Goal: Task Accomplishment & Management: Use online tool/utility

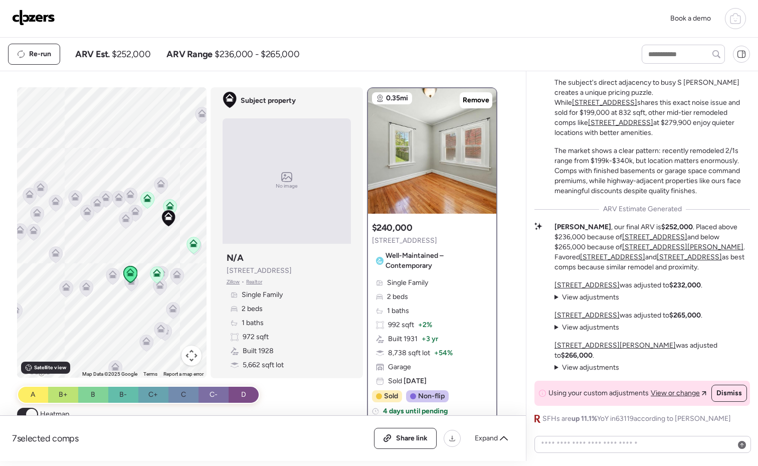
click at [730, 18] on icon at bounding box center [735, 20] width 10 height 8
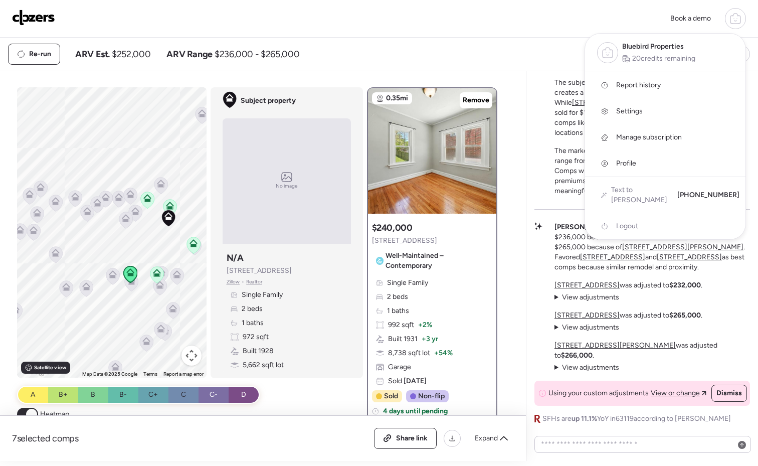
click at [645, 83] on span "Report history" at bounding box center [638, 85] width 45 height 10
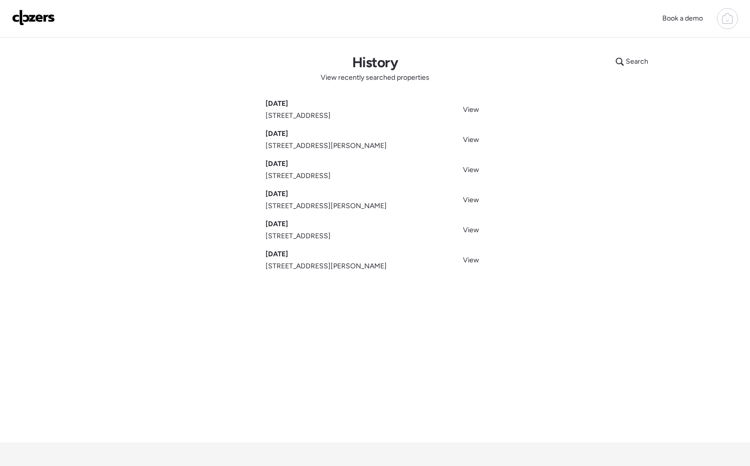
click at [325, 142] on span "[STREET_ADDRESS][PERSON_NAME]" at bounding box center [326, 146] width 121 height 10
click at [471, 139] on span "View" at bounding box center [471, 139] width 16 height 9
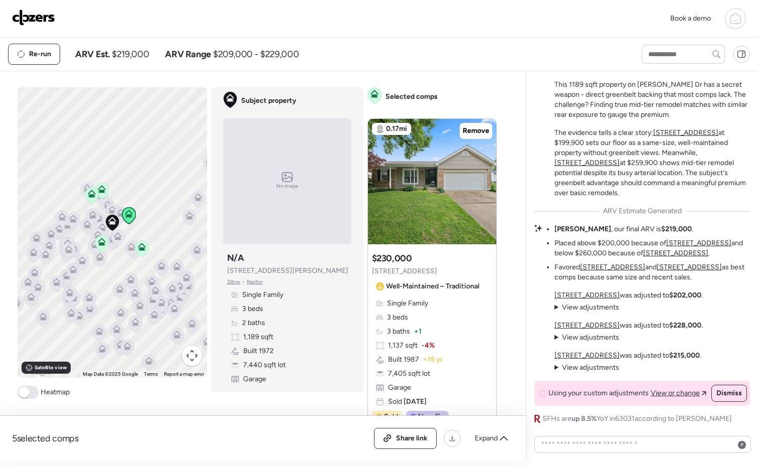
drag, startPoint x: 441, startPoint y: 272, endPoint x: 368, endPoint y: 271, distance: 73.2
click at [372, 271] on div "Suggested comp $230,000 2068 Monks Hollow Dr Well-Maintained – Traditional" at bounding box center [427, 273] width 111 height 42
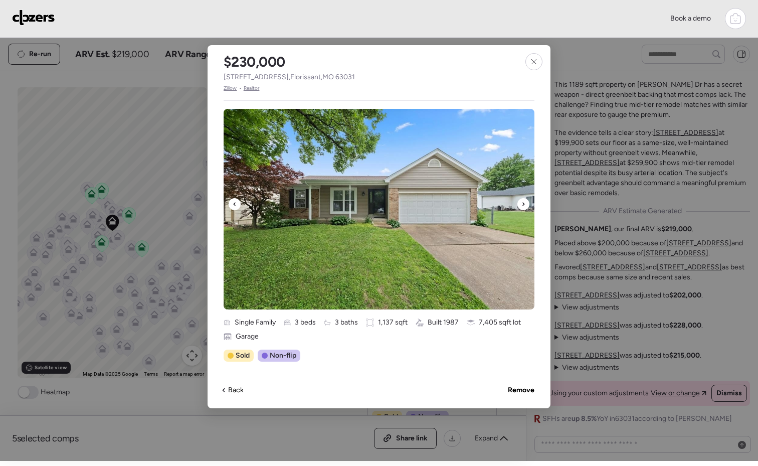
copy span "2068 Monks Hollow Dr"
drag, startPoint x: 377, startPoint y: 77, endPoint x: 225, endPoint y: 81, distance: 151.9
click at [225, 81] on div "$230,000 2068 Monks Hollow Dr , Florissant , MO 63031 Zillow • Realtor" at bounding box center [289, 68] width 163 height 47
copy span "2068 Monks Hollow Dr , Florissant , MO 63031"
click at [535, 63] on icon at bounding box center [533, 61] width 5 height 5
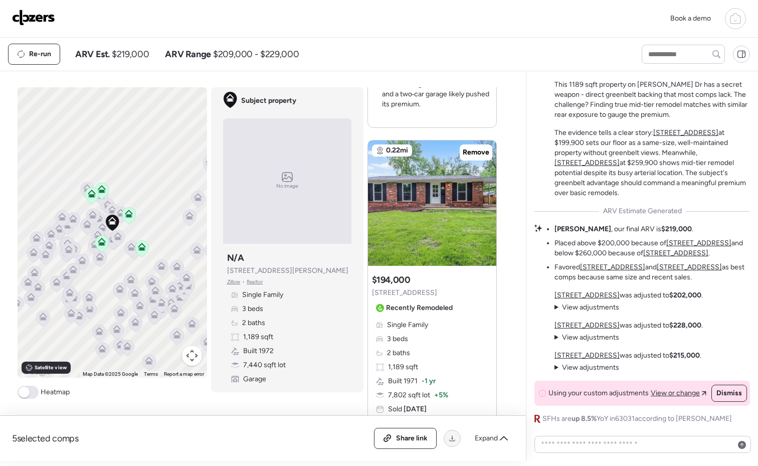
scroll to position [408, 0]
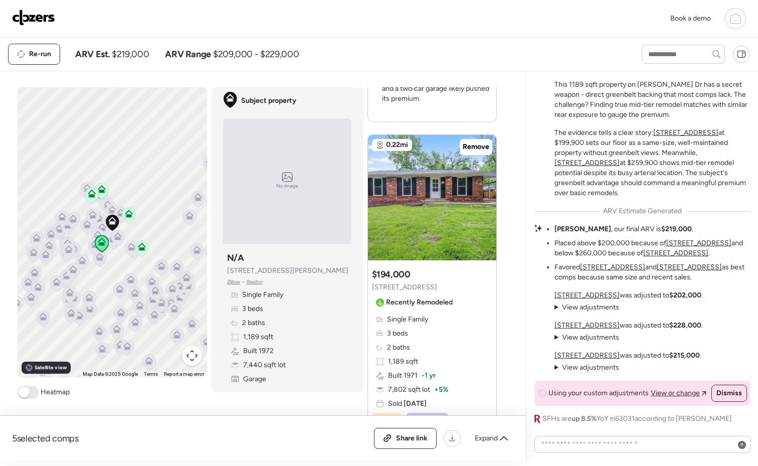
drag, startPoint x: 435, startPoint y: 287, endPoint x: 365, endPoint y: 283, distance: 69.8
click at [368, 283] on div "Suggested comp $194,000 2036 Lost Hollow Ct Recently Remodeled Single Family 3 …" at bounding box center [432, 357] width 128 height 186
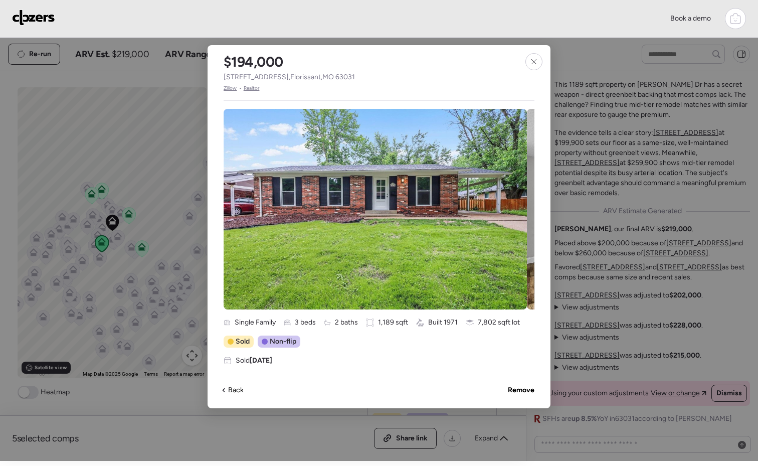
copy span "2036 Lost Hollow Ct"
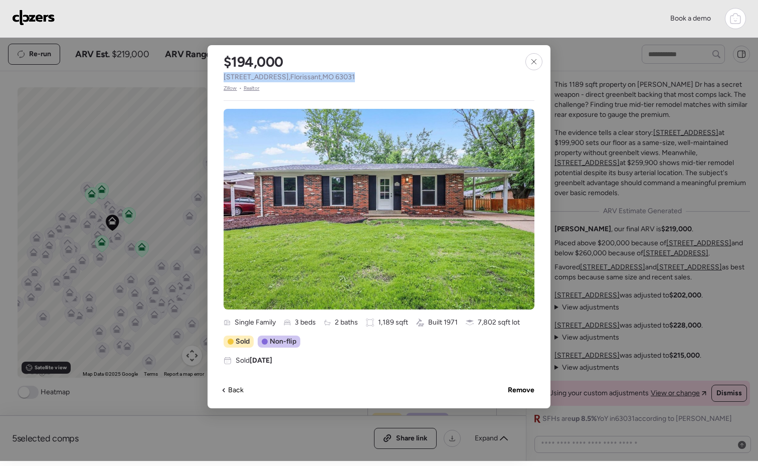
drag, startPoint x: 361, startPoint y: 75, endPoint x: 217, endPoint y: 79, distance: 145.0
click at [217, 79] on div "$194,000 2036 Lost Hollow Ct , Florissant , MO 63031 Zillow • Realtor" at bounding box center [289, 68] width 163 height 47
copy span "2036 Lost Hollow Ct , Florissant , MO 63031"
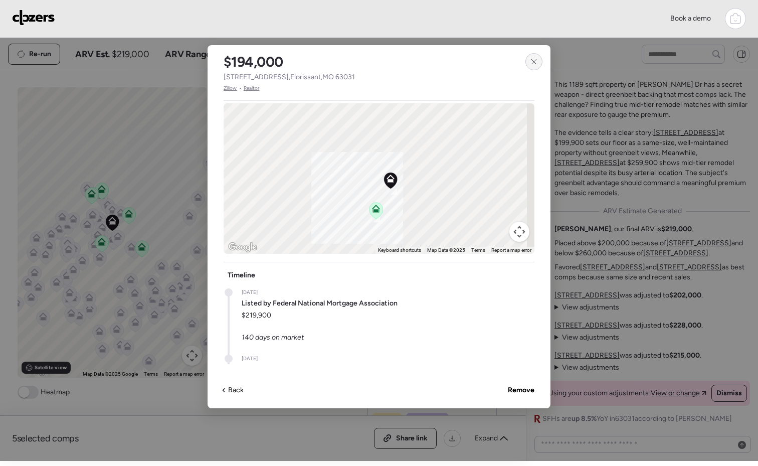
click at [538, 64] on div at bounding box center [533, 61] width 17 height 17
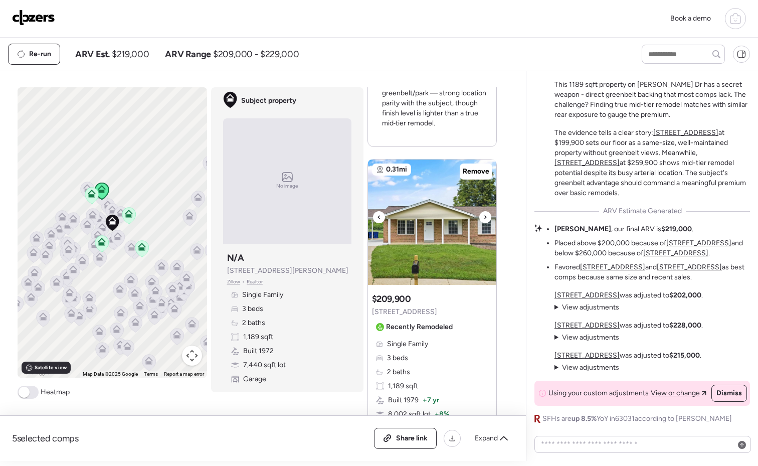
scroll to position [857, 0]
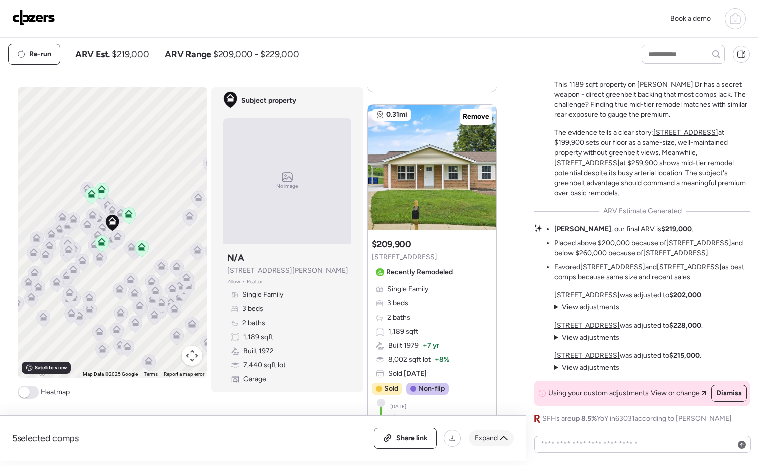
click at [497, 439] on span "Expand" at bounding box center [486, 438] width 23 height 10
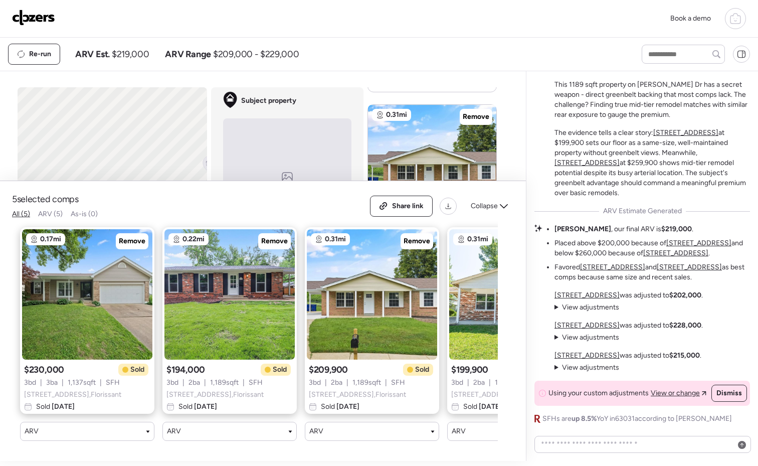
click at [383, 390] on span "2253 Larbrook Dr , Florissant" at bounding box center [357, 395] width 97 height 10
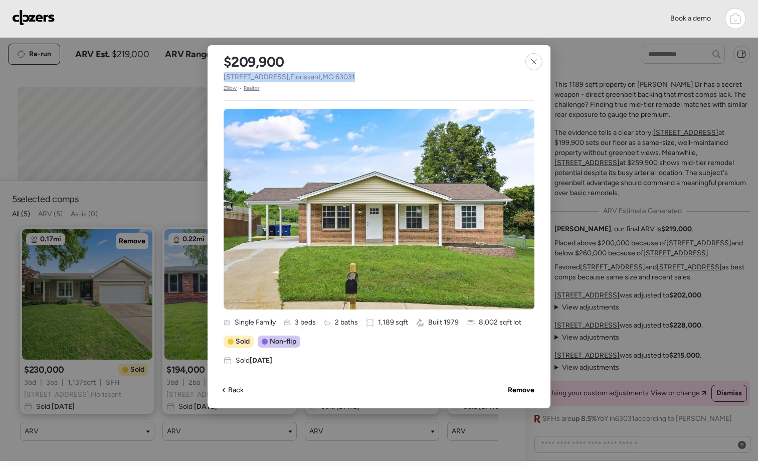
drag, startPoint x: 352, startPoint y: 77, endPoint x: 224, endPoint y: 77, distance: 128.3
click at [224, 77] on div "$209,900 2253 Larbrook Dr , Florissant , MO 63031 Zillow • Realtor" at bounding box center [289, 68] width 163 height 47
copy span "2253 Larbrook Dr , Florissant , MO 63031"
click at [530, 65] on icon at bounding box center [534, 62] width 8 height 8
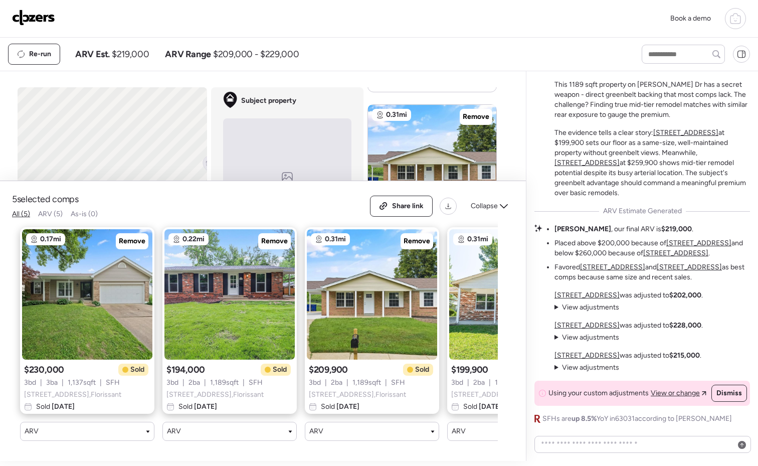
click at [534, 55] on div "Re-run ARV Est. $219,000 ARV Range $209,000 - $229,000" at bounding box center [316, 54] width 616 height 21
click at [417, 201] on span "Share link" at bounding box center [408, 206] width 32 height 10
click at [482, 202] on span "Collapse" at bounding box center [484, 206] width 27 height 10
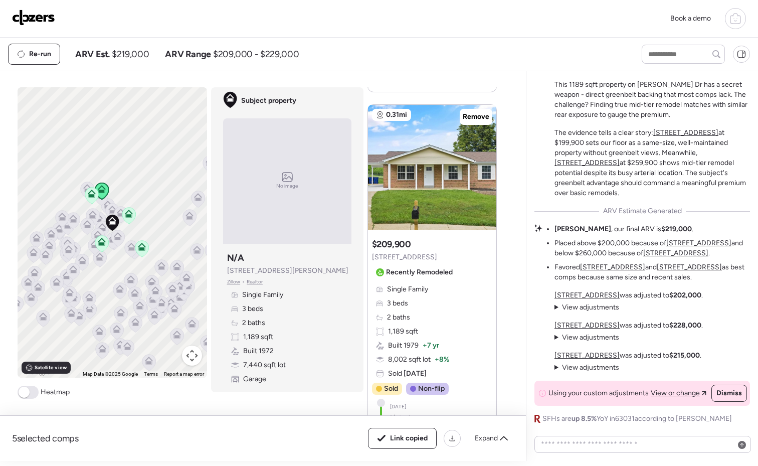
click at [435, 260] on div "Suggested comp $209,900 2253 Larbrook Dr Recently Remodeled" at bounding box center [414, 259] width 85 height 42
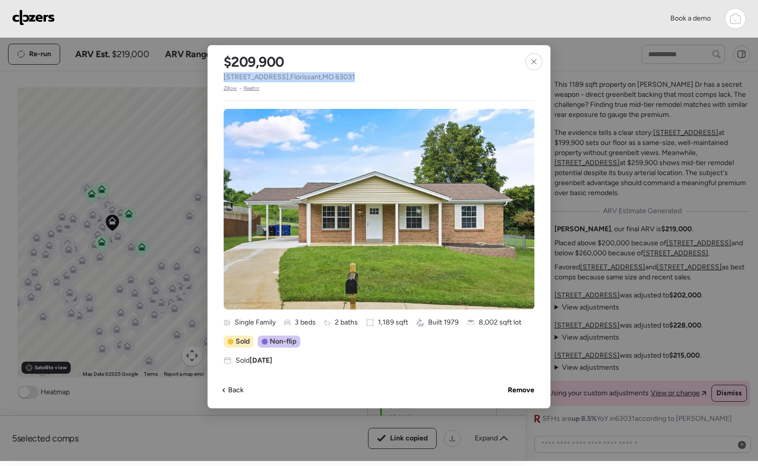
drag, startPoint x: 353, startPoint y: 77, endPoint x: 223, endPoint y: 79, distance: 129.9
click at [223, 79] on div "$209,900 2253 Larbrook Dr , Florissant , MO 63031 Zillow • Realtor" at bounding box center [289, 68] width 163 height 47
copy span "2253 Larbrook Dr , Florissant , MO 63031"
click at [535, 59] on icon at bounding box center [534, 62] width 8 height 8
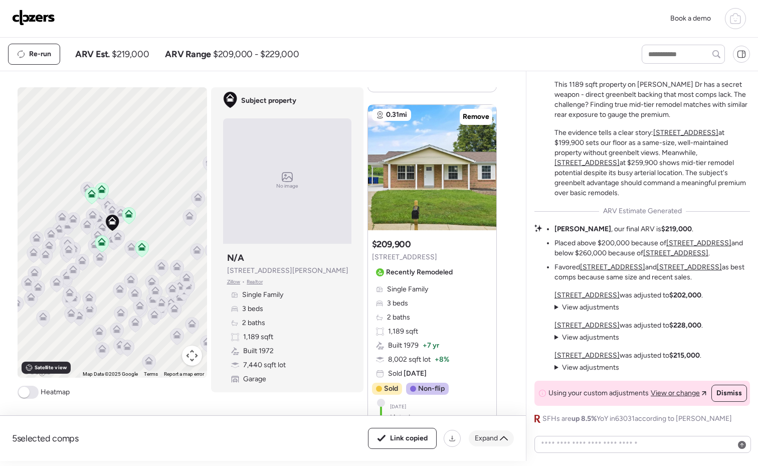
click at [493, 443] on span "Expand" at bounding box center [486, 438] width 23 height 10
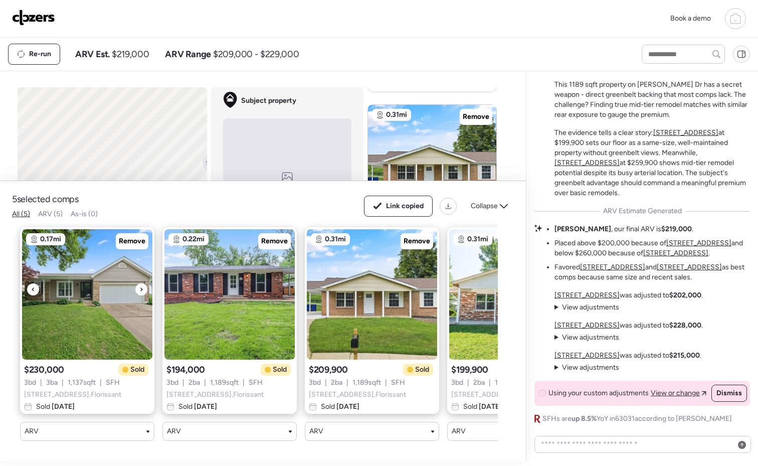
click at [101, 300] on img at bounding box center [87, 294] width 130 height 130
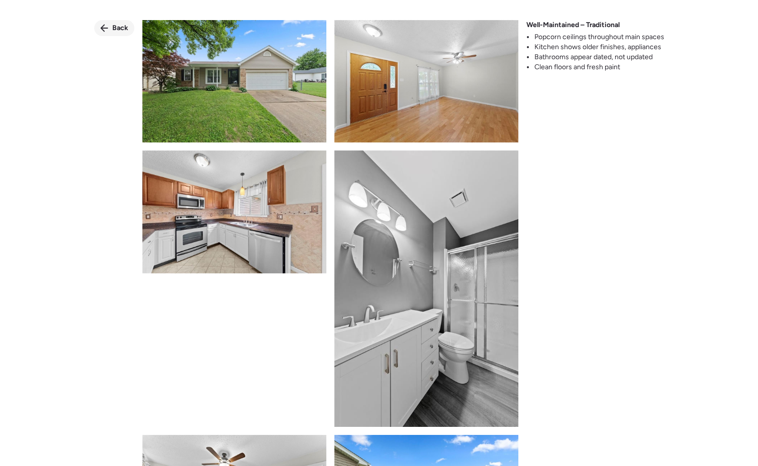
click at [111, 23] on div "Back" at bounding box center [114, 28] width 40 height 16
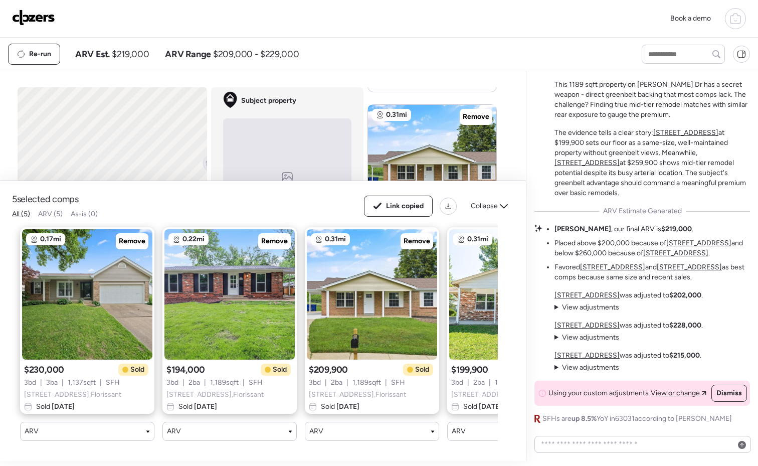
click at [89, 390] on span "2068 Monks Hollow Dr , Florissant" at bounding box center [72, 395] width 97 height 10
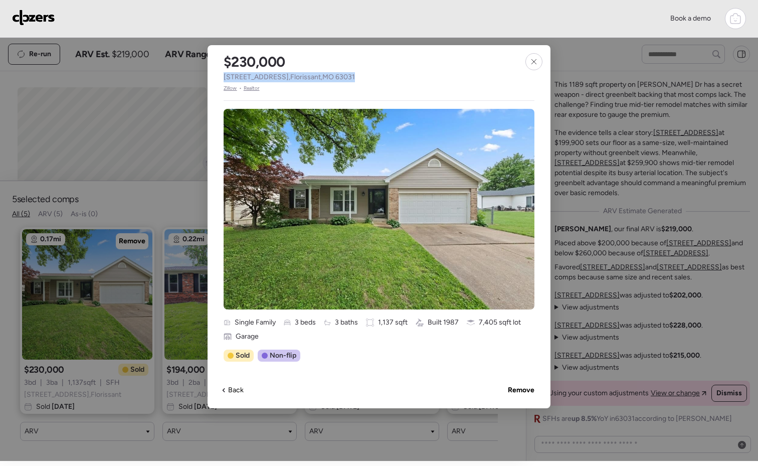
drag, startPoint x: 377, startPoint y: 80, endPoint x: 223, endPoint y: 81, distance: 153.4
click at [223, 81] on div "$230,000 2068 Monks Hollow Dr , Florissant , MO 63031 Zillow • Realtor" at bounding box center [289, 68] width 163 height 47
copy span "2068 Monks Hollow Dr , Florissant , MO 63031"
click at [538, 59] on div at bounding box center [533, 61] width 17 height 17
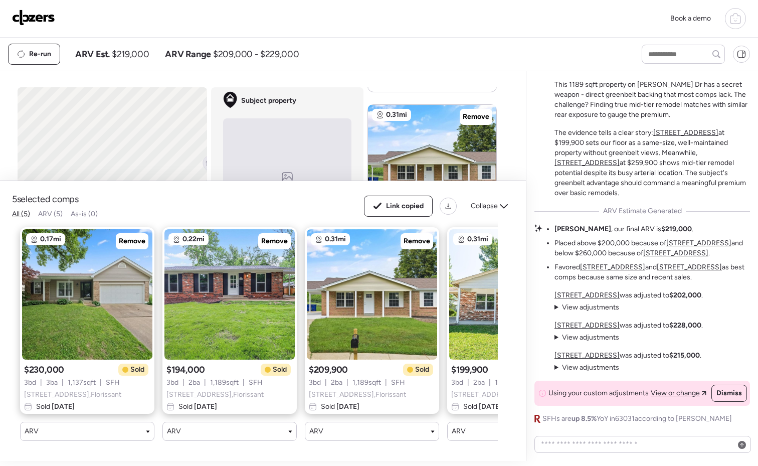
click at [235, 378] on span "1,189 sqft" at bounding box center [224, 383] width 29 height 10
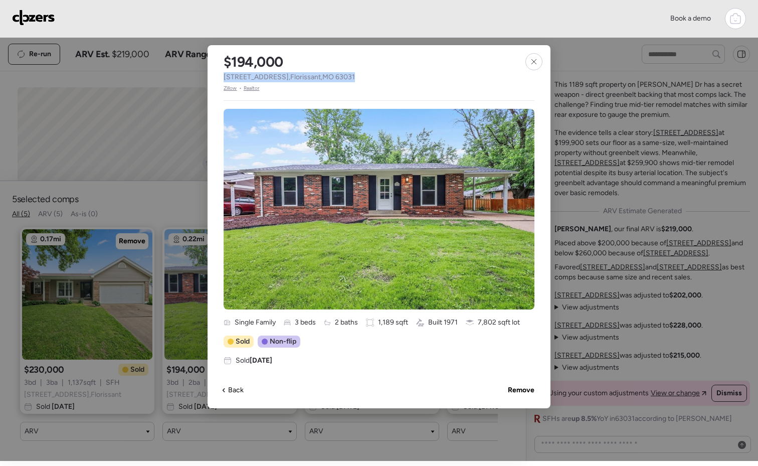
drag, startPoint x: 364, startPoint y: 79, endPoint x: 223, endPoint y: 77, distance: 141.4
click at [223, 77] on div "$194,000 2036 Lost Hollow Ct , Florissant , MO 63031 Zillow • Realtor" at bounding box center [289, 68] width 163 height 47
copy span "2036 Lost Hollow Ct , Florissant , MO 63031"
click at [536, 61] on icon at bounding box center [534, 62] width 8 height 8
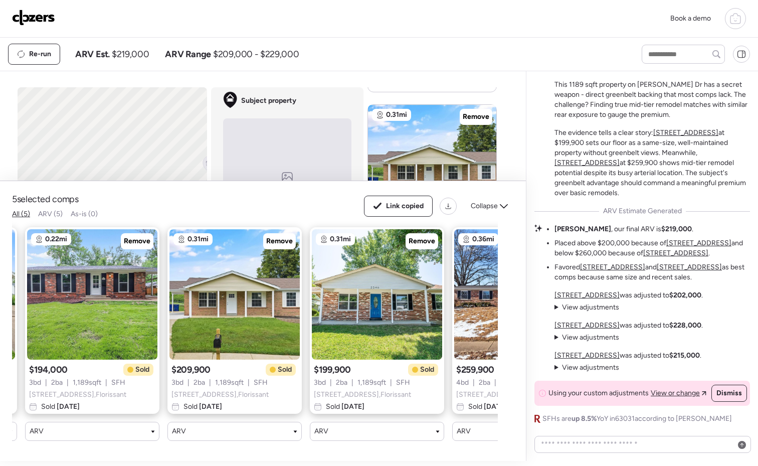
scroll to position [0, 200]
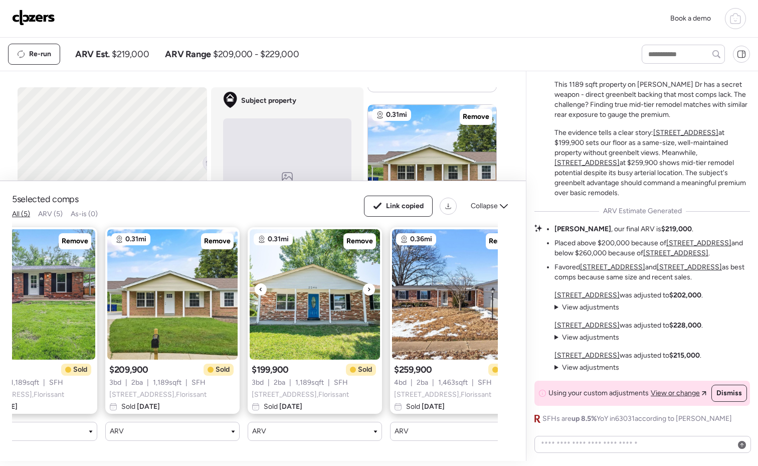
click at [291, 277] on img at bounding box center [315, 294] width 130 height 130
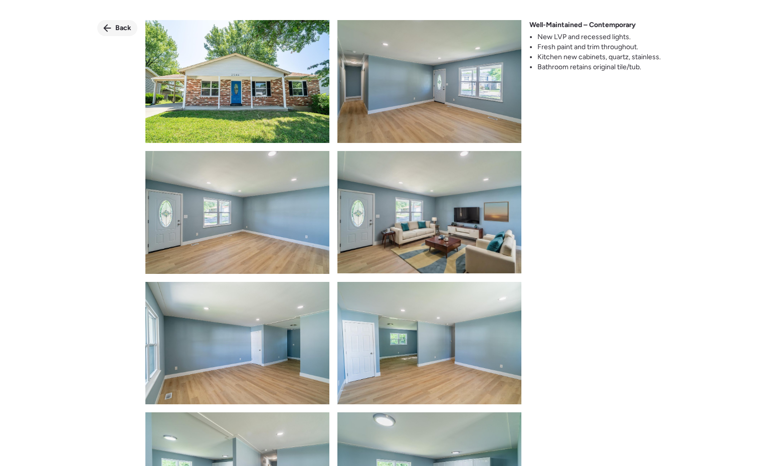
click at [118, 26] on span "Back" at bounding box center [123, 28] width 16 height 10
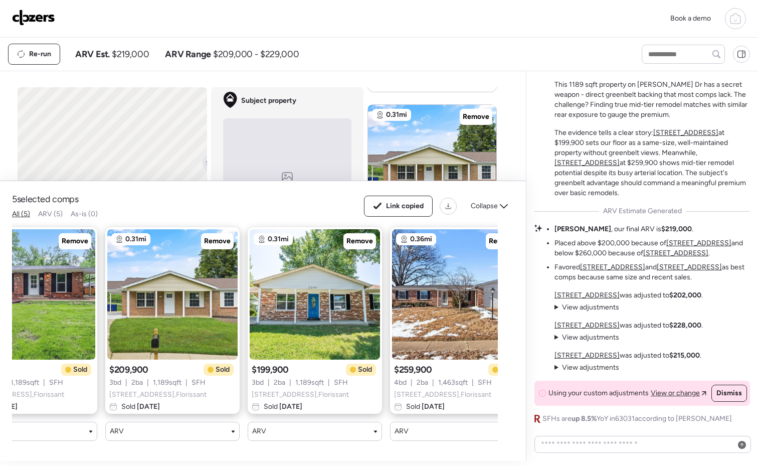
click at [270, 378] on span "|" at bounding box center [269, 383] width 2 height 10
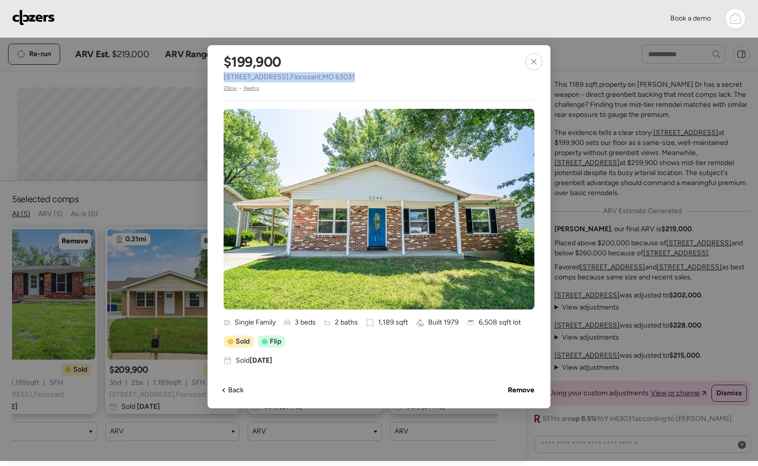
drag, startPoint x: 380, startPoint y: 77, endPoint x: 213, endPoint y: 77, distance: 166.9
click at [213, 77] on div "$199,900 2546 Millvalley Dr , Florissant , MO 63031 Zillow • Realtor Single Fam…" at bounding box center [379, 226] width 343 height 363
copy span "2546 Millvalley Dr , Florissant , MO 63031"
click at [535, 62] on icon at bounding box center [534, 62] width 8 height 8
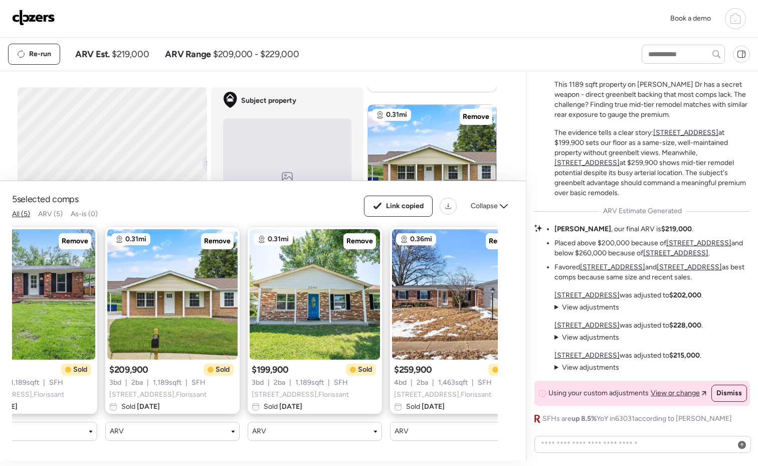
scroll to position [0, 234]
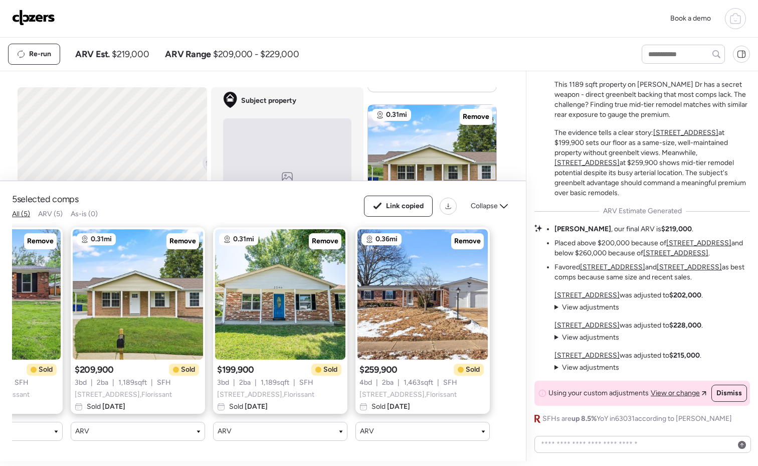
click at [399, 390] on span "2551 Rhapsody Ln , Florissant" at bounding box center [407, 395] width 97 height 10
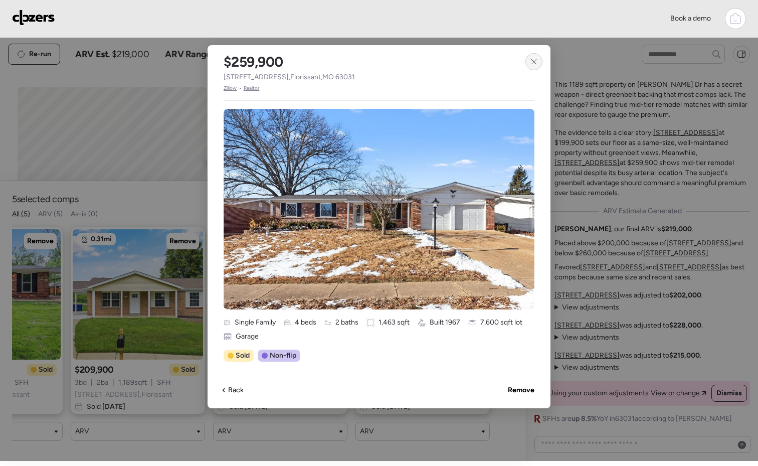
click at [530, 58] on icon at bounding box center [534, 62] width 8 height 8
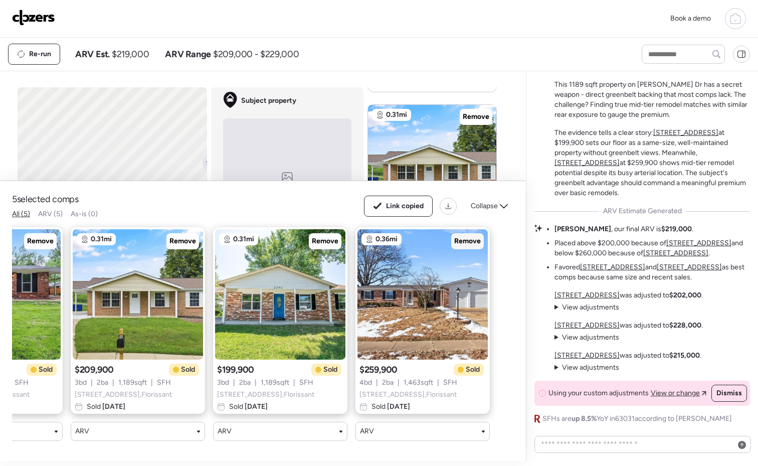
click at [475, 236] on span "Remove" at bounding box center [467, 241] width 27 height 10
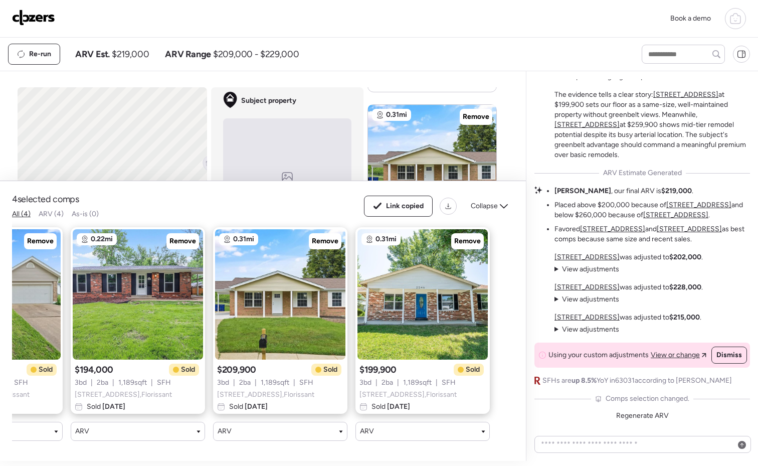
scroll to position [0, 92]
click at [513, 133] on div "4 selected comps All (4) ARV (4) As-is (0) Link copied Collapse 0.17mi Remove $…" at bounding box center [261, 266] width 522 height 390
click at [497, 196] on div "Link copied Collapse" at bounding box center [439, 206] width 150 height 21
click at [495, 201] on span "Collapse" at bounding box center [484, 206] width 27 height 10
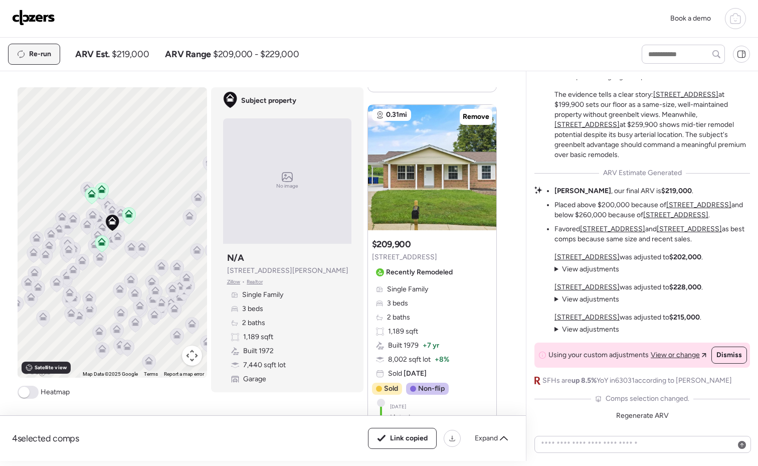
click at [32, 54] on span "Re-run" at bounding box center [40, 54] width 22 height 10
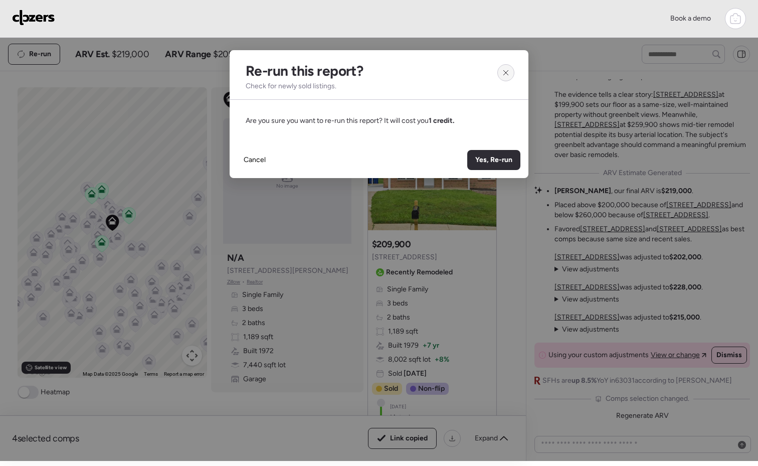
click at [510, 72] on div at bounding box center [505, 72] width 17 height 17
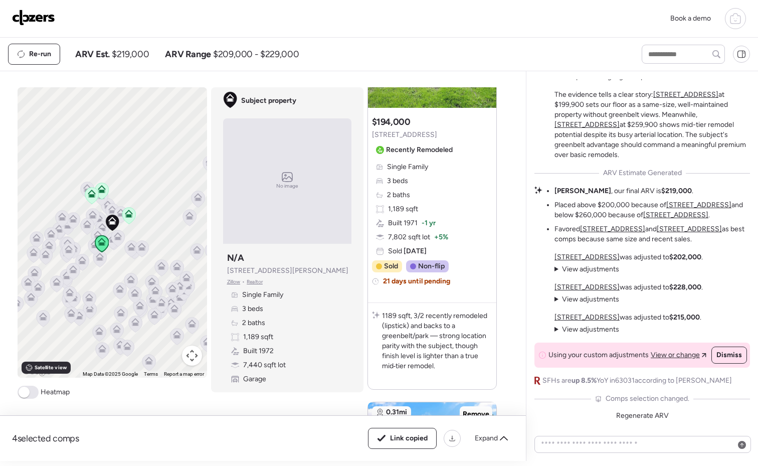
scroll to position [553, 0]
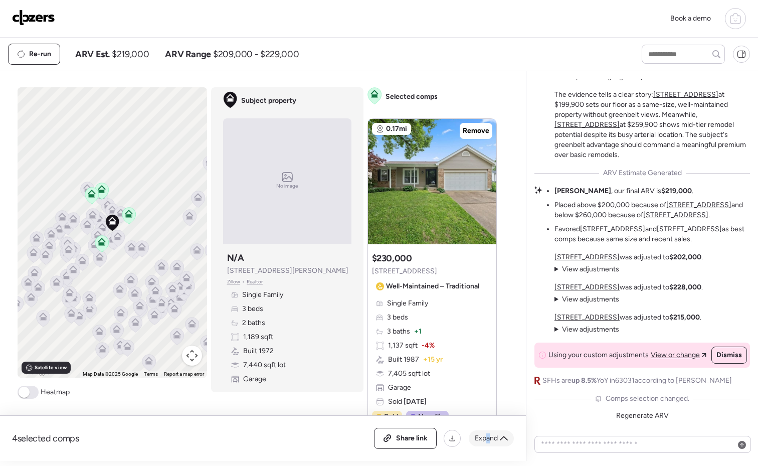
click at [488, 437] on span "Expand" at bounding box center [486, 438] width 23 height 10
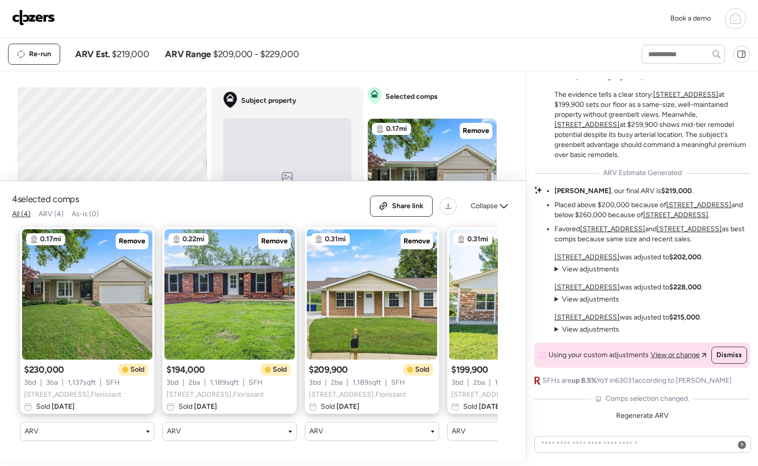
scroll to position [0, 92]
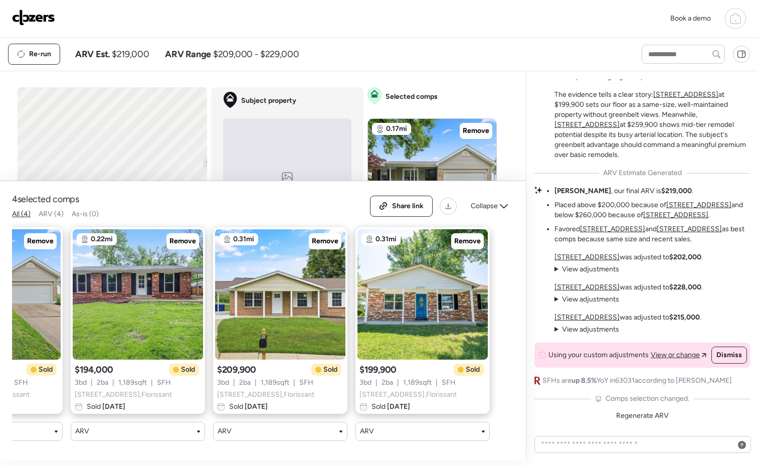
click at [498, 54] on div "Re-run ARV Est. $219,000 ARV Range $209,000 - $229,000" at bounding box center [316, 54] width 616 height 21
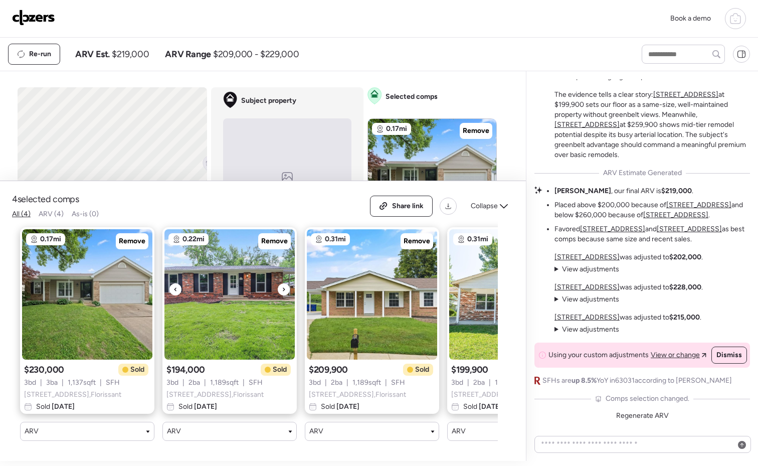
click at [288, 283] on div at bounding box center [284, 289] width 12 height 12
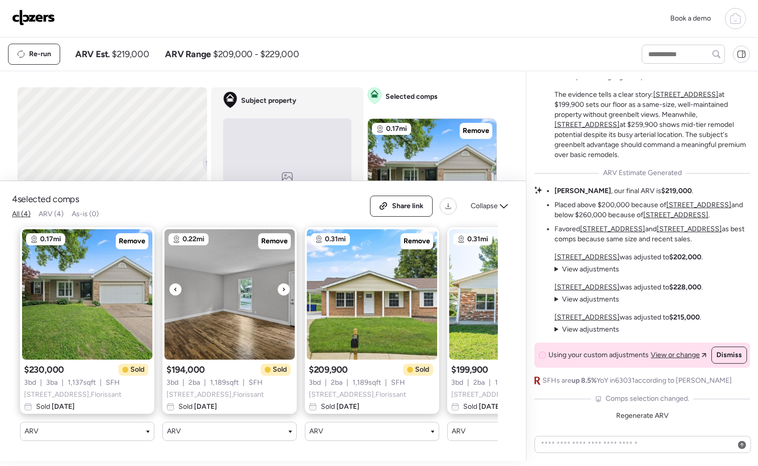
click at [288, 283] on div at bounding box center [284, 289] width 12 height 12
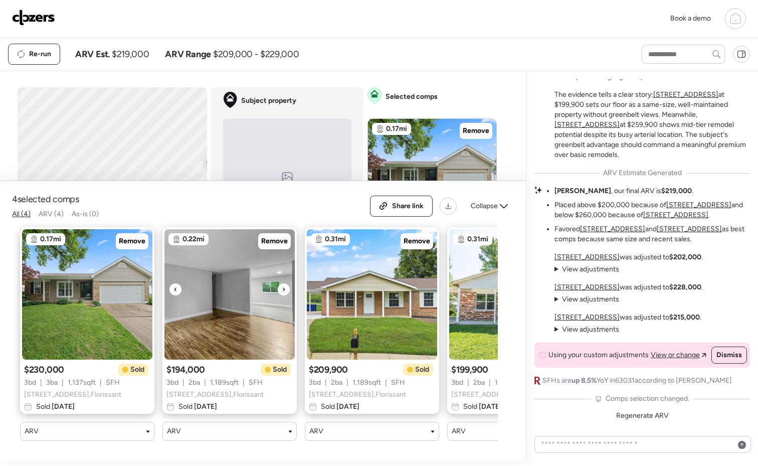
click at [171, 284] on div at bounding box center [175, 289] width 12 height 12
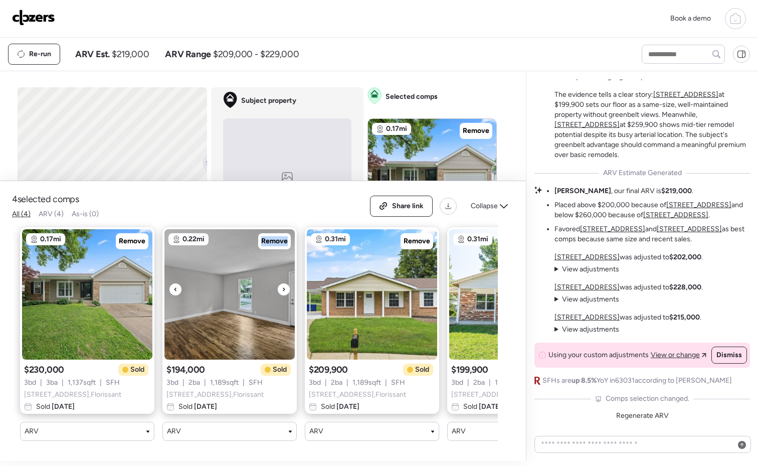
click at [172, 283] on div at bounding box center [175, 289] width 12 height 12
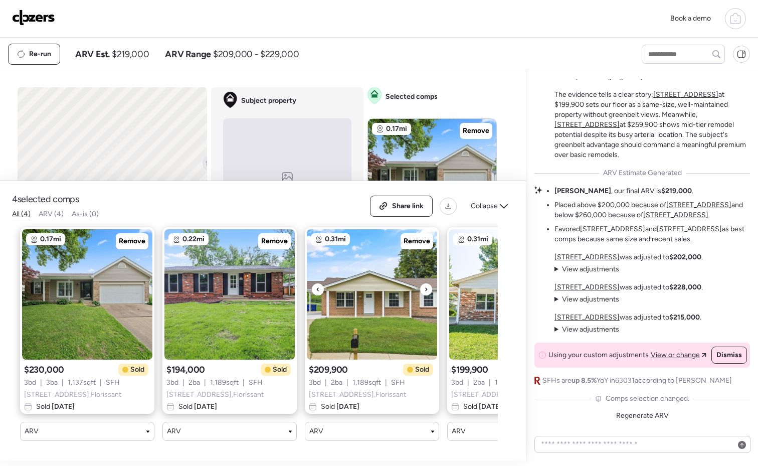
click at [430, 283] on div at bounding box center [426, 289] width 12 height 12
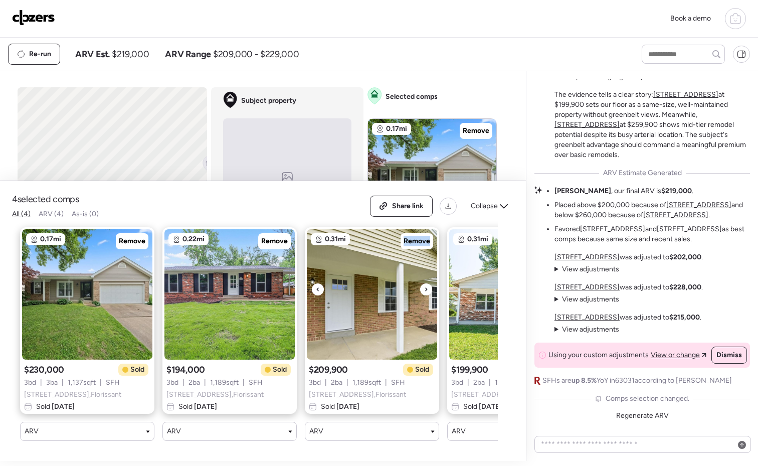
click at [430, 283] on div at bounding box center [426, 289] width 12 height 12
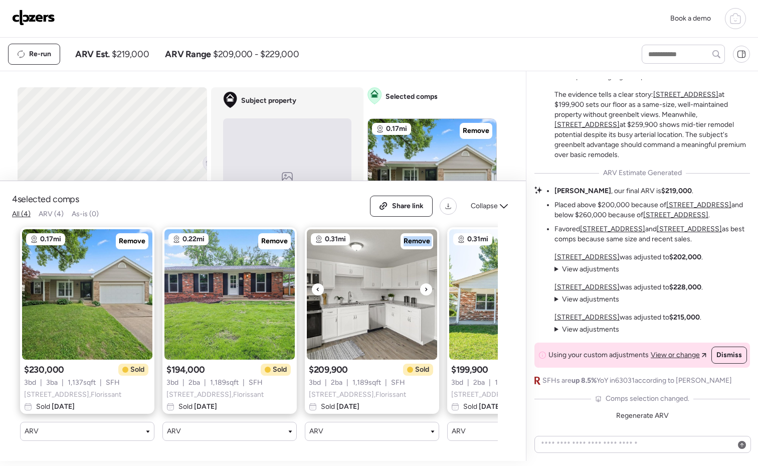
click at [430, 283] on div at bounding box center [426, 289] width 12 height 12
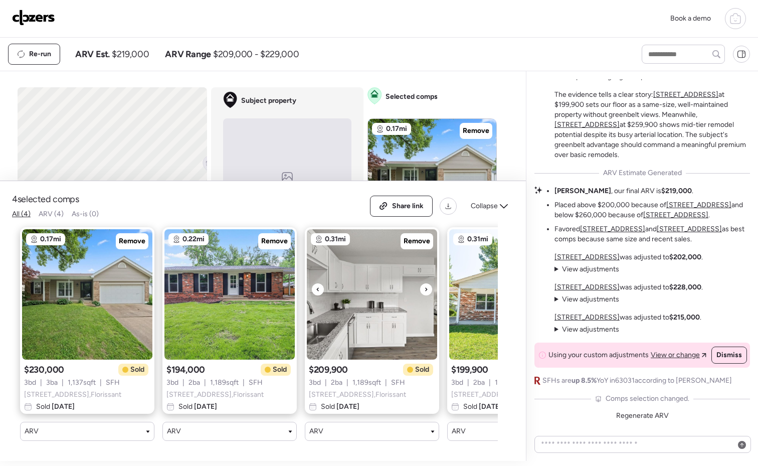
click at [318, 284] on icon at bounding box center [318, 289] width 4 height 12
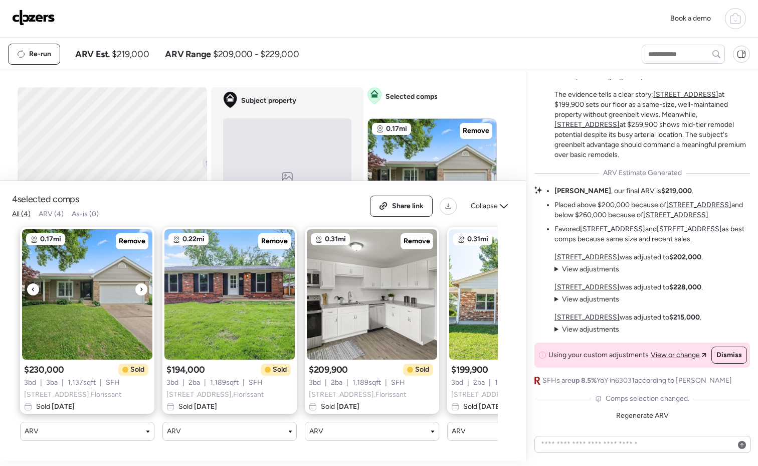
click at [139, 284] on icon at bounding box center [141, 289] width 4 height 12
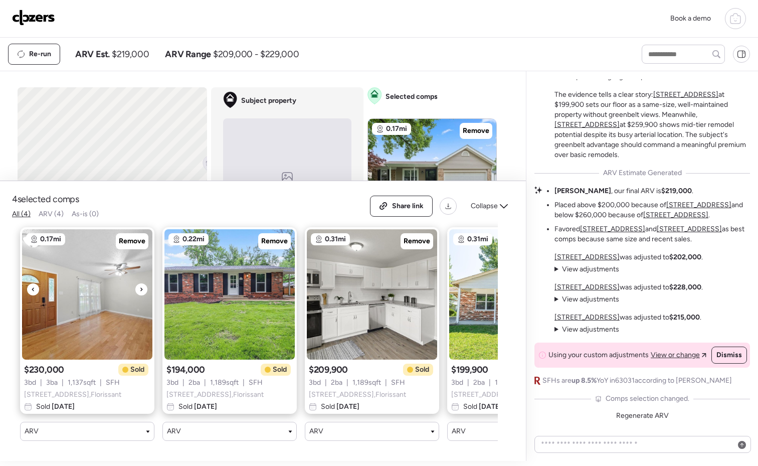
click at [139, 284] on icon at bounding box center [141, 289] width 4 height 12
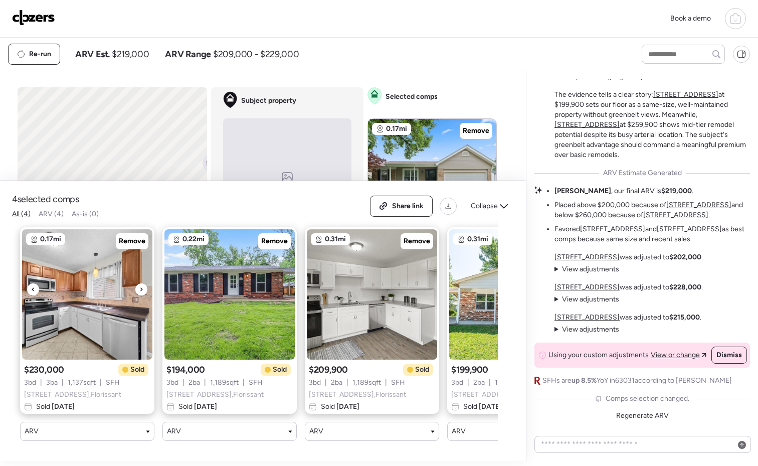
click at [139, 284] on icon at bounding box center [141, 289] width 4 height 12
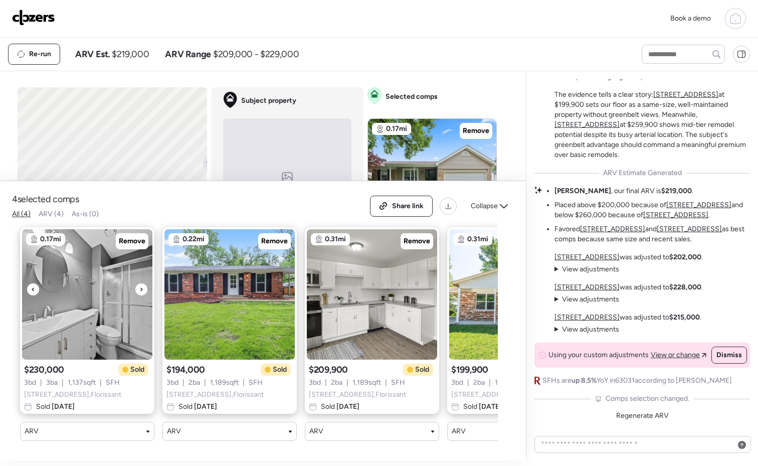
click at [141, 284] on icon at bounding box center [141, 289] width 4 height 12
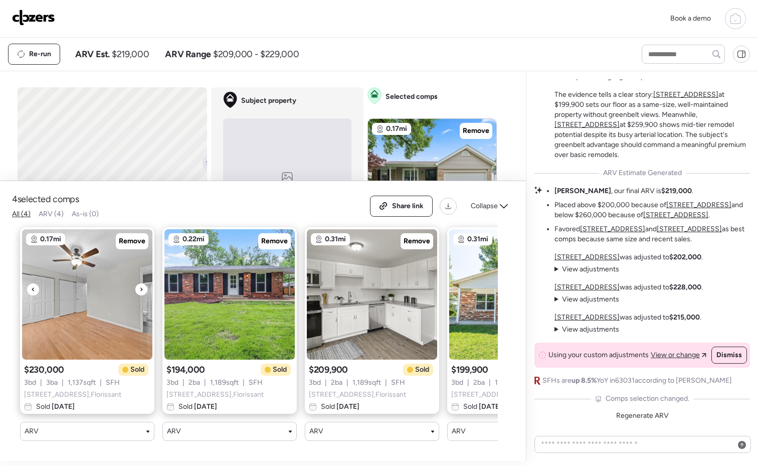
click at [141, 284] on icon at bounding box center [141, 289] width 4 height 12
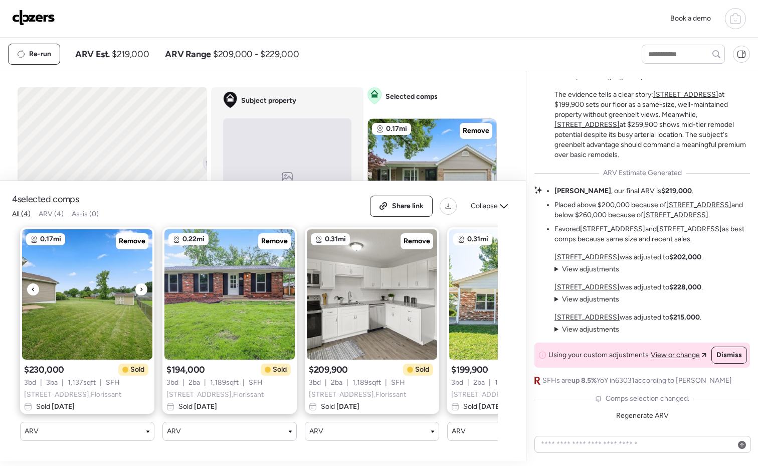
click at [141, 284] on icon at bounding box center [141, 289] width 4 height 12
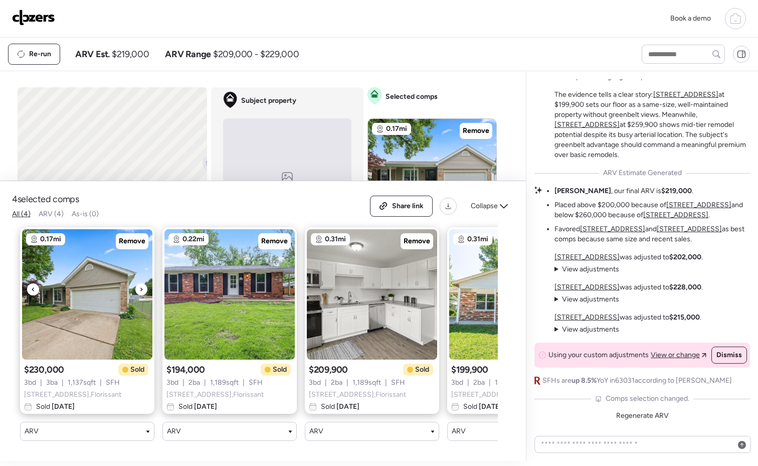
click at [141, 284] on icon at bounding box center [141, 289] width 4 height 12
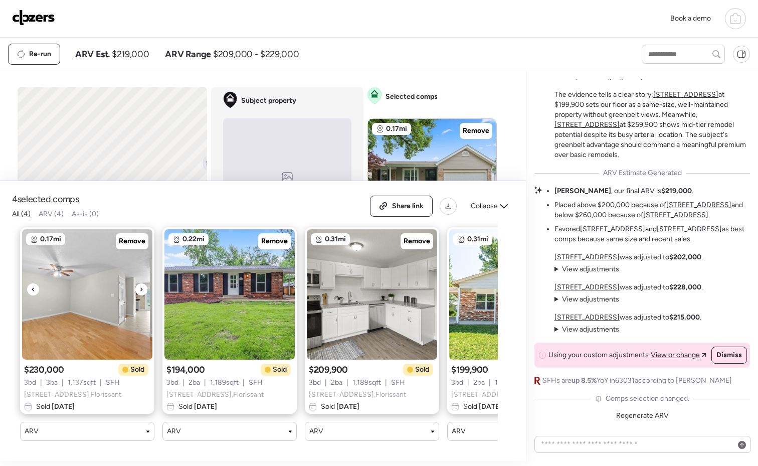
click at [141, 284] on icon at bounding box center [141, 289] width 4 height 12
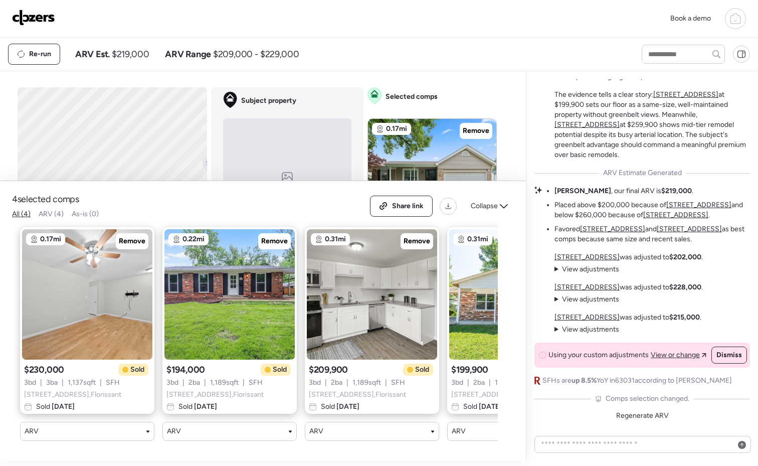
click at [100, 390] on span "2068 Monks Hollow Dr , Florissant" at bounding box center [72, 395] width 97 height 10
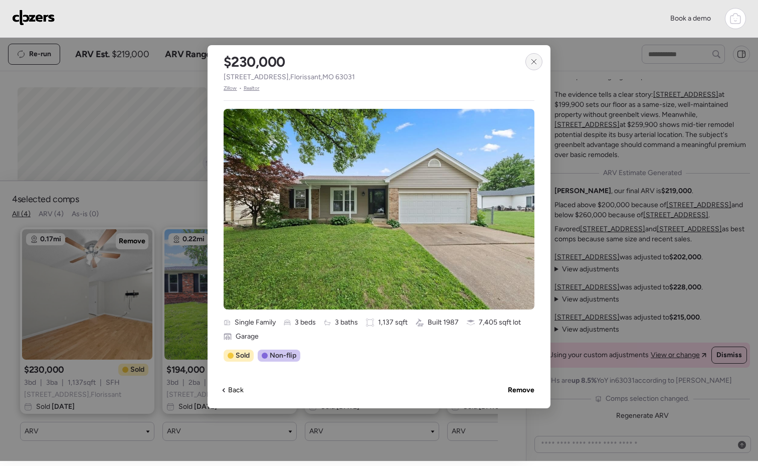
click at [529, 59] on div at bounding box center [533, 61] width 17 height 17
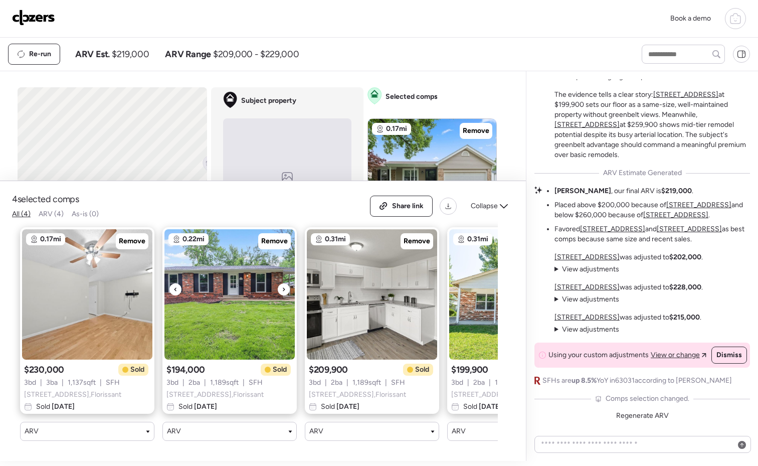
click at [286, 283] on div at bounding box center [284, 289] width 12 height 12
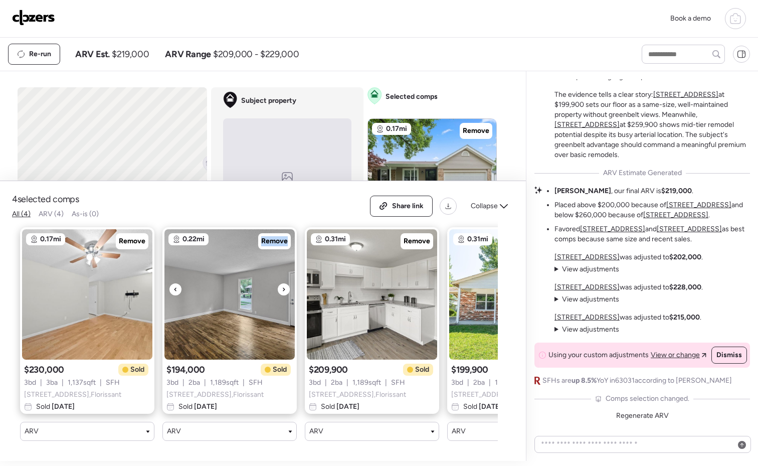
click at [286, 283] on div at bounding box center [284, 289] width 12 height 12
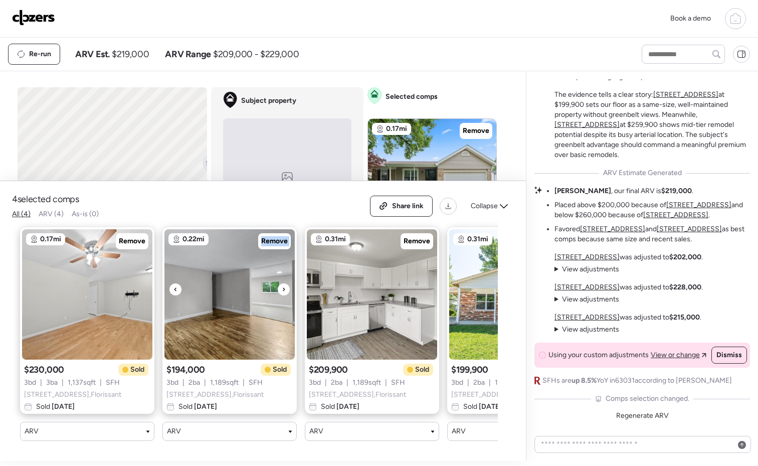
click at [286, 283] on div at bounding box center [284, 289] width 12 height 12
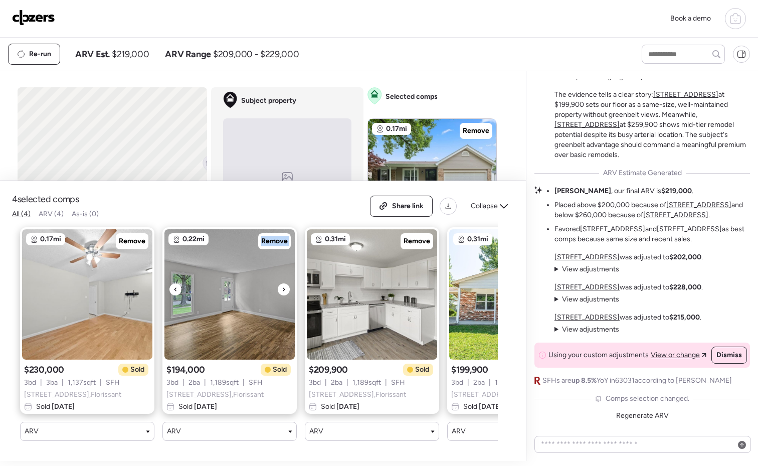
click at [286, 283] on div at bounding box center [284, 289] width 12 height 12
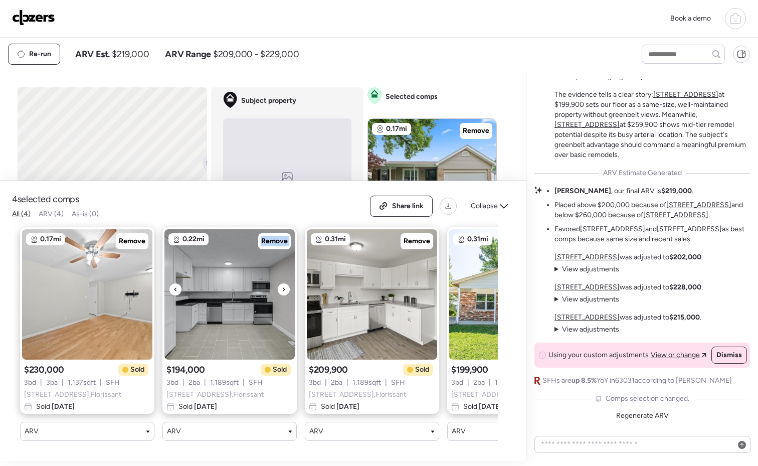
click at [286, 283] on div at bounding box center [284, 289] width 12 height 12
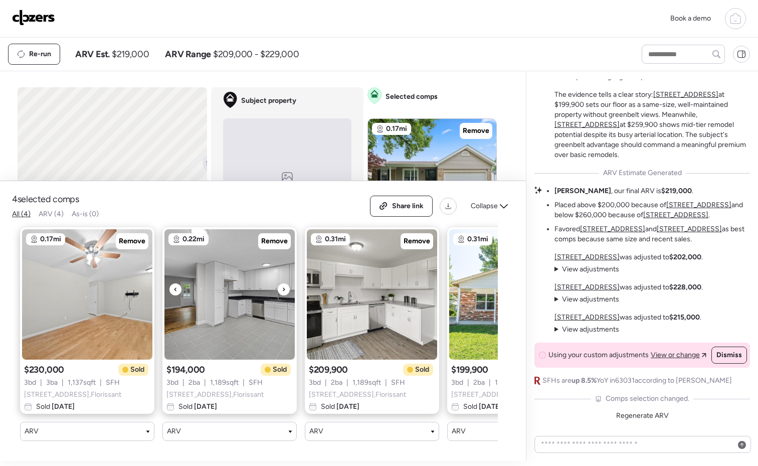
click at [286, 283] on div at bounding box center [284, 289] width 12 height 12
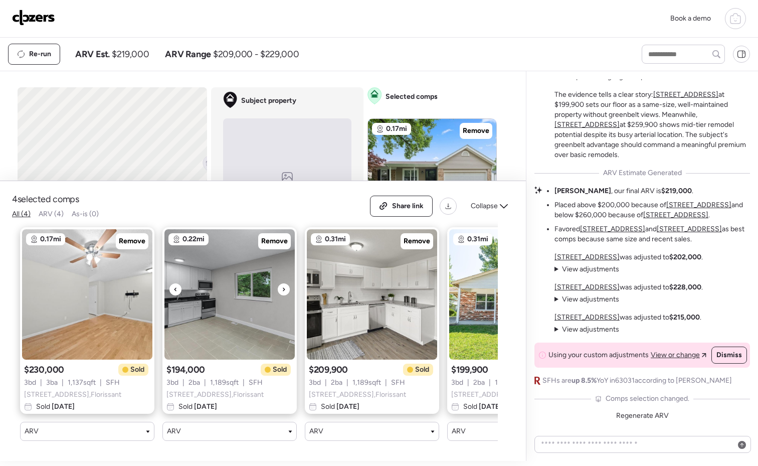
click at [286, 283] on div at bounding box center [284, 289] width 12 height 12
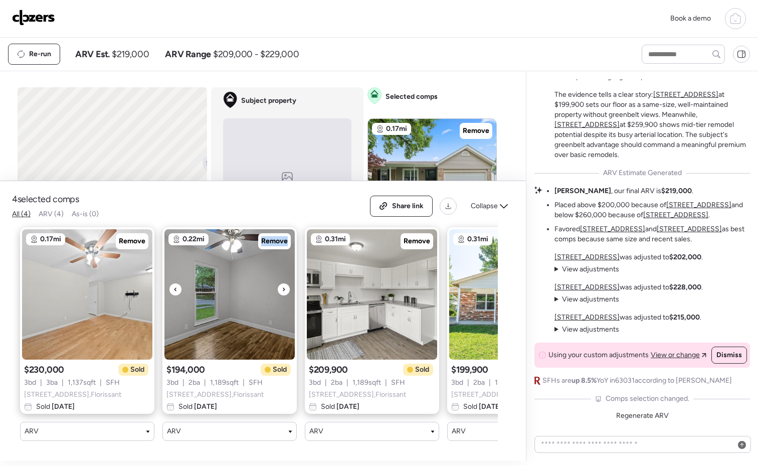
click at [286, 283] on div at bounding box center [284, 289] width 12 height 12
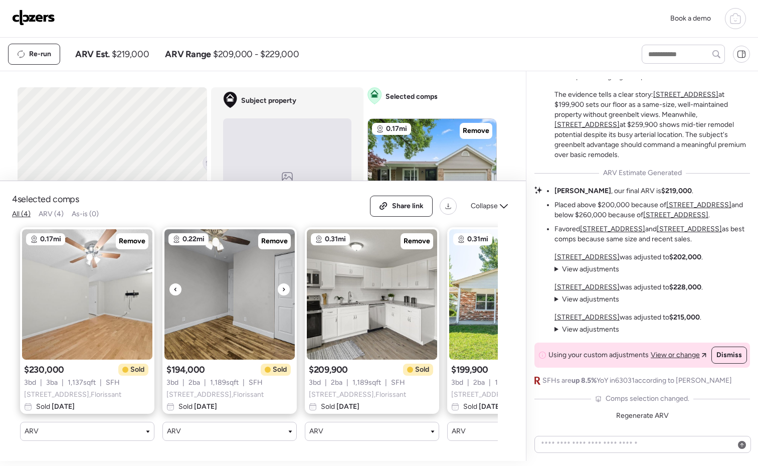
click at [286, 283] on div at bounding box center [284, 289] width 12 height 12
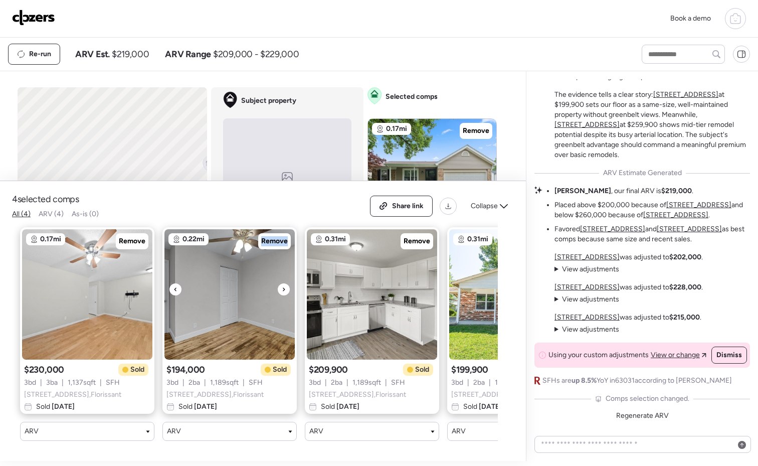
click at [286, 283] on div at bounding box center [284, 289] width 12 height 12
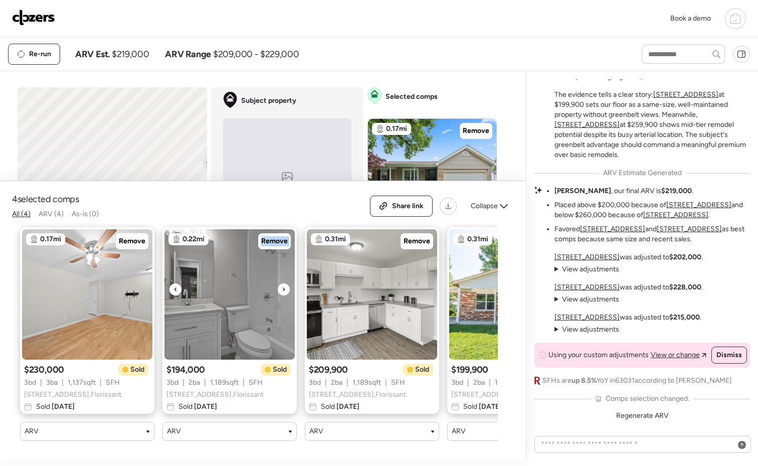
click at [286, 283] on div at bounding box center [284, 289] width 12 height 12
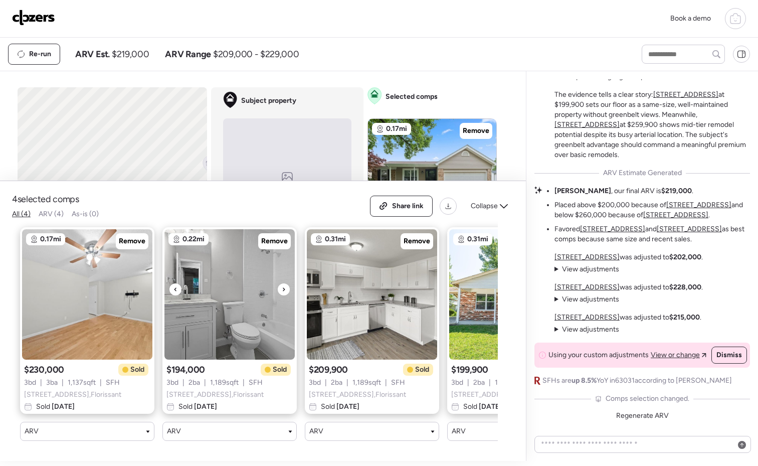
click at [286, 283] on div at bounding box center [284, 289] width 12 height 12
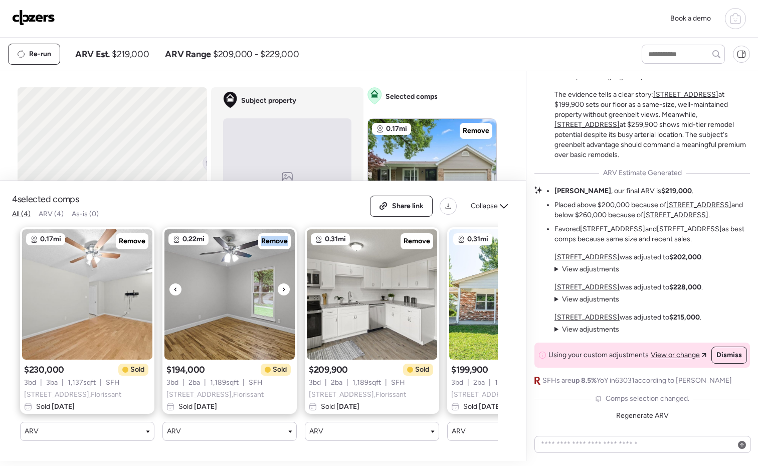
click at [286, 283] on div at bounding box center [284, 289] width 12 height 12
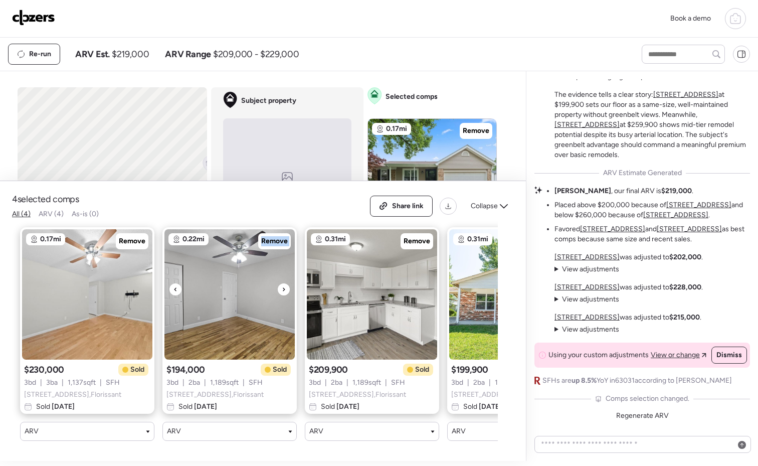
click at [286, 283] on div at bounding box center [284, 289] width 12 height 12
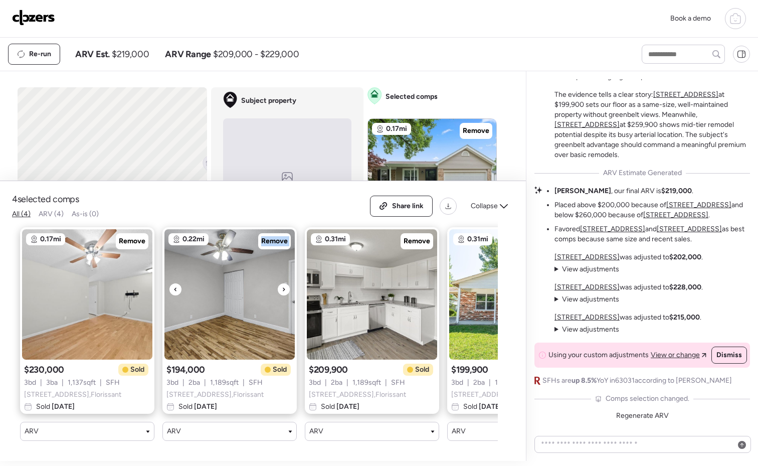
click at [286, 283] on div at bounding box center [284, 289] width 12 height 12
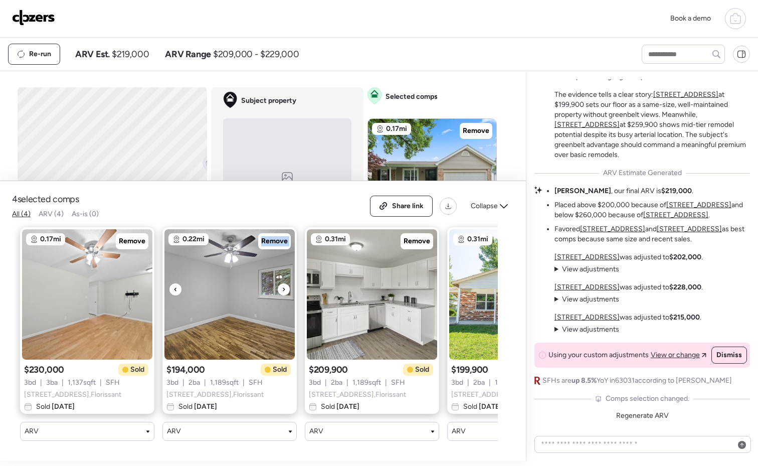
click at [286, 283] on div at bounding box center [284, 289] width 12 height 12
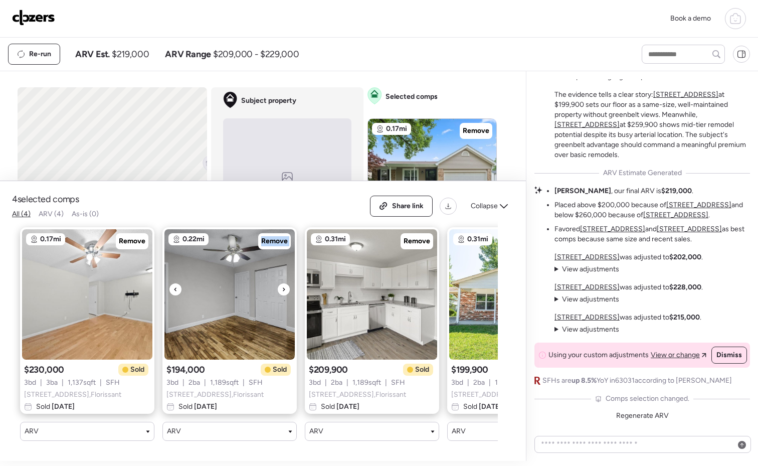
click at [286, 283] on div at bounding box center [284, 289] width 12 height 12
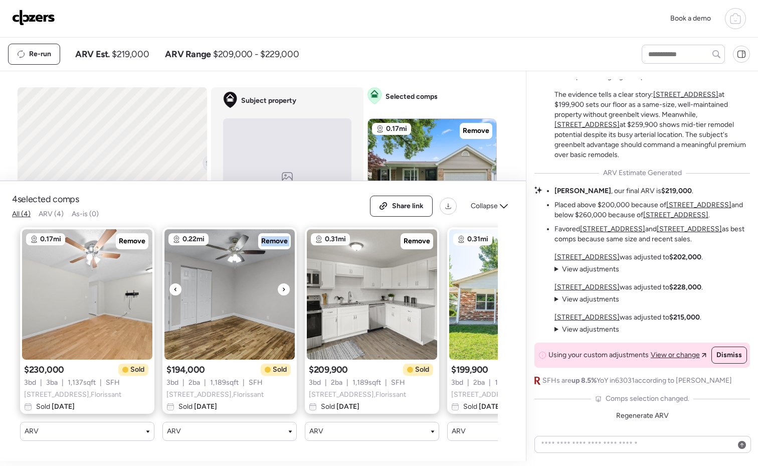
click at [286, 283] on div at bounding box center [284, 289] width 12 height 12
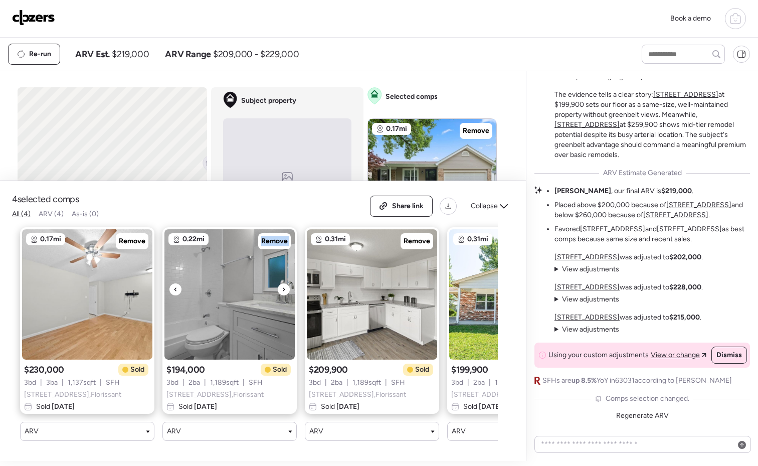
click at [286, 283] on div at bounding box center [284, 289] width 12 height 12
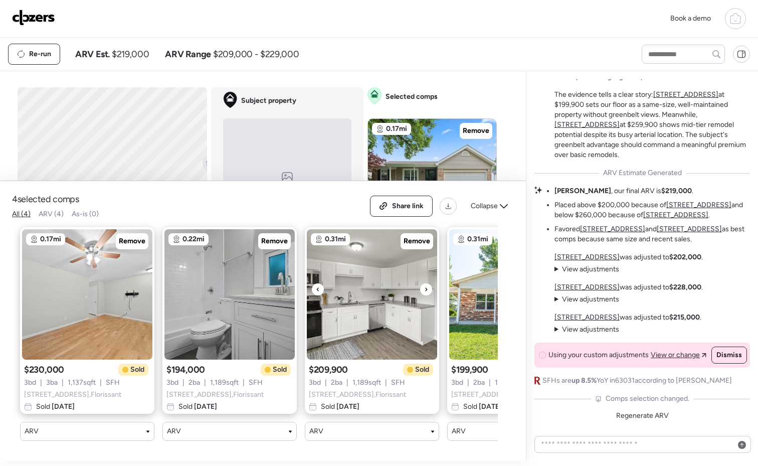
click at [425, 283] on icon at bounding box center [426, 289] width 4 height 12
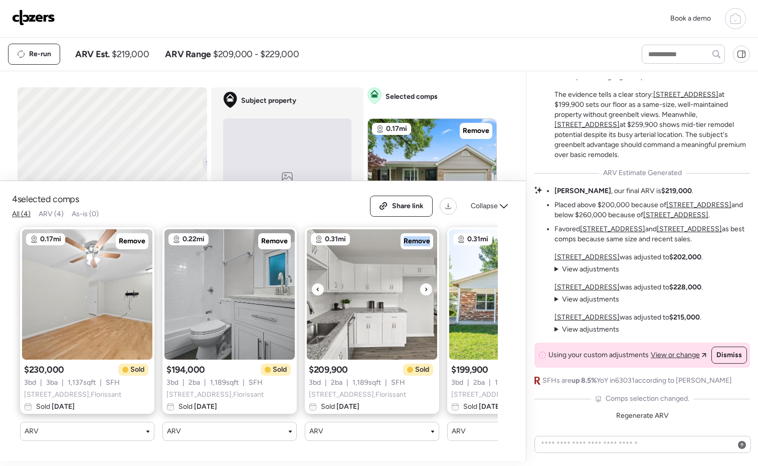
click at [425, 283] on icon at bounding box center [426, 289] width 4 height 12
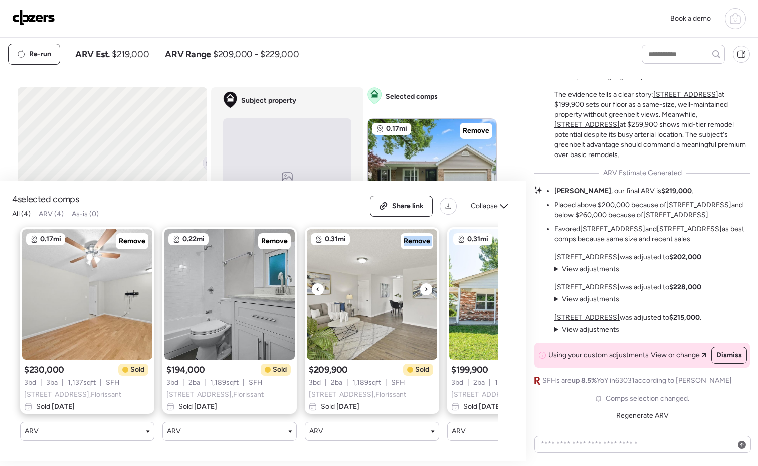
click at [425, 283] on icon at bounding box center [426, 289] width 4 height 12
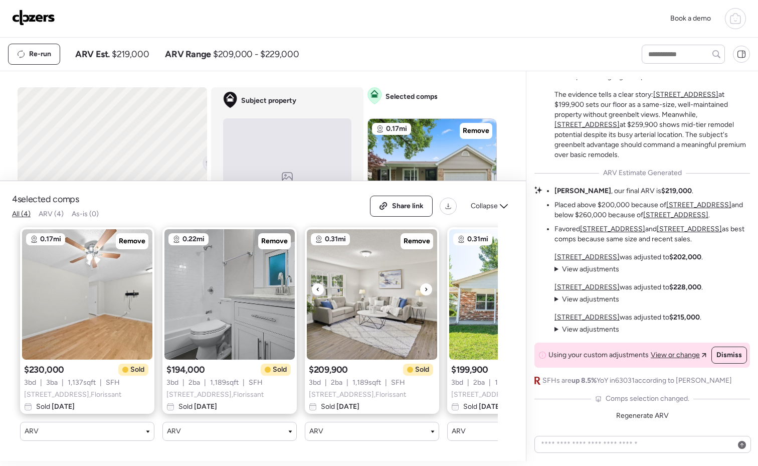
click at [425, 283] on icon at bounding box center [426, 289] width 4 height 12
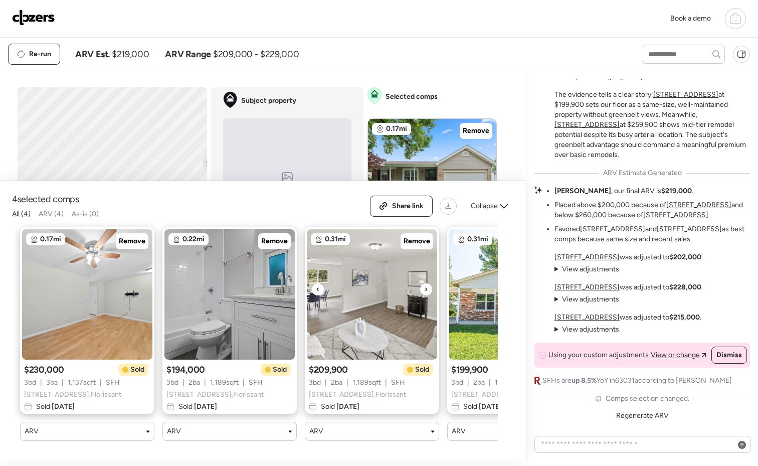
click at [425, 283] on icon at bounding box center [426, 289] width 4 height 12
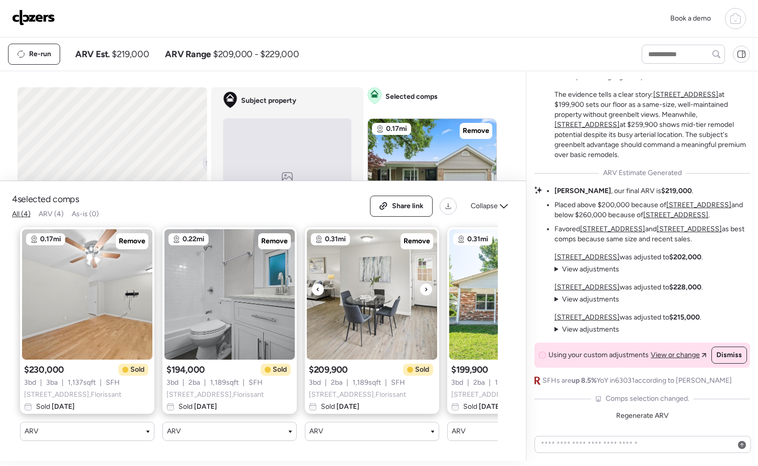
click at [425, 283] on icon at bounding box center [426, 289] width 4 height 12
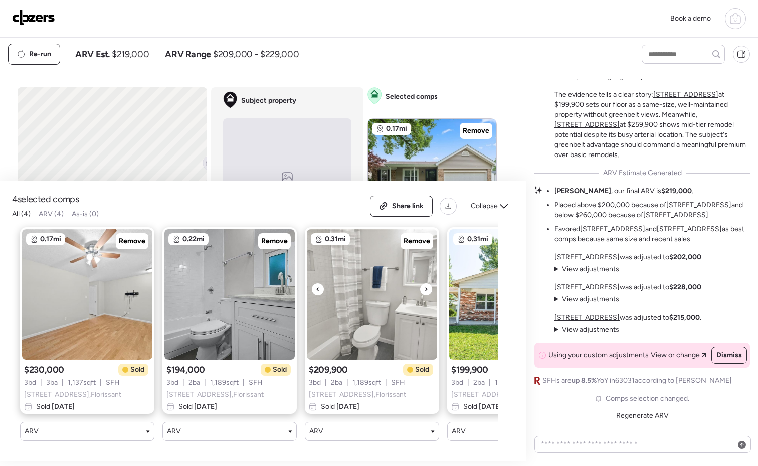
click at [425, 283] on icon at bounding box center [426, 289] width 4 height 12
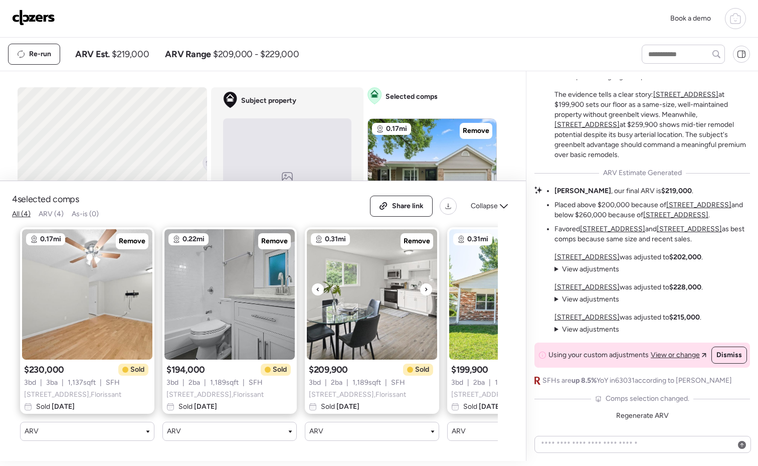
click at [423, 283] on div at bounding box center [426, 289] width 12 height 12
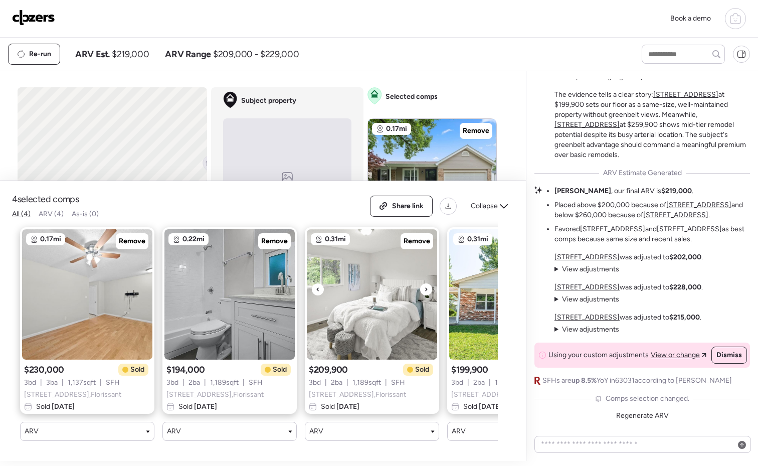
click at [423, 283] on div at bounding box center [426, 289] width 12 height 12
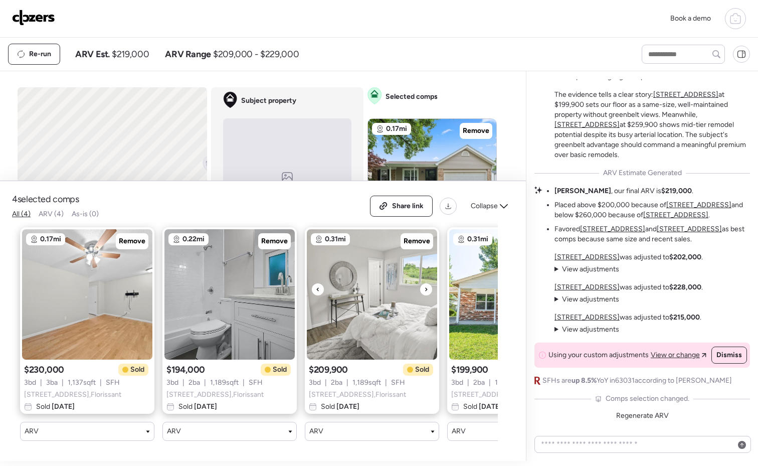
click at [423, 283] on div at bounding box center [426, 289] width 12 height 12
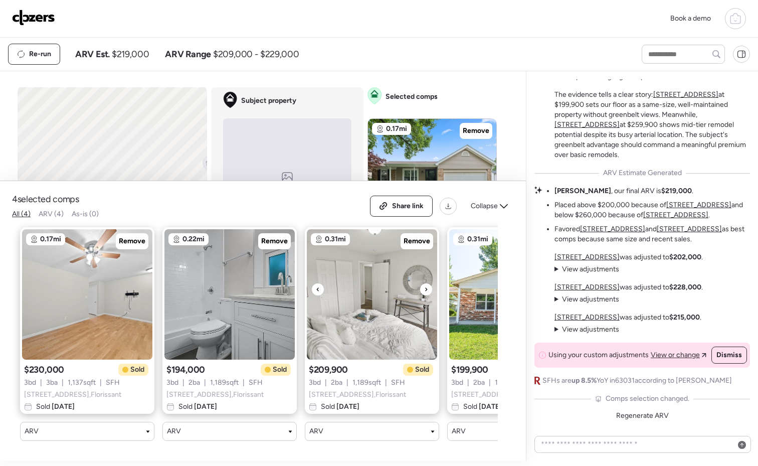
click at [423, 283] on div at bounding box center [426, 289] width 12 height 12
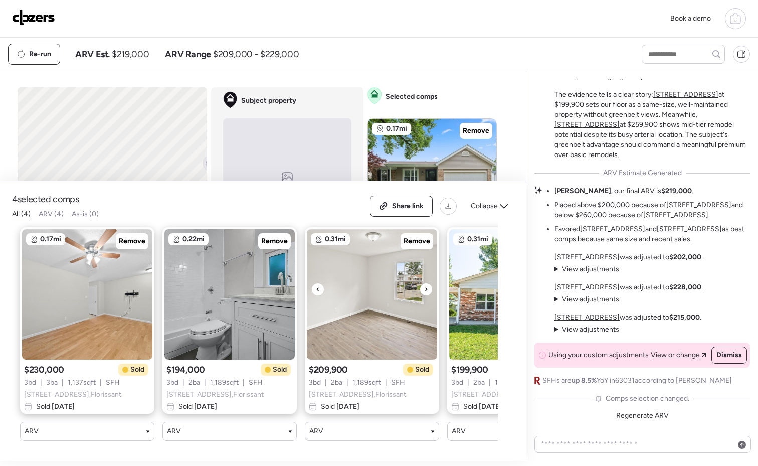
click at [424, 283] on icon at bounding box center [426, 289] width 4 height 12
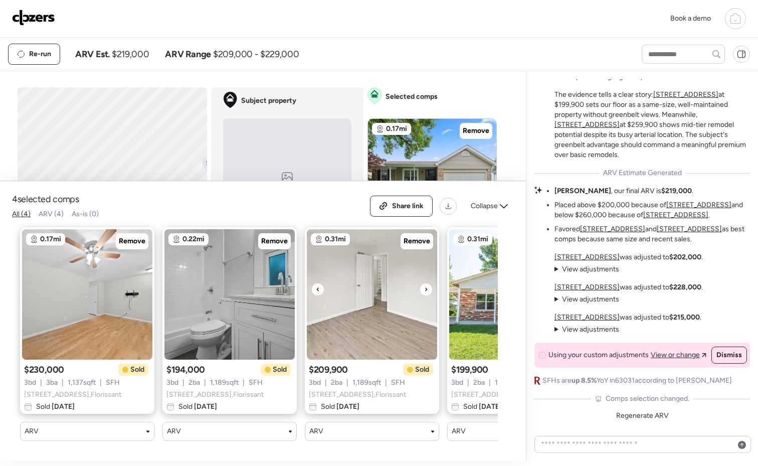
click at [424, 283] on icon at bounding box center [426, 289] width 4 height 12
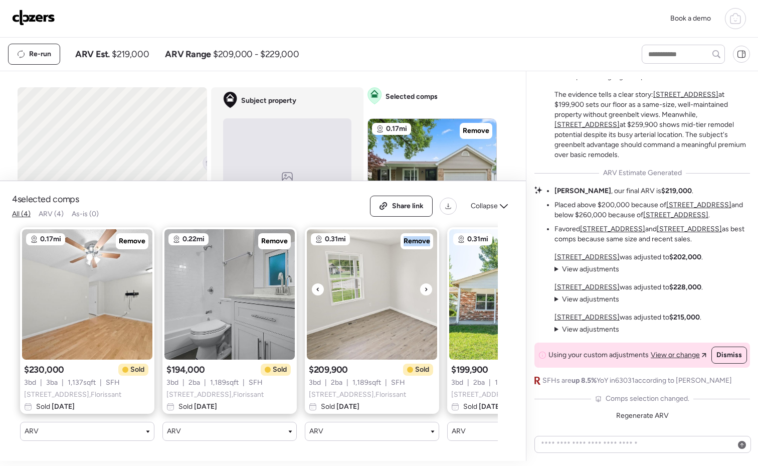
click at [424, 283] on icon at bounding box center [426, 289] width 4 height 12
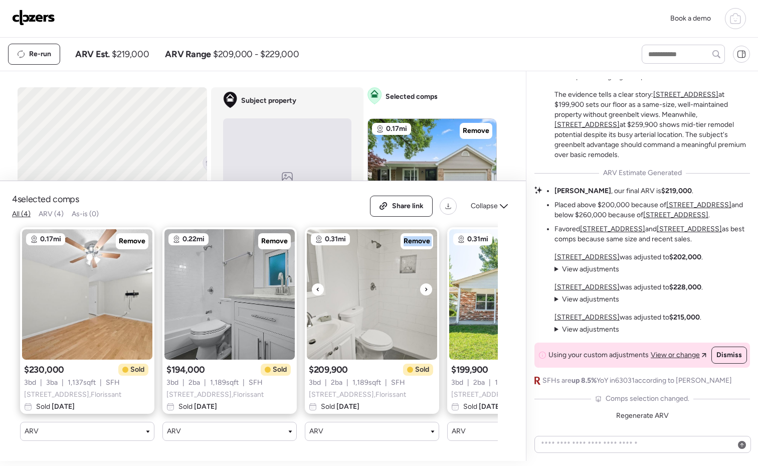
click at [424, 283] on icon at bounding box center [426, 289] width 4 height 12
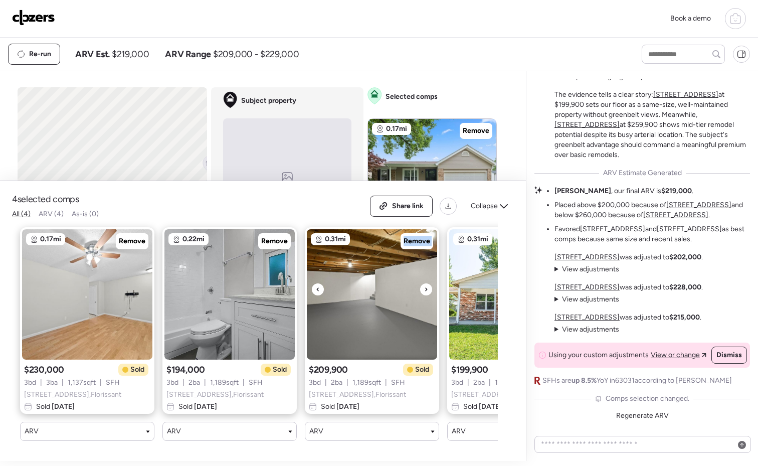
click at [424, 283] on icon at bounding box center [426, 289] width 4 height 12
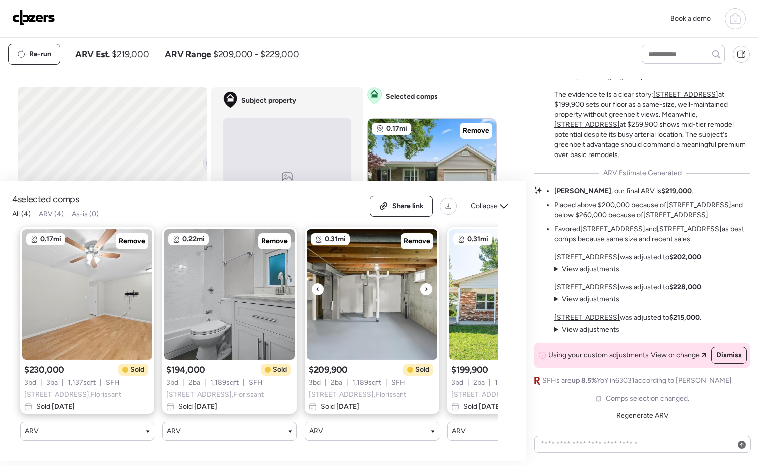
click at [424, 283] on icon at bounding box center [426, 289] width 4 height 12
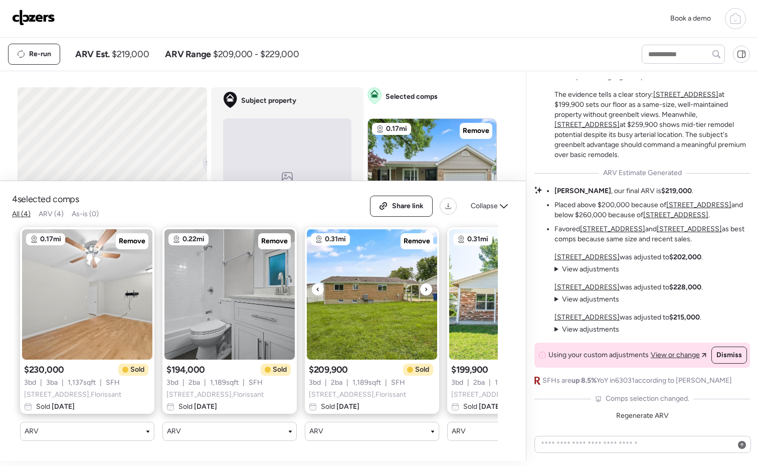
click at [424, 283] on icon at bounding box center [426, 289] width 4 height 12
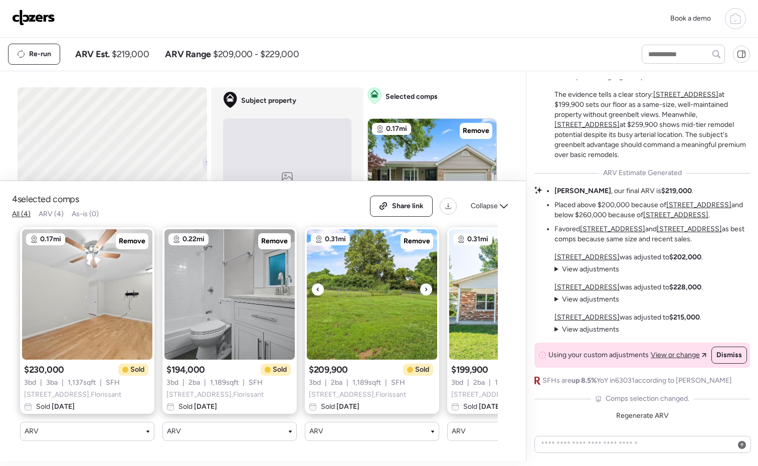
click at [424, 283] on icon at bounding box center [426, 289] width 4 height 12
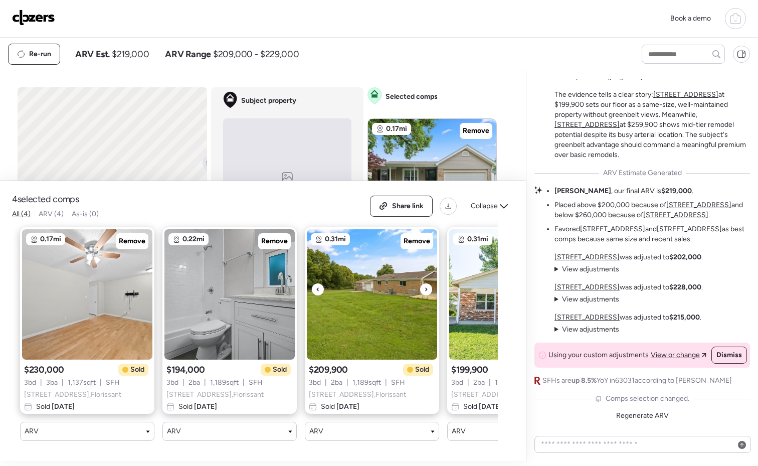
click at [424, 283] on icon at bounding box center [426, 289] width 4 height 12
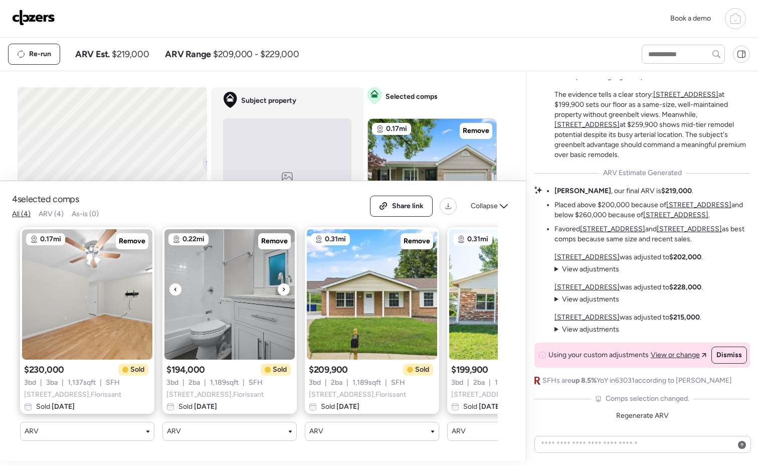
click at [286, 283] on div at bounding box center [284, 289] width 12 height 12
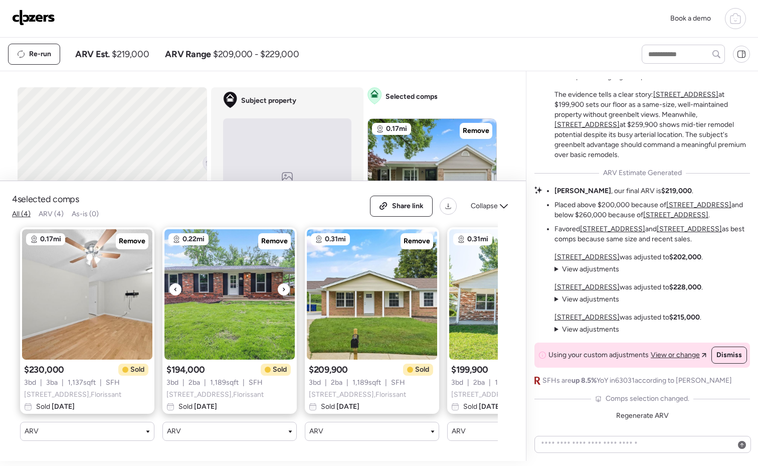
click at [286, 283] on div at bounding box center [284, 289] width 12 height 12
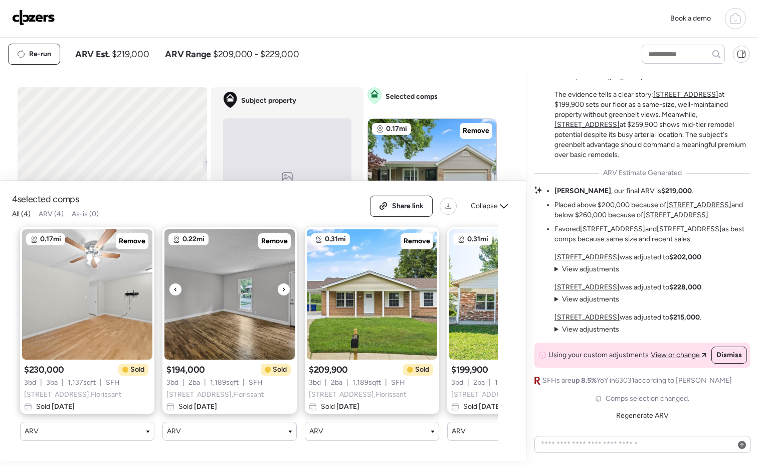
click at [286, 283] on div at bounding box center [284, 289] width 12 height 12
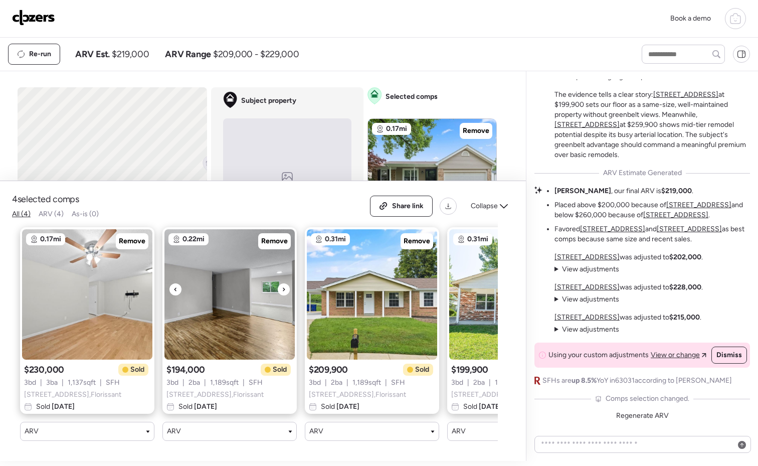
click at [286, 283] on div at bounding box center [284, 289] width 12 height 12
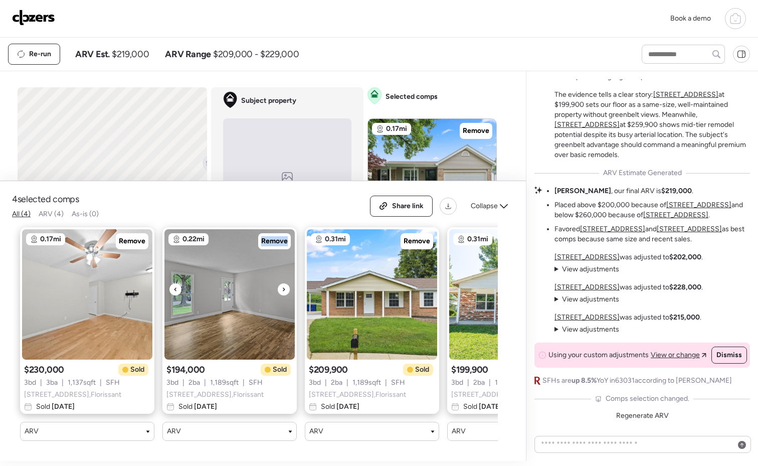
click at [286, 283] on div at bounding box center [284, 289] width 12 height 12
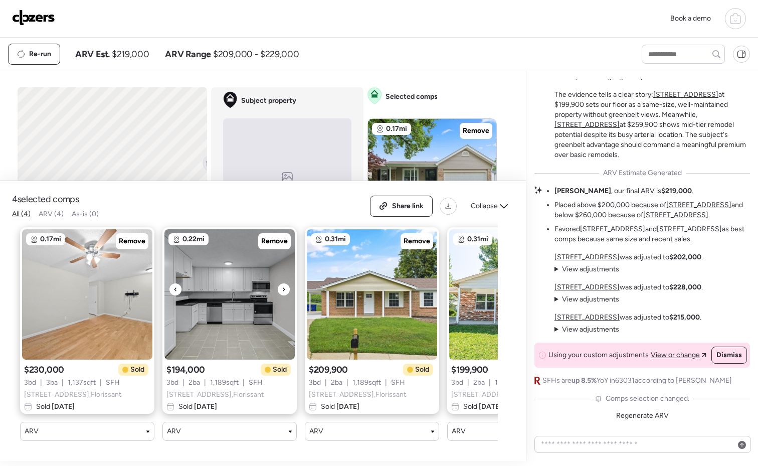
click at [286, 283] on div at bounding box center [284, 289] width 12 height 12
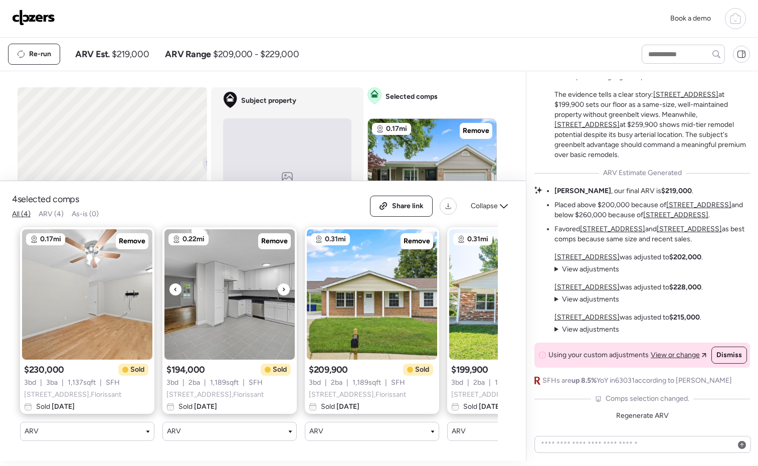
click at [286, 283] on div at bounding box center [284, 289] width 12 height 12
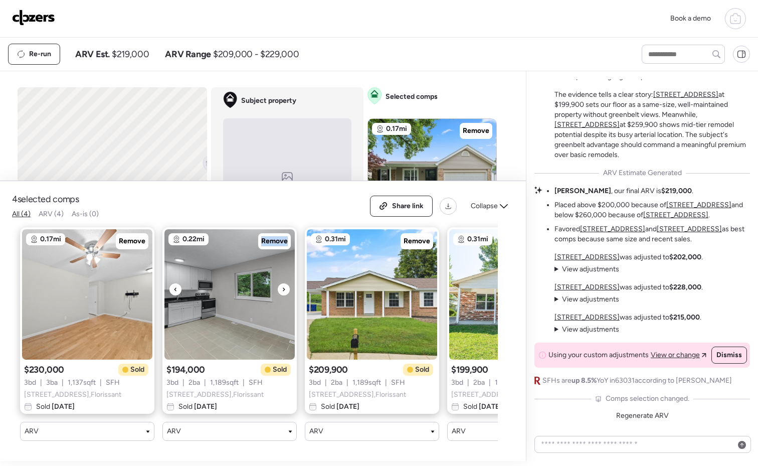
click at [286, 283] on div at bounding box center [284, 289] width 12 height 12
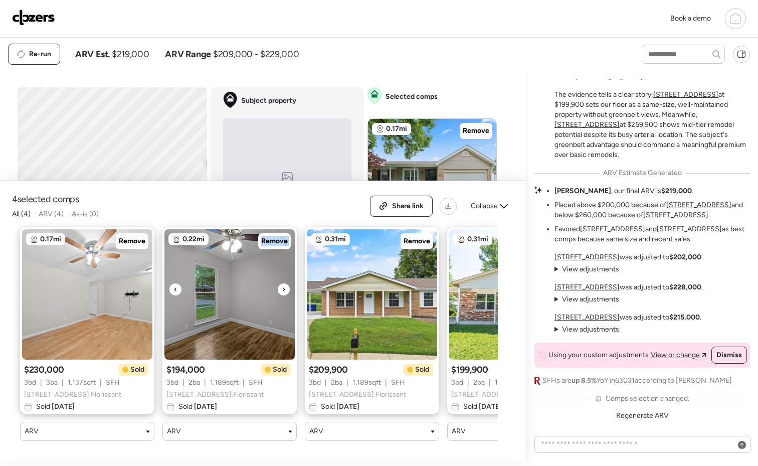
click at [286, 283] on div at bounding box center [284, 289] width 12 height 12
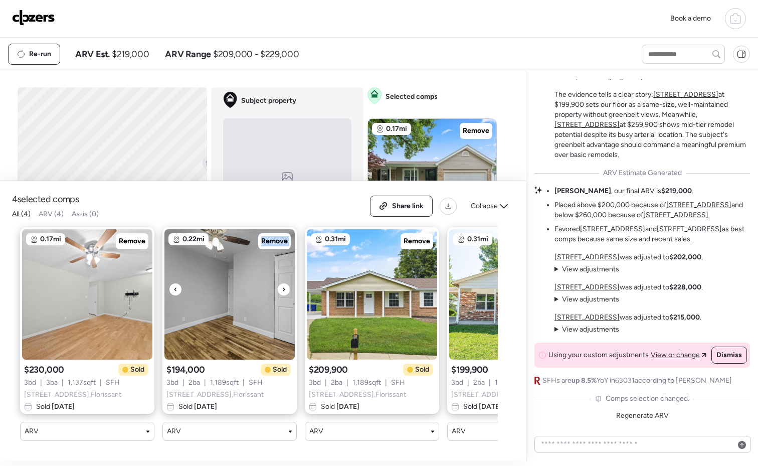
click at [286, 283] on div at bounding box center [284, 289] width 12 height 12
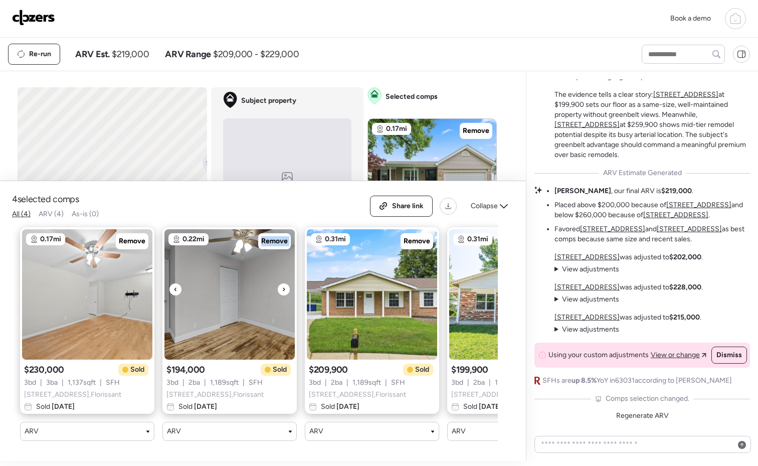
click at [286, 283] on div at bounding box center [284, 289] width 12 height 12
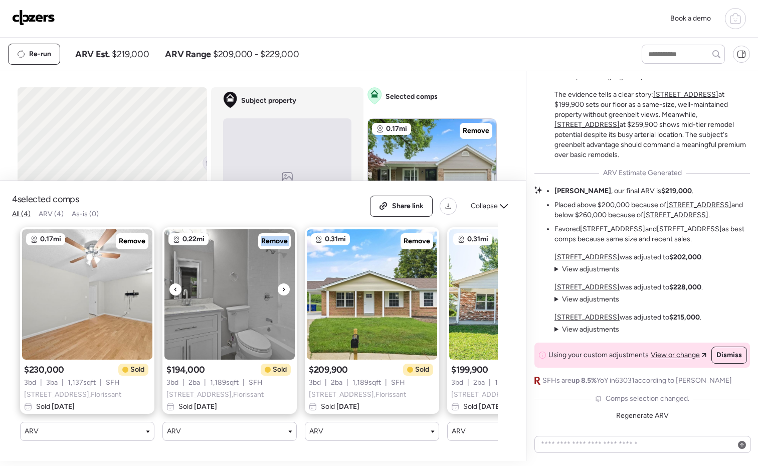
click at [286, 283] on div at bounding box center [284, 289] width 12 height 12
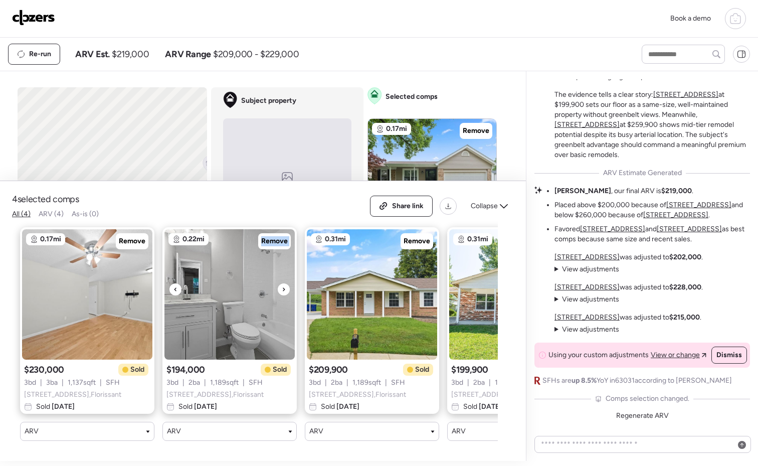
click at [286, 283] on div at bounding box center [284, 289] width 12 height 12
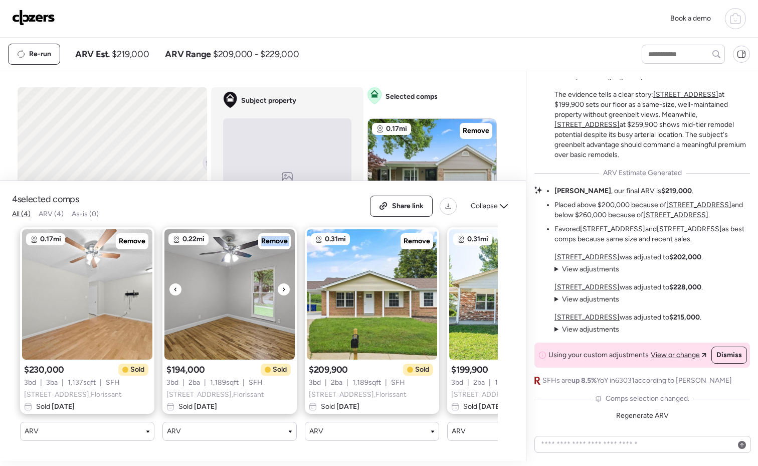
click at [286, 283] on div at bounding box center [284, 289] width 12 height 12
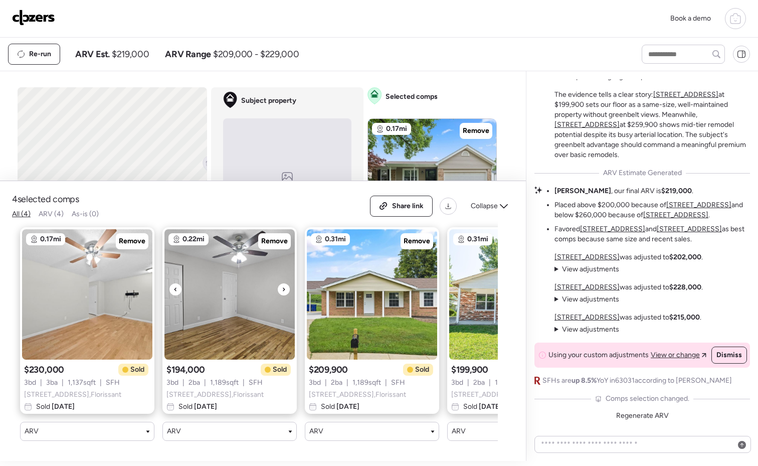
click at [286, 283] on div at bounding box center [284, 289] width 12 height 12
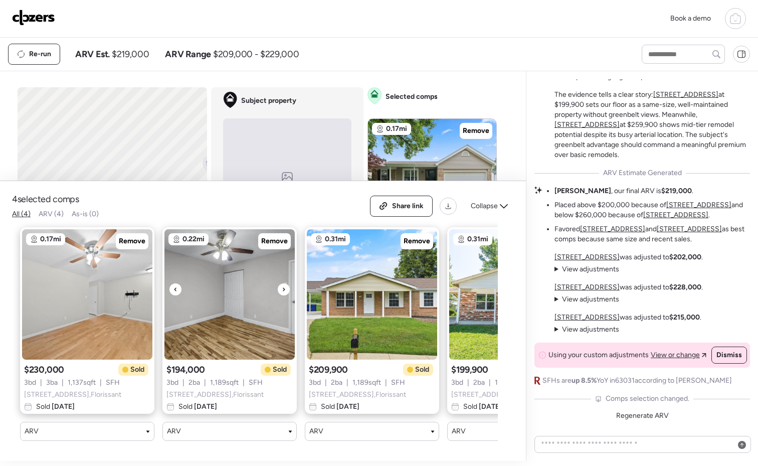
click at [286, 283] on div at bounding box center [284, 289] width 12 height 12
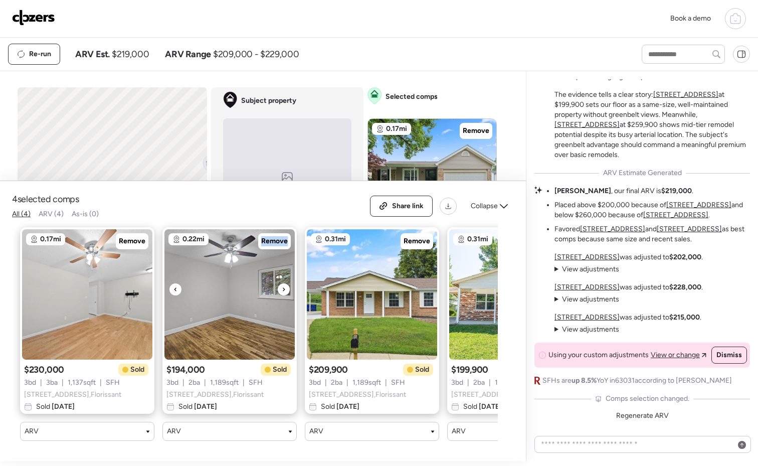
click at [286, 283] on div at bounding box center [284, 289] width 12 height 12
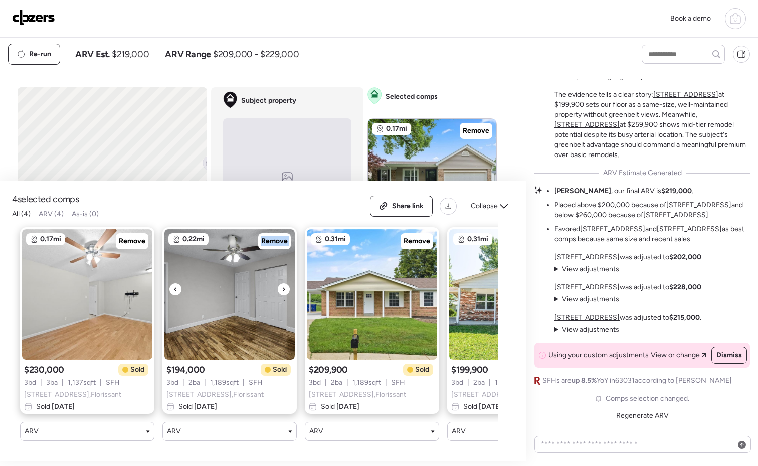
click at [286, 283] on div at bounding box center [284, 289] width 12 height 12
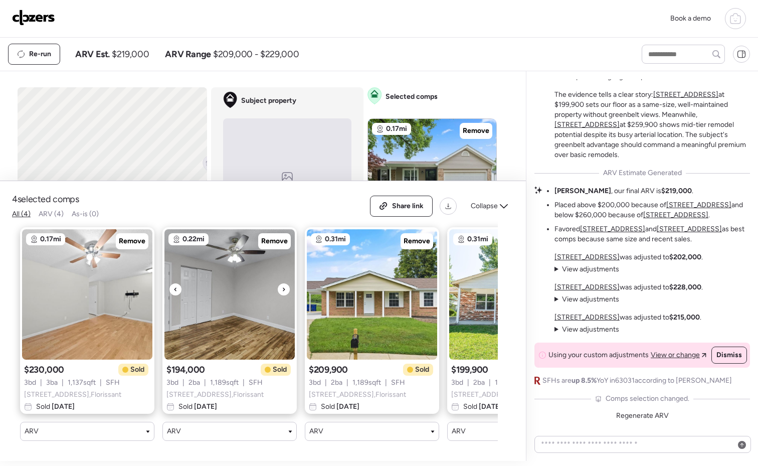
click at [286, 283] on div at bounding box center [284, 289] width 12 height 12
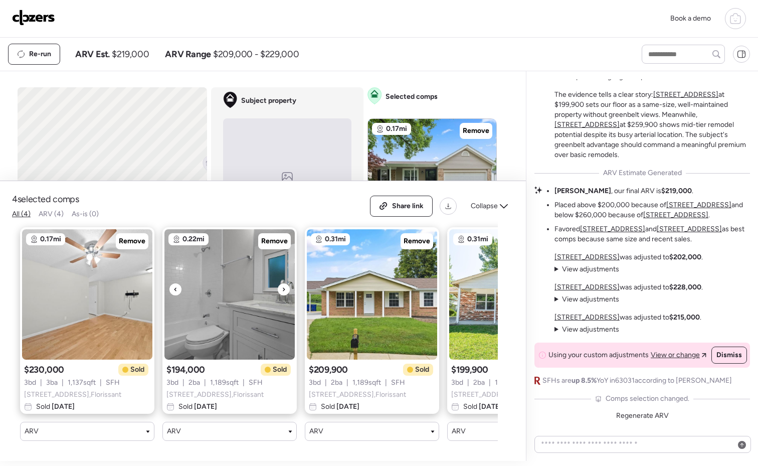
click at [286, 283] on div at bounding box center [284, 289] width 12 height 12
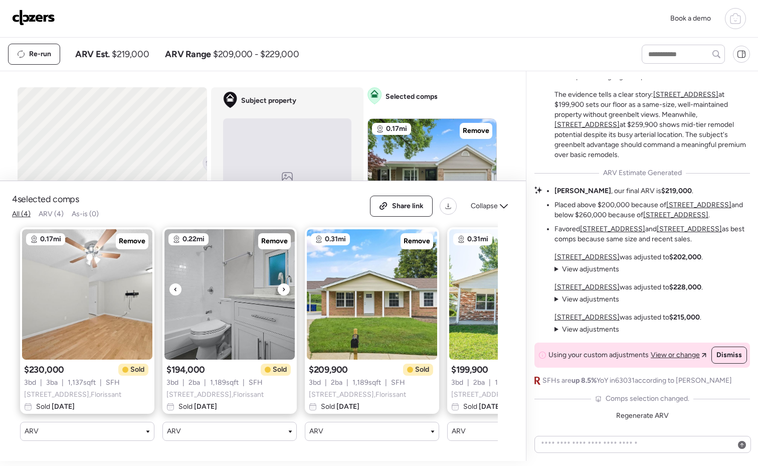
click at [282, 283] on icon at bounding box center [284, 289] width 4 height 12
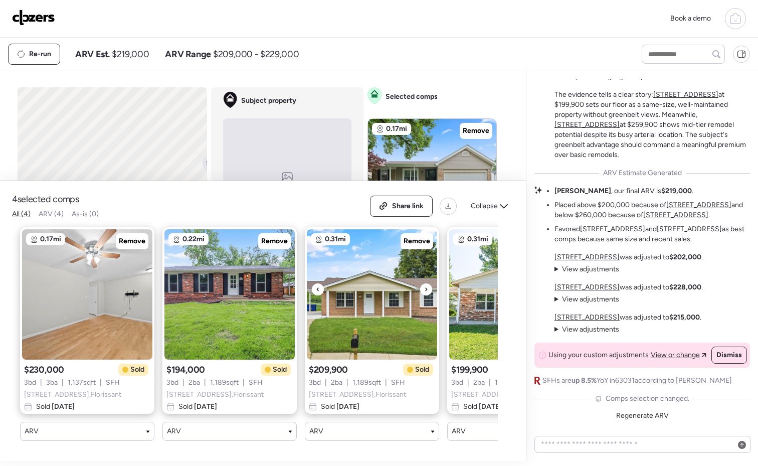
click at [424, 283] on icon at bounding box center [426, 289] width 4 height 12
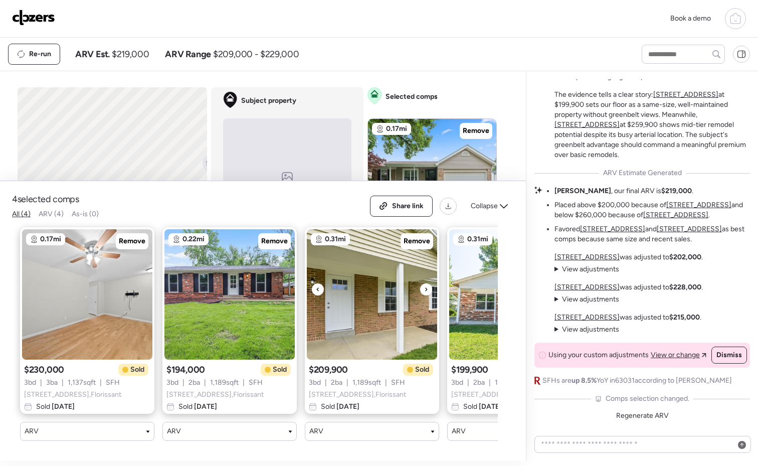
click at [426, 283] on icon at bounding box center [426, 289] width 4 height 12
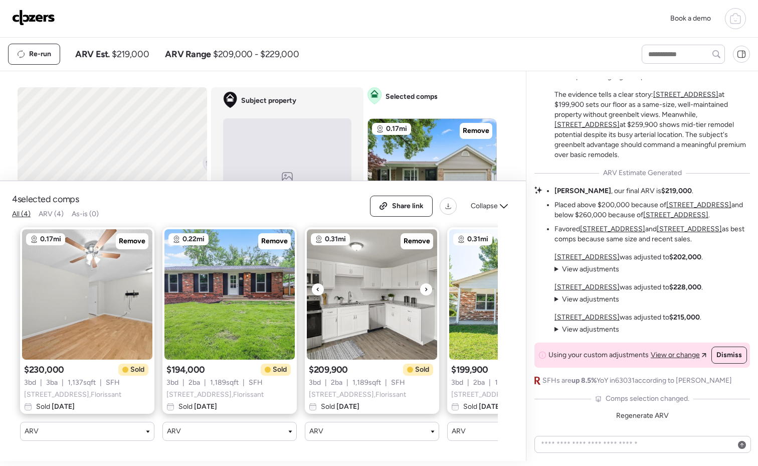
click at [314, 283] on div at bounding box center [318, 289] width 12 height 12
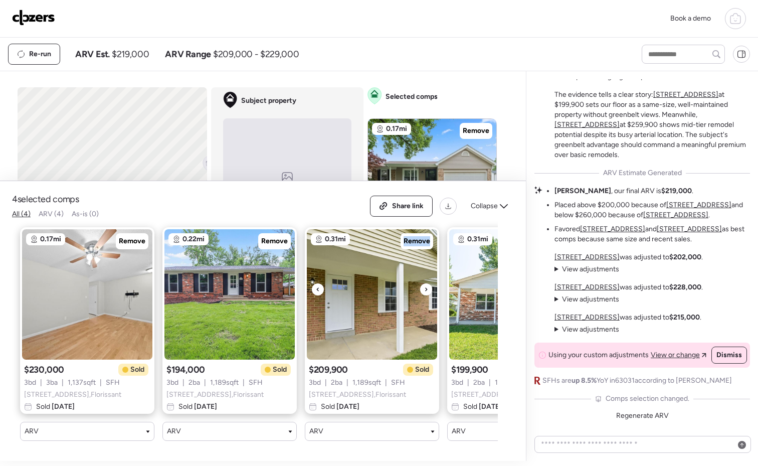
click at [314, 283] on div at bounding box center [318, 289] width 12 height 12
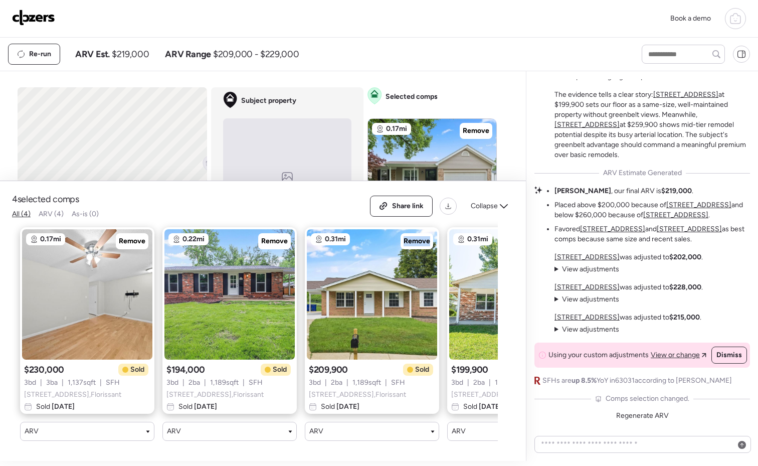
scroll to position [0, 92]
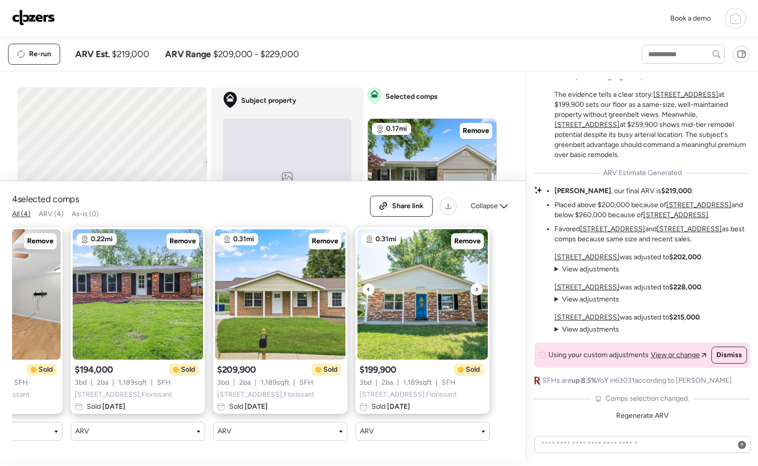
click at [475, 283] on icon at bounding box center [477, 289] width 4 height 12
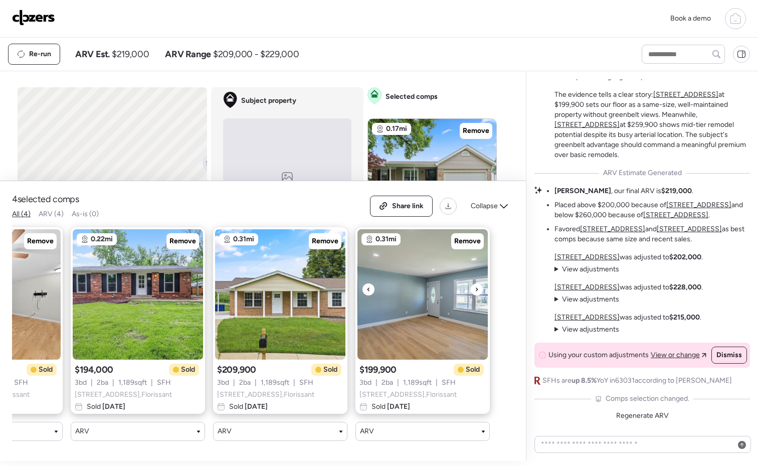
click at [475, 283] on icon at bounding box center [477, 289] width 4 height 12
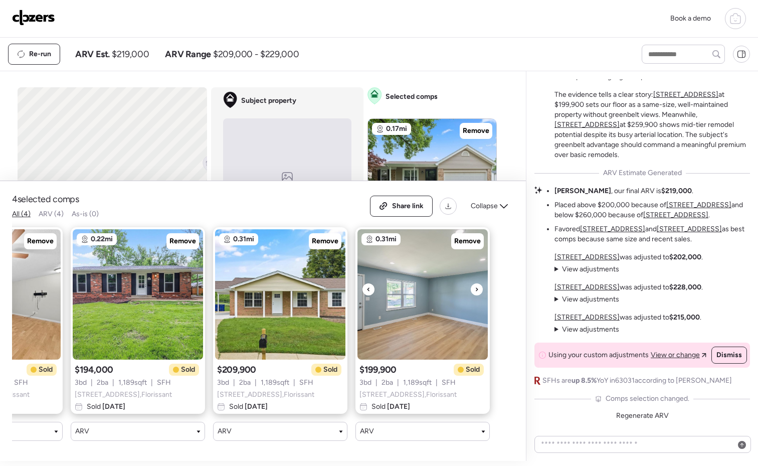
click at [475, 283] on icon at bounding box center [477, 289] width 4 height 12
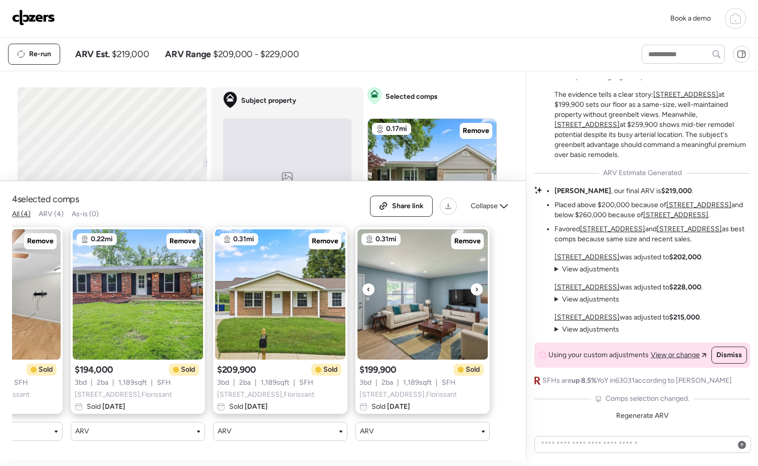
click at [475, 283] on icon at bounding box center [477, 289] width 4 height 12
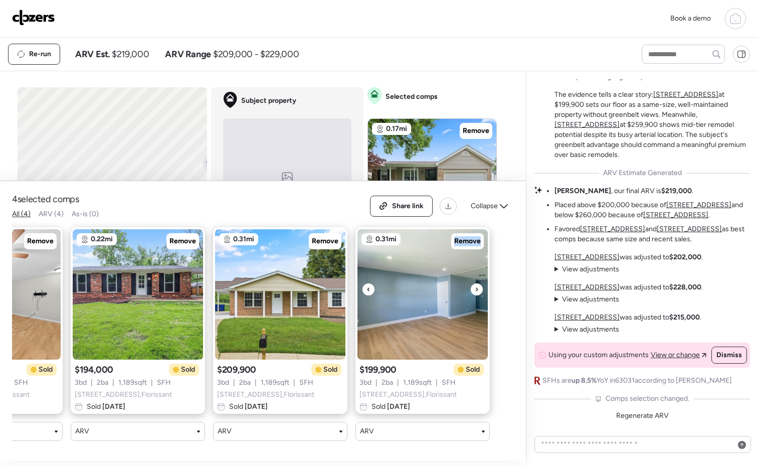
click at [475, 283] on icon at bounding box center [477, 289] width 4 height 12
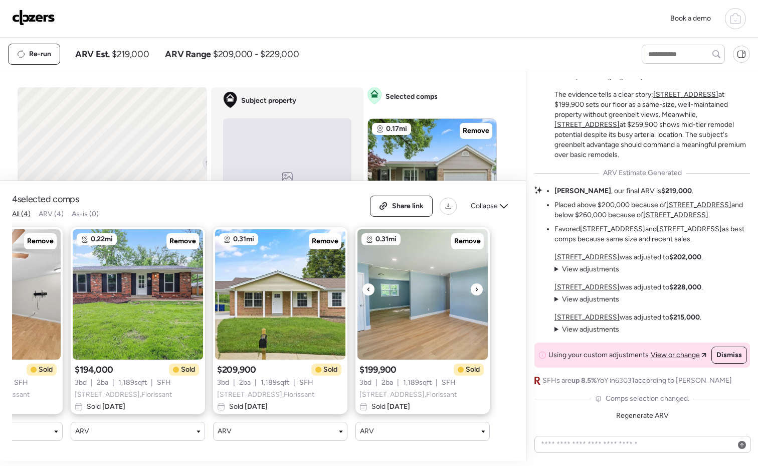
click at [475, 283] on icon at bounding box center [477, 289] width 4 height 12
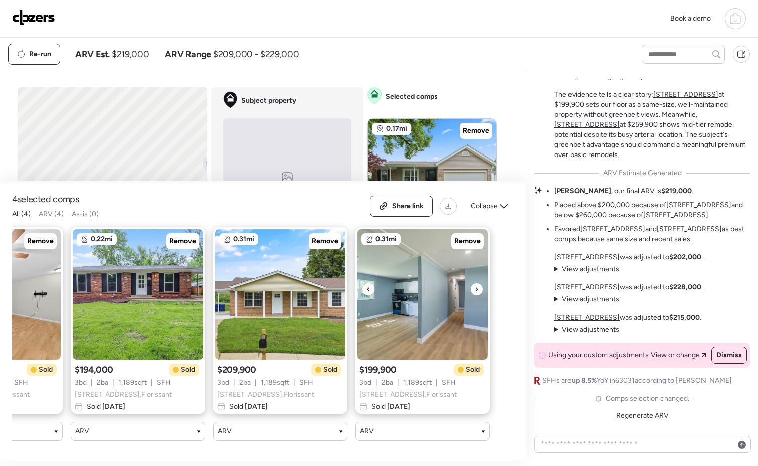
click at [475, 283] on icon at bounding box center [477, 289] width 4 height 12
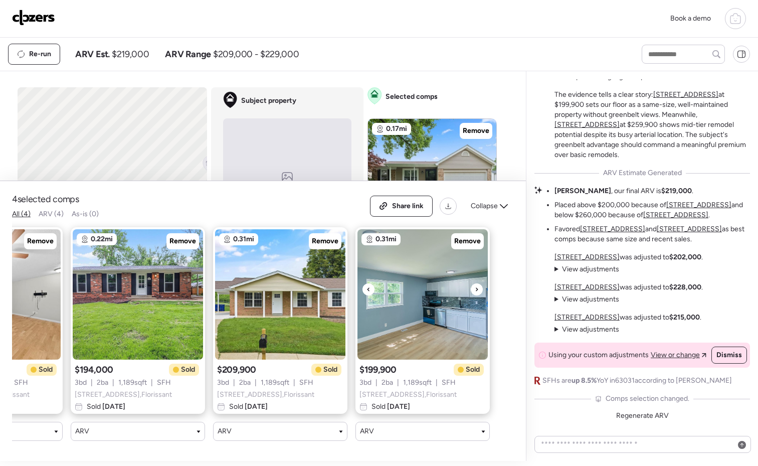
click at [475, 283] on icon at bounding box center [477, 289] width 4 height 12
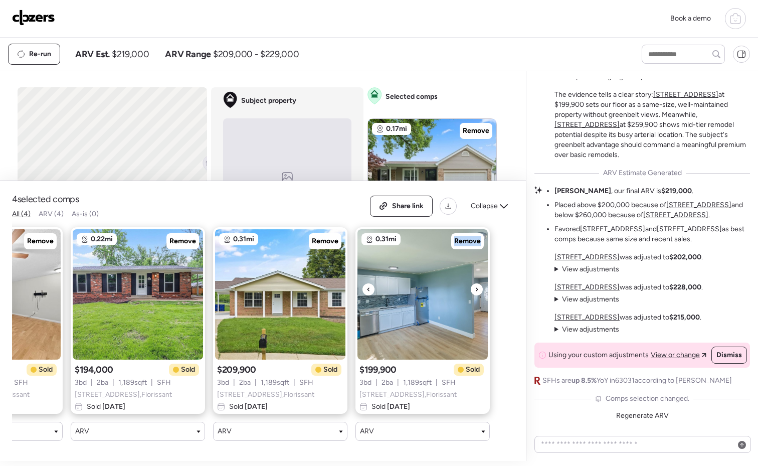
click at [475, 283] on icon at bounding box center [477, 289] width 4 height 12
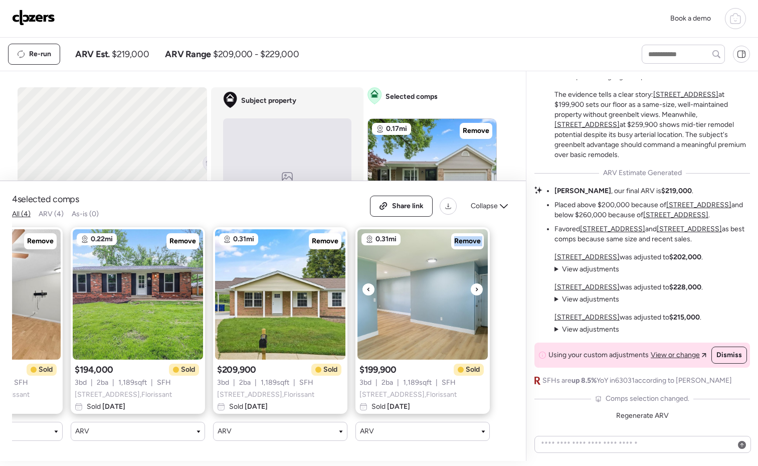
click at [475, 283] on icon at bounding box center [477, 289] width 4 height 12
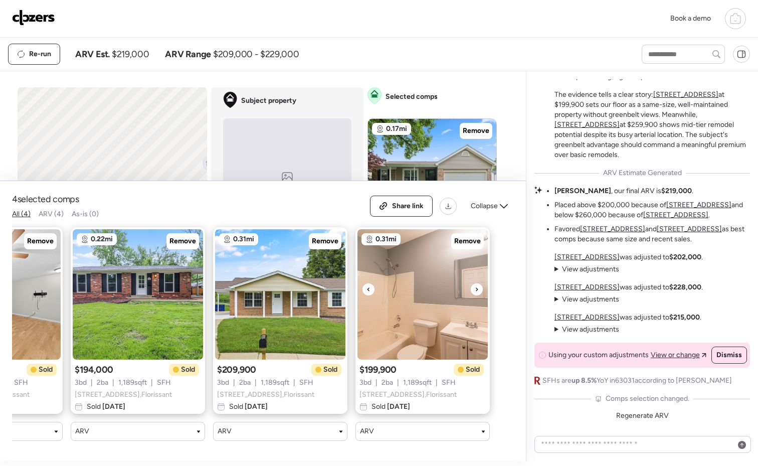
click at [475, 283] on icon at bounding box center [477, 289] width 4 height 12
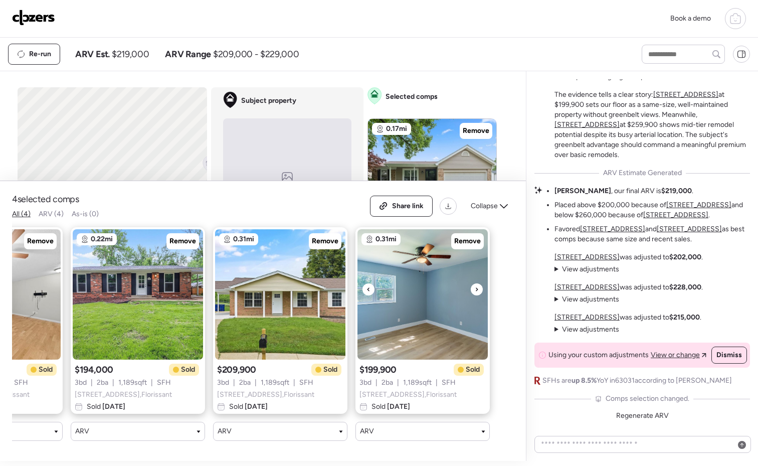
click at [475, 283] on icon at bounding box center [477, 289] width 4 height 12
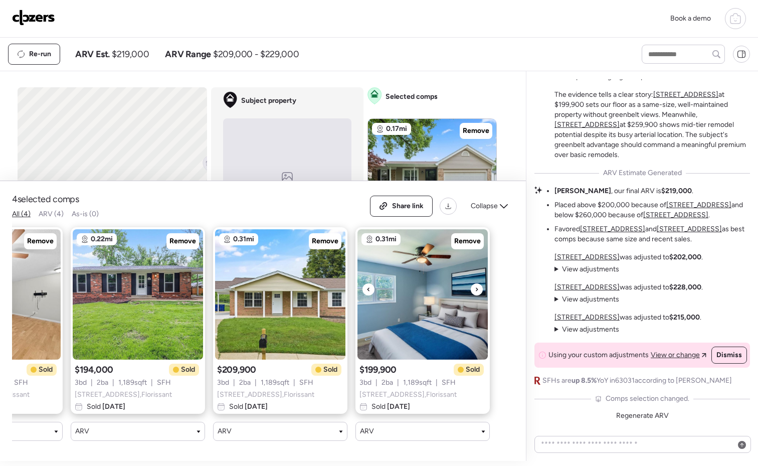
click at [475, 283] on icon at bounding box center [477, 289] width 4 height 12
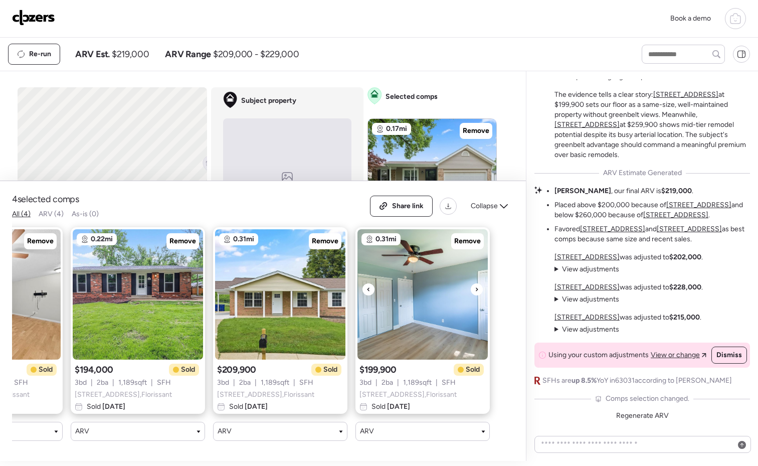
click at [475, 283] on icon at bounding box center [477, 289] width 4 height 12
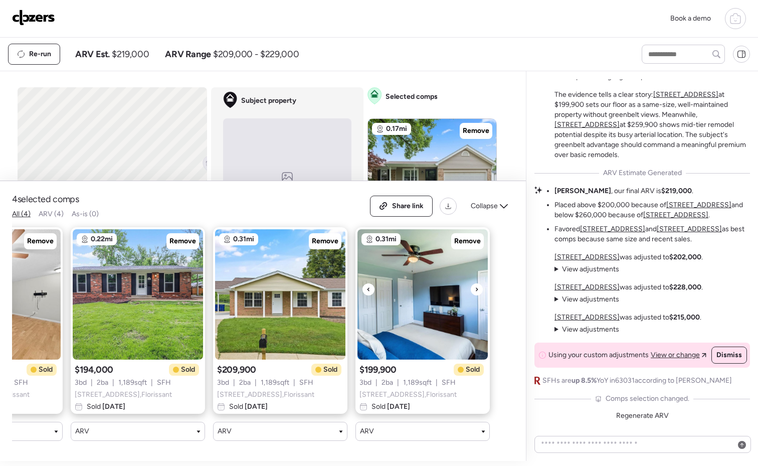
click at [475, 283] on icon at bounding box center [477, 289] width 4 height 12
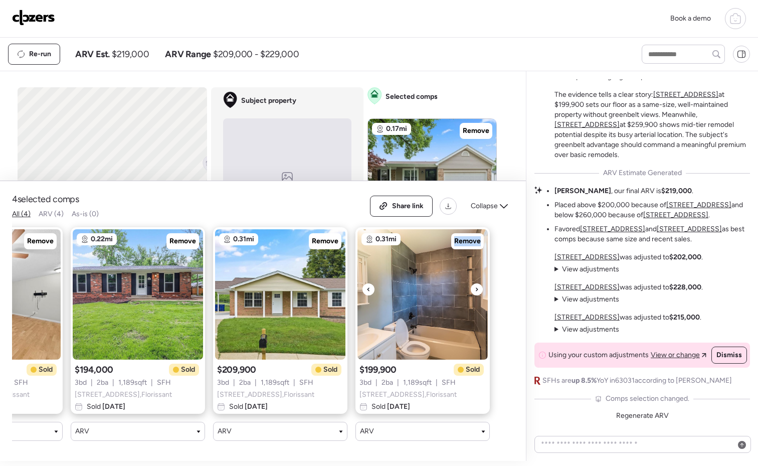
click at [475, 283] on icon at bounding box center [477, 289] width 4 height 12
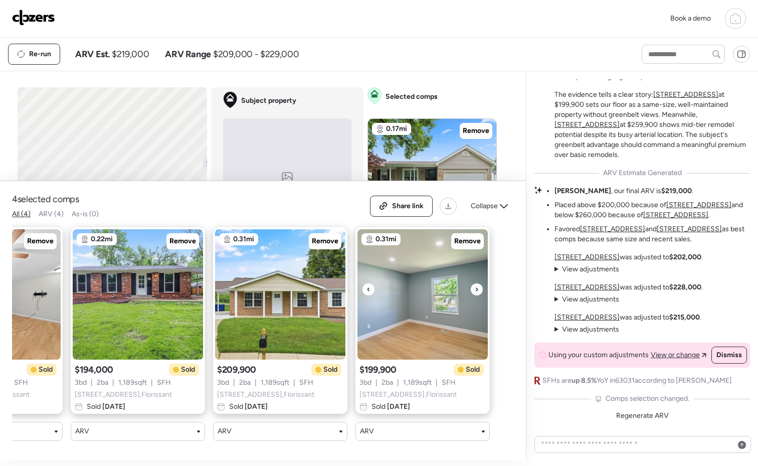
click at [475, 283] on icon at bounding box center [477, 289] width 4 height 12
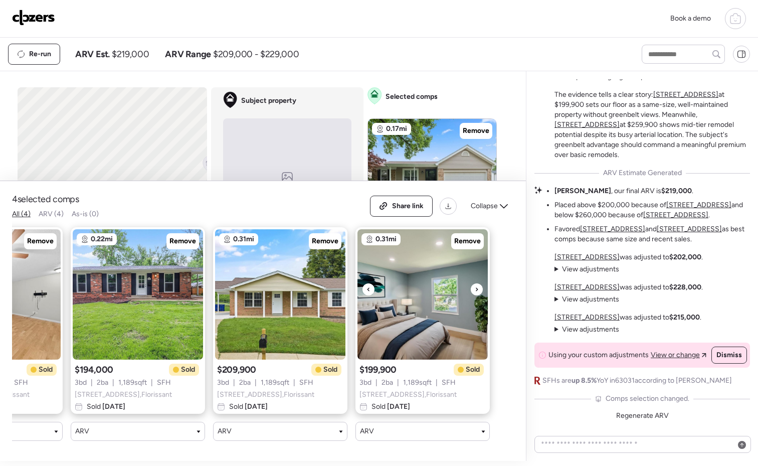
click at [475, 283] on icon at bounding box center [477, 289] width 4 height 12
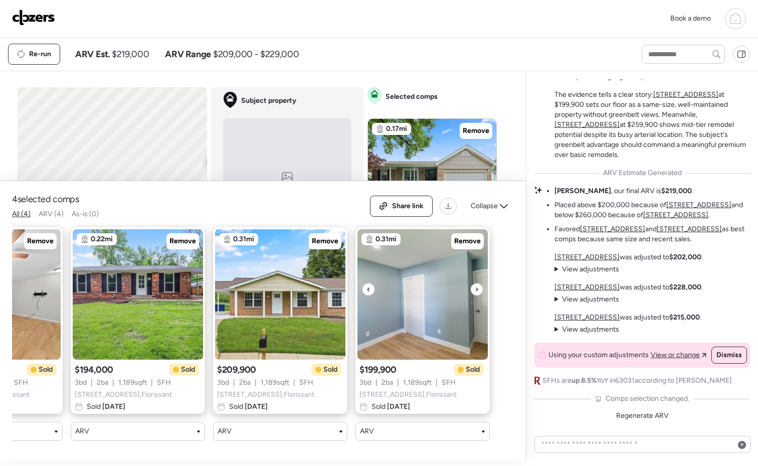
click at [475, 283] on icon at bounding box center [477, 289] width 4 height 12
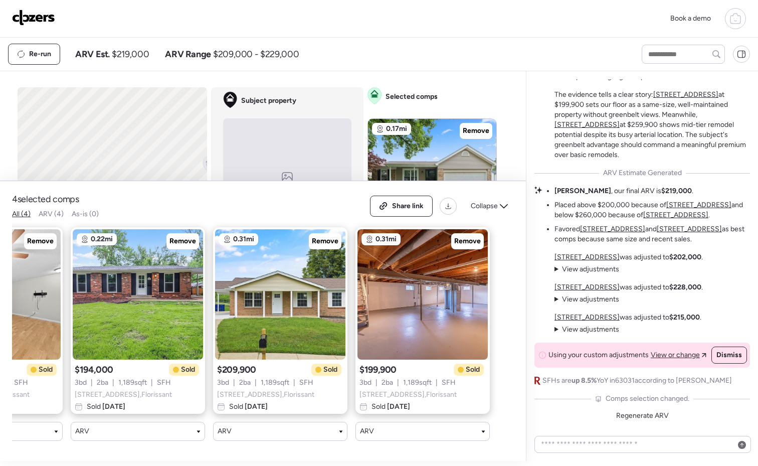
click at [50, 20] on img at bounding box center [33, 18] width 43 height 16
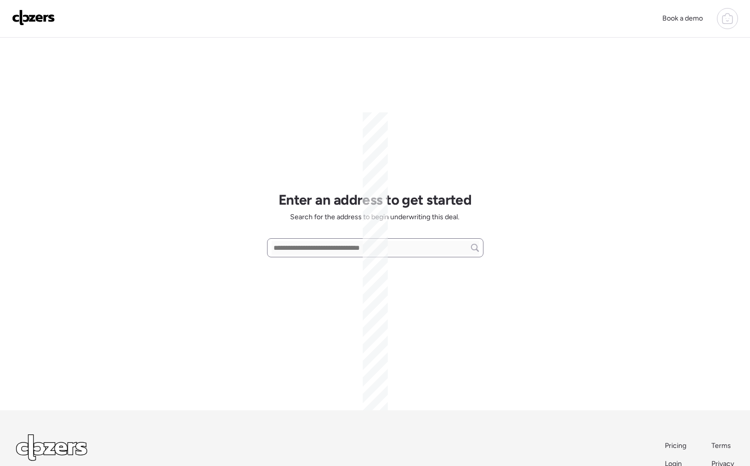
click at [320, 248] on input "text" at bounding box center [376, 248] width 208 height 14
click at [323, 249] on input "text" at bounding box center [376, 248] width 208 height 14
paste input "**********"
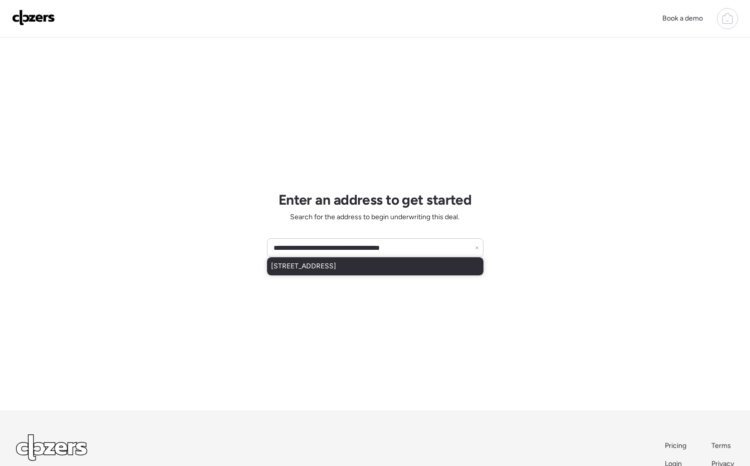
click at [336, 267] on span "[STREET_ADDRESS]" at bounding box center [303, 266] width 65 height 10
type input "**********"
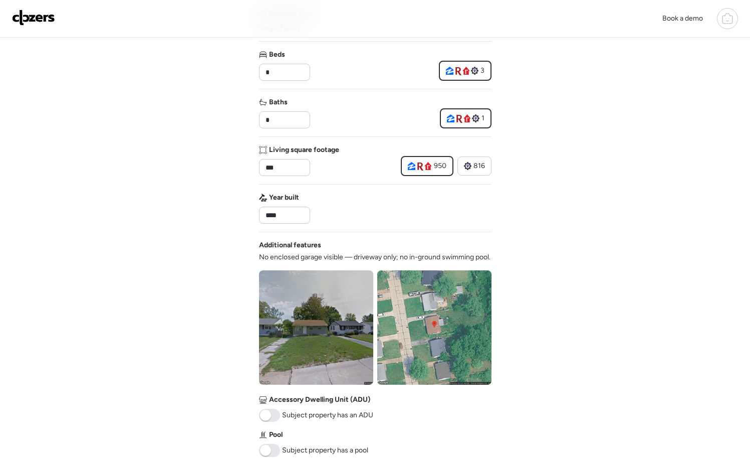
scroll to position [392, 0]
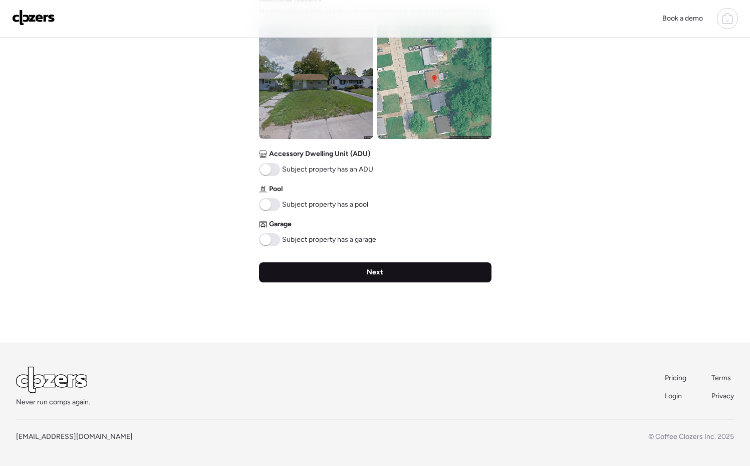
click at [412, 272] on div "Next" at bounding box center [375, 272] width 233 height 20
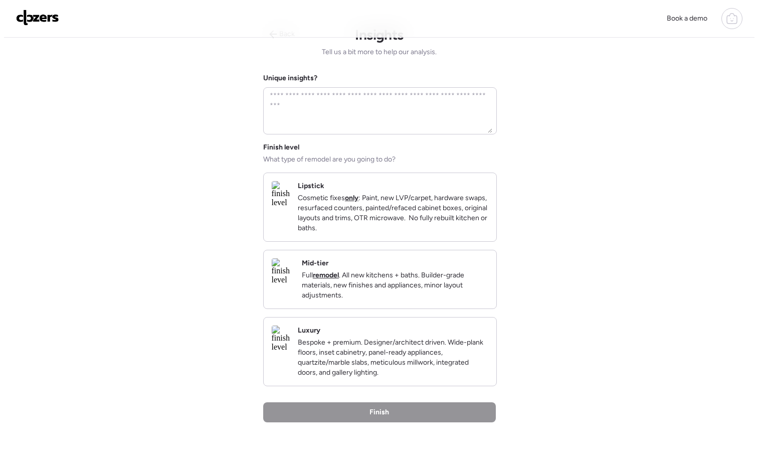
scroll to position [0, 0]
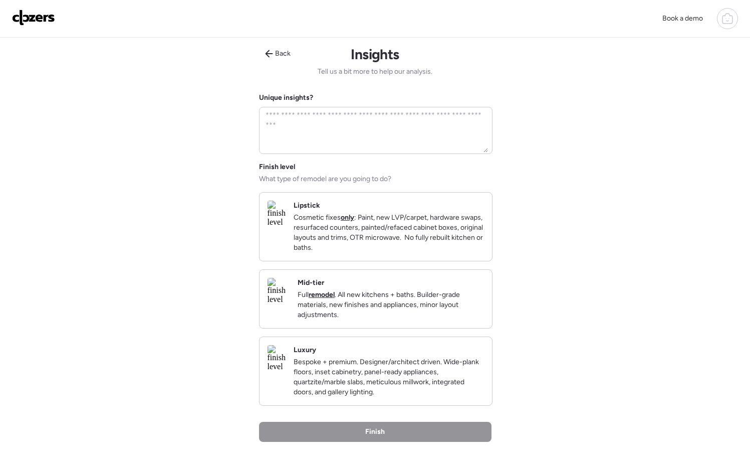
click at [375, 306] on p "Full remodel . All new kitchens + baths. Builder-grade materials, new finishes …" at bounding box center [391, 305] width 186 height 30
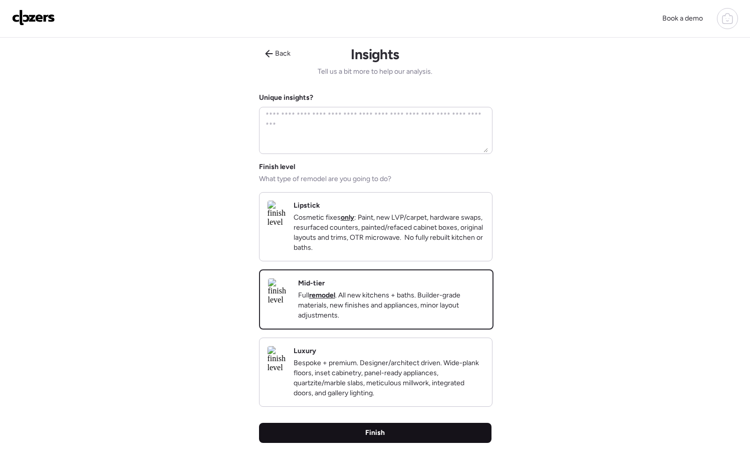
click at [396, 443] on div "Finish" at bounding box center [375, 433] width 233 height 20
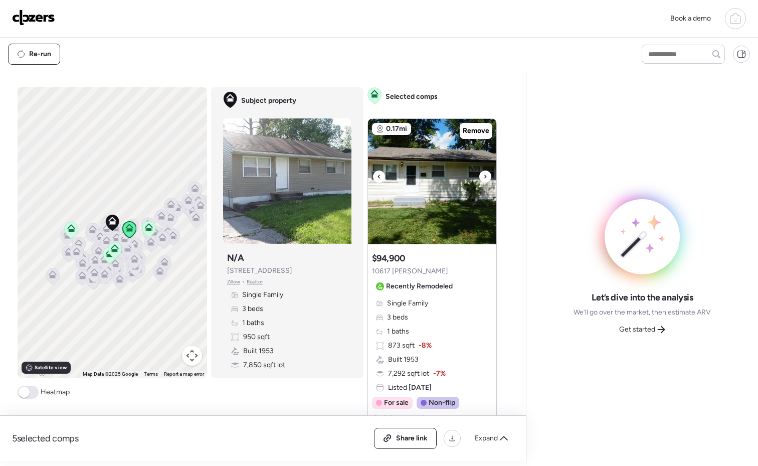
click at [483, 178] on icon at bounding box center [485, 176] width 4 height 12
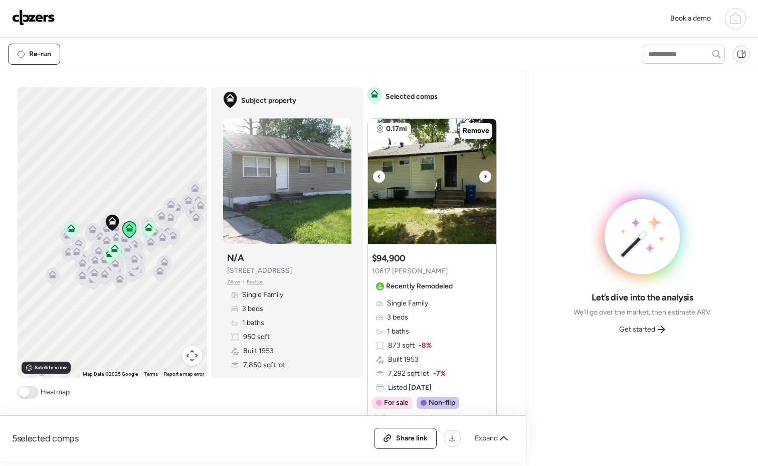
click at [483, 178] on icon at bounding box center [485, 176] width 4 height 12
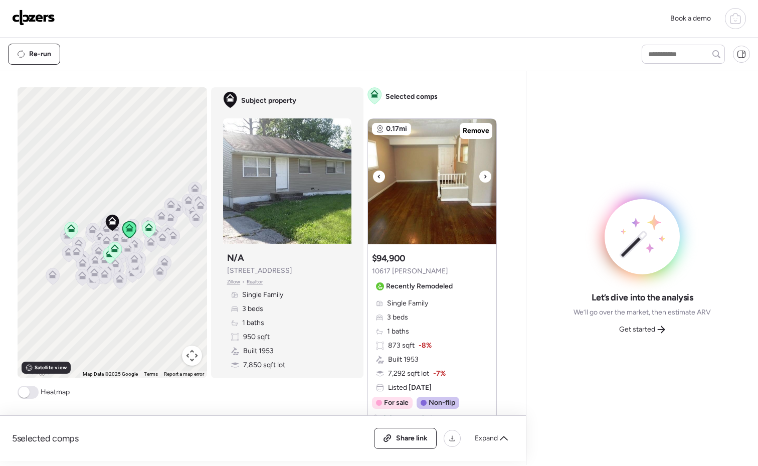
click at [483, 179] on icon at bounding box center [485, 176] width 4 height 12
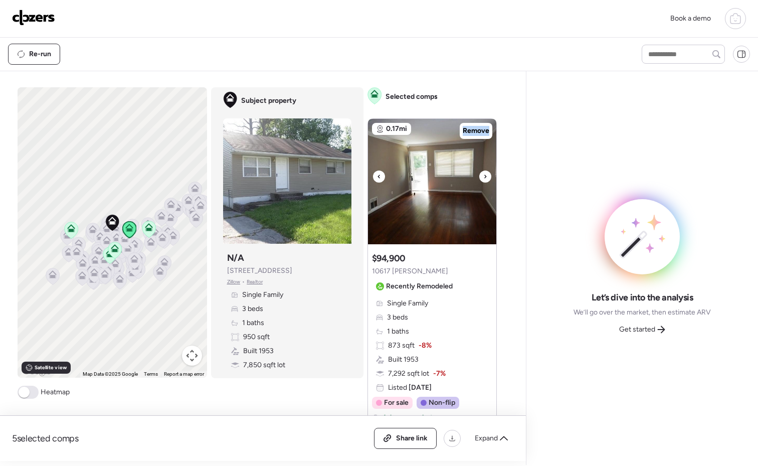
click at [483, 179] on icon at bounding box center [485, 176] width 4 height 12
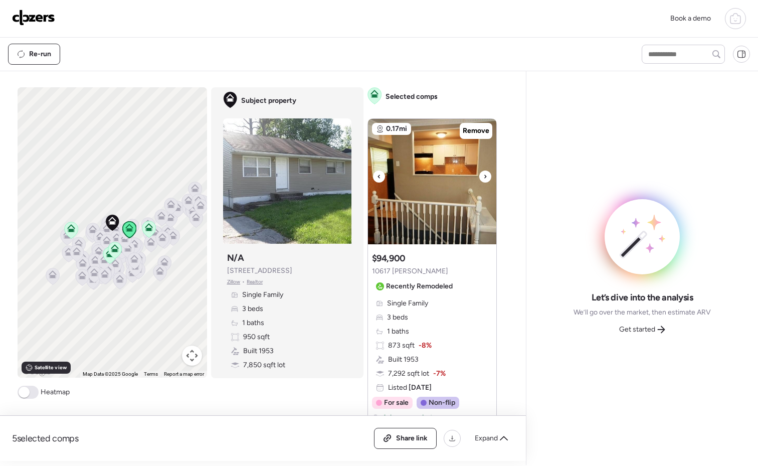
click at [483, 179] on icon at bounding box center [485, 176] width 4 height 12
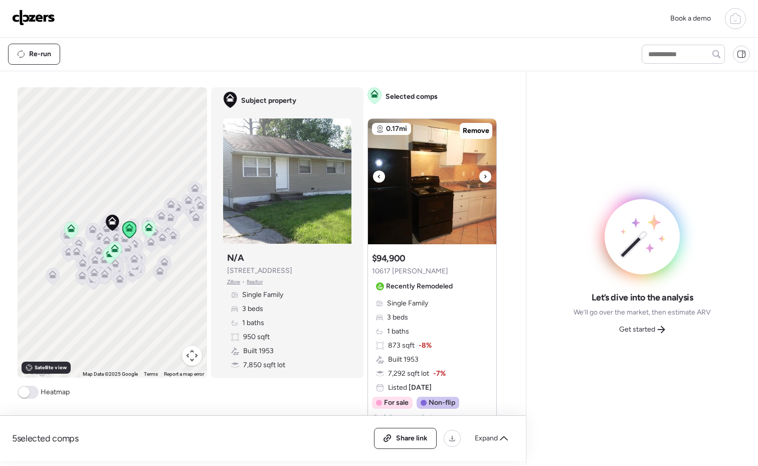
click at [483, 179] on icon at bounding box center [485, 176] width 4 height 12
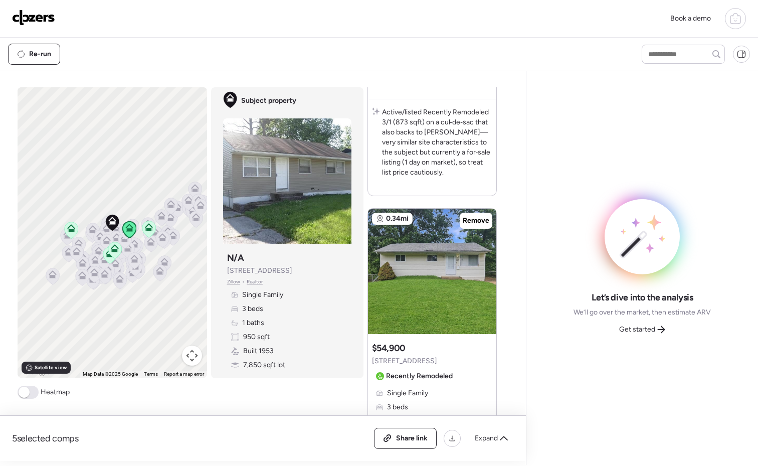
scroll to position [380, 0]
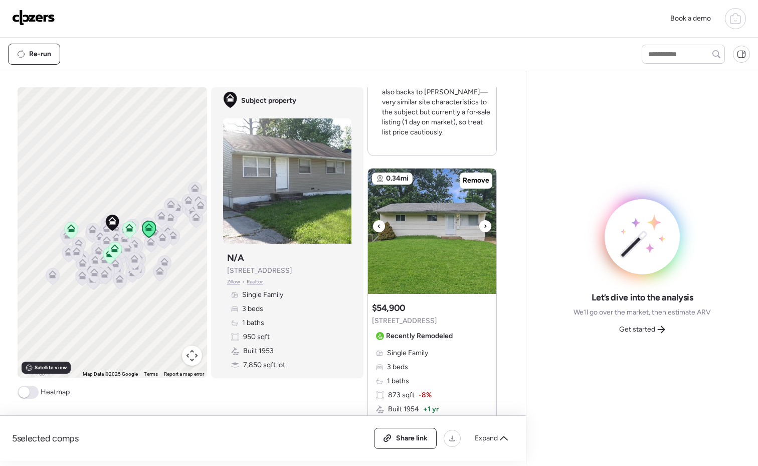
click at [484, 221] on div at bounding box center [485, 226] width 12 height 12
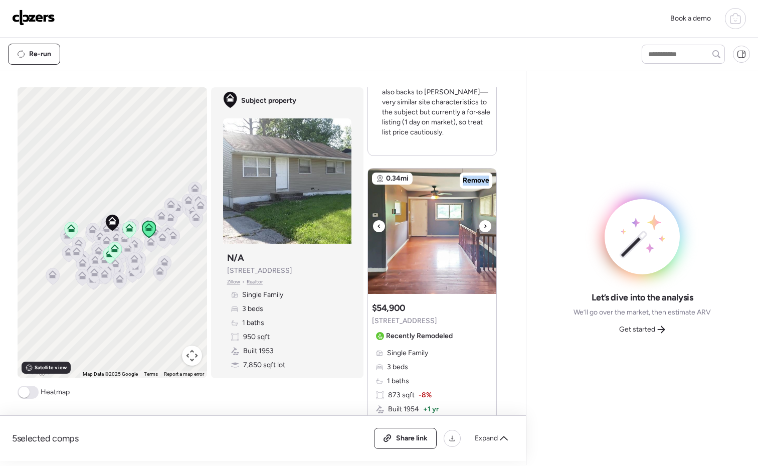
click at [484, 222] on div at bounding box center [485, 226] width 12 height 12
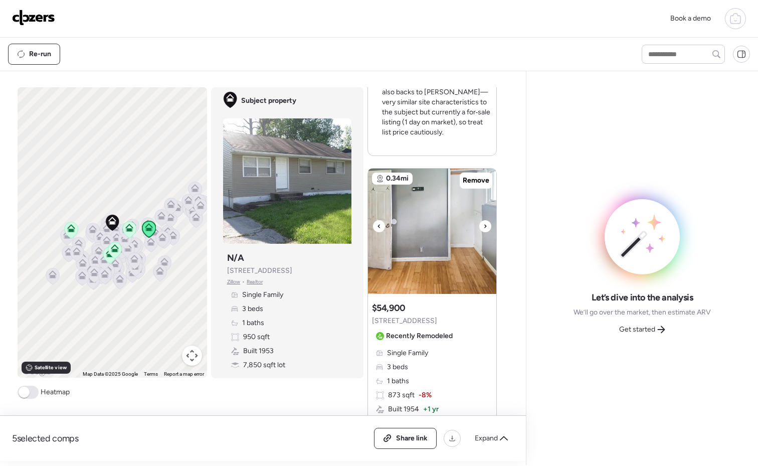
click at [483, 222] on div at bounding box center [485, 226] width 12 height 12
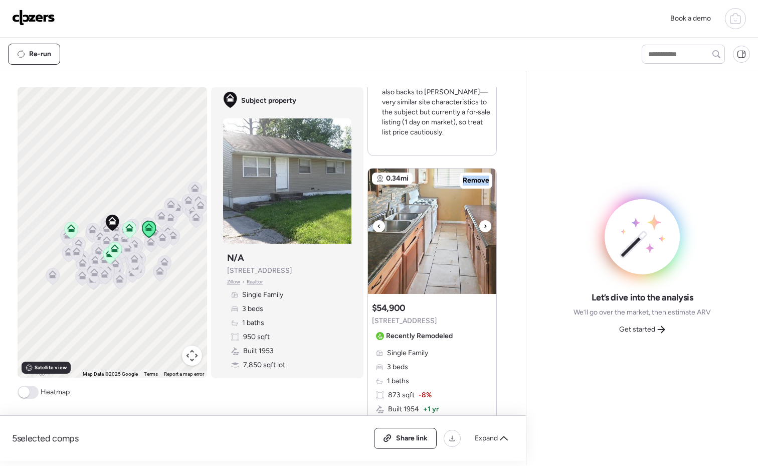
click at [483, 222] on div at bounding box center [485, 226] width 12 height 12
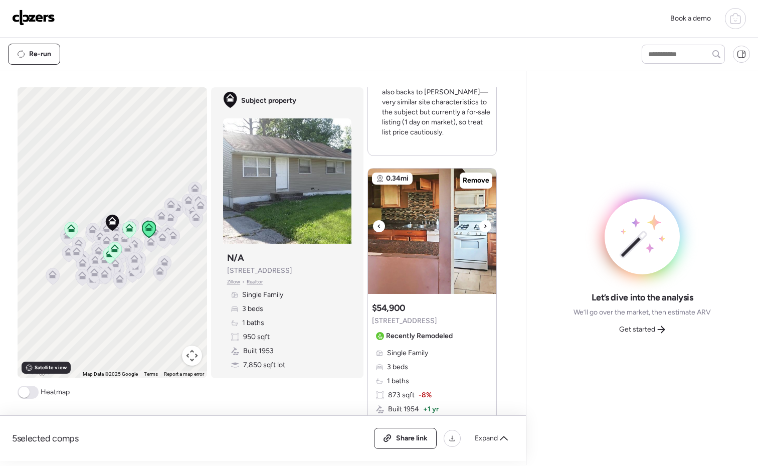
click at [483, 222] on div at bounding box center [485, 226] width 12 height 12
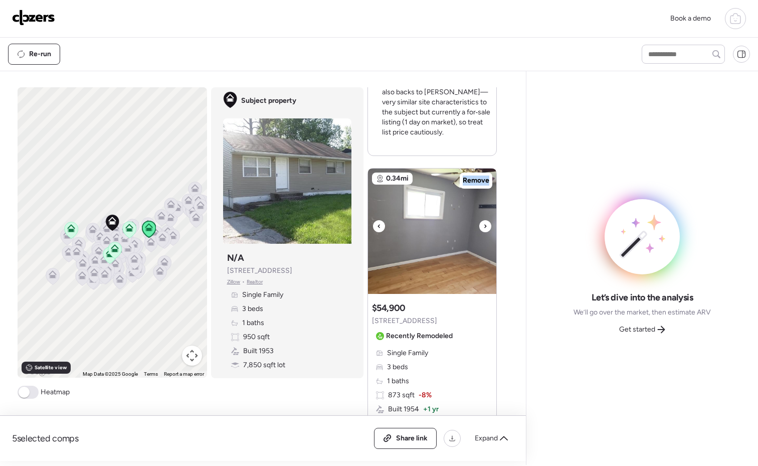
click at [483, 222] on div at bounding box center [485, 226] width 12 height 12
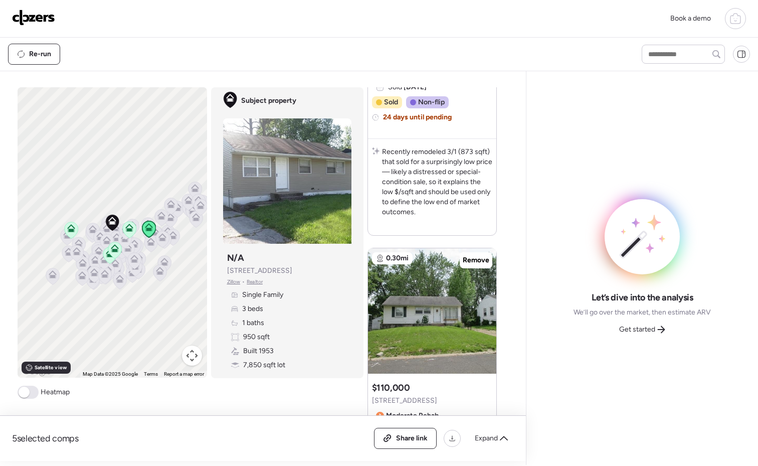
scroll to position [784, 0]
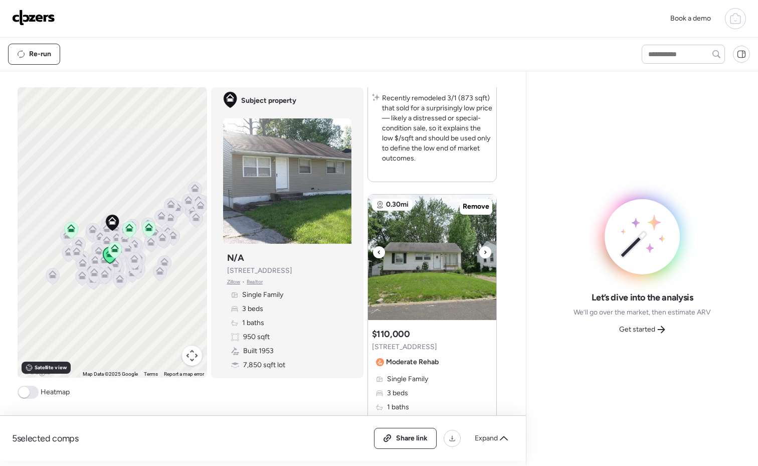
click at [483, 252] on icon at bounding box center [485, 252] width 4 height 12
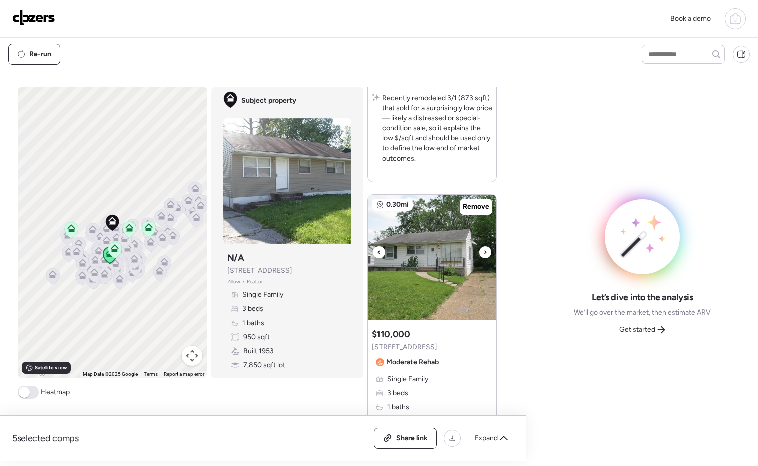
click at [481, 252] on img at bounding box center [432, 257] width 128 height 125
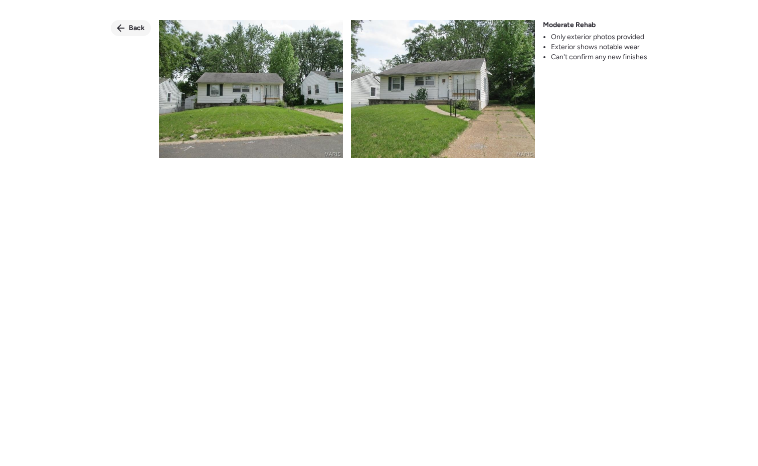
click at [136, 26] on span "Back" at bounding box center [137, 28] width 16 height 10
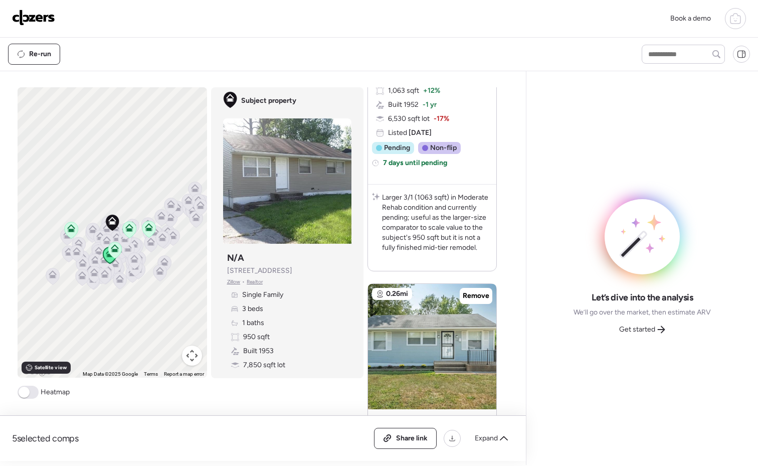
scroll to position [1243, 0]
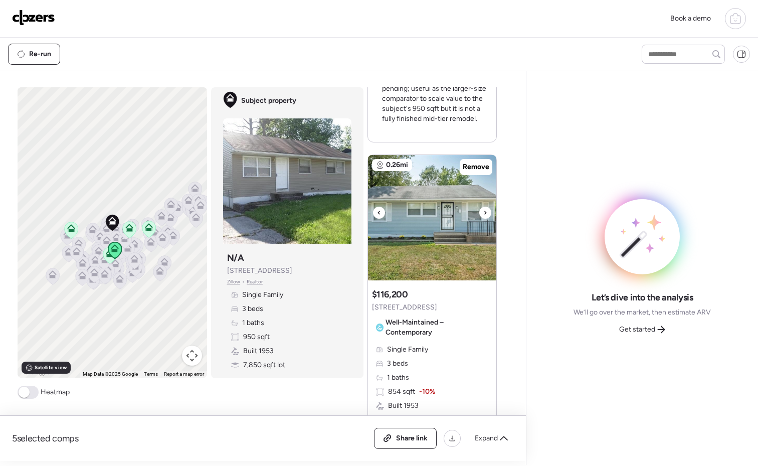
click at [483, 212] on icon at bounding box center [485, 213] width 4 height 12
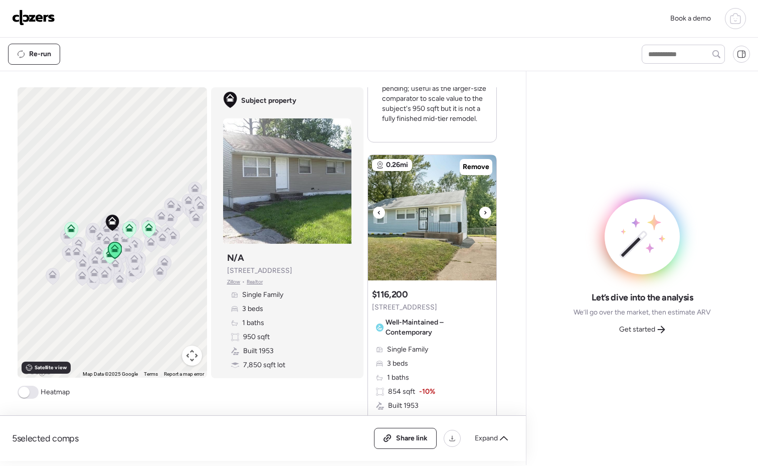
click at [483, 212] on icon at bounding box center [485, 213] width 4 height 12
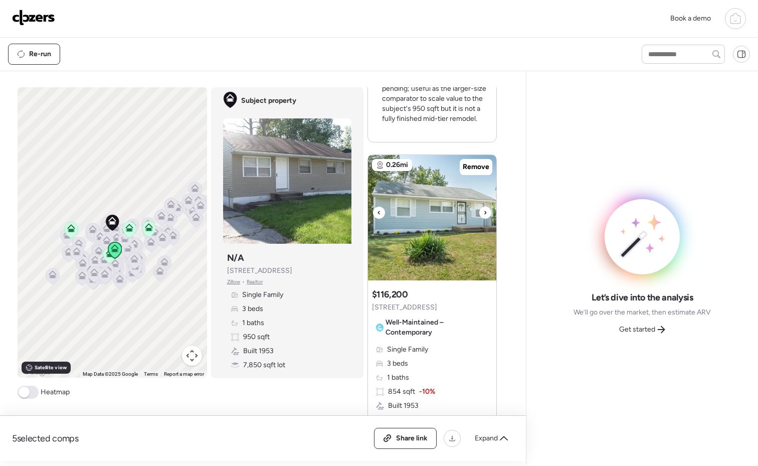
click at [483, 212] on icon at bounding box center [485, 213] width 4 height 12
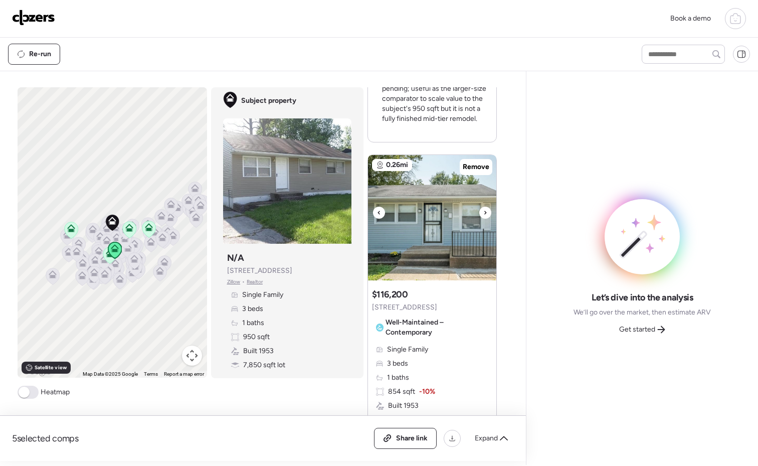
click at [483, 212] on icon at bounding box center [485, 213] width 4 height 12
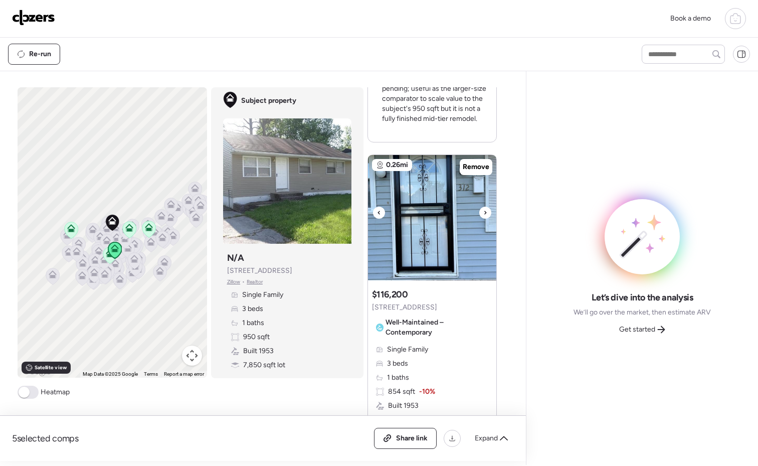
click at [483, 212] on icon at bounding box center [485, 213] width 4 height 12
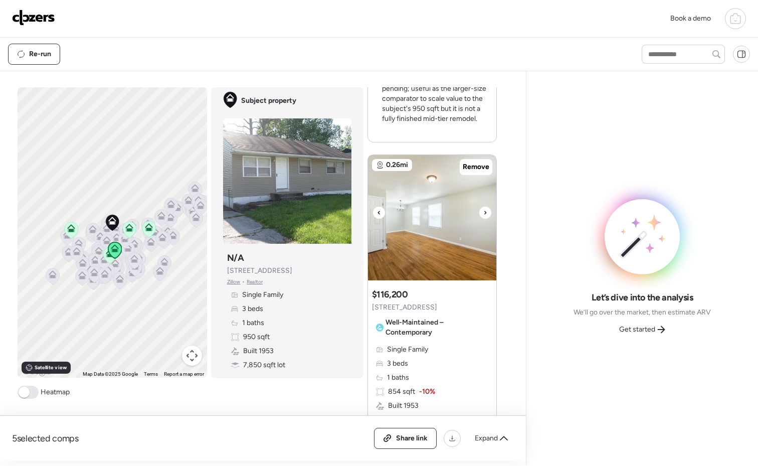
click at [483, 212] on icon at bounding box center [485, 213] width 4 height 12
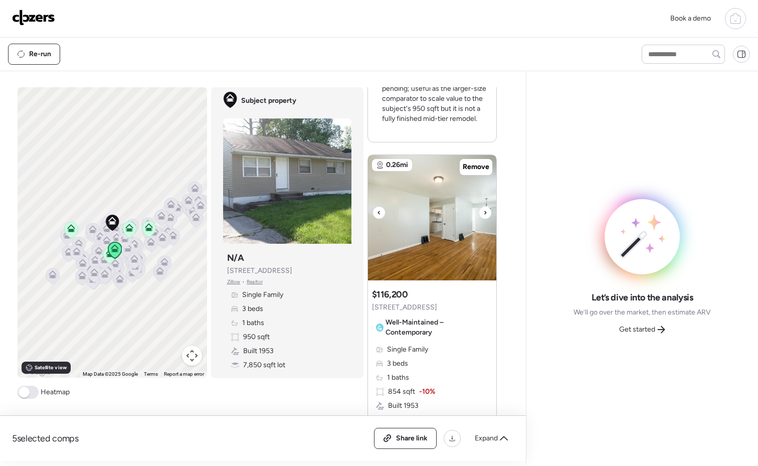
click at [483, 212] on icon at bounding box center [485, 213] width 4 height 12
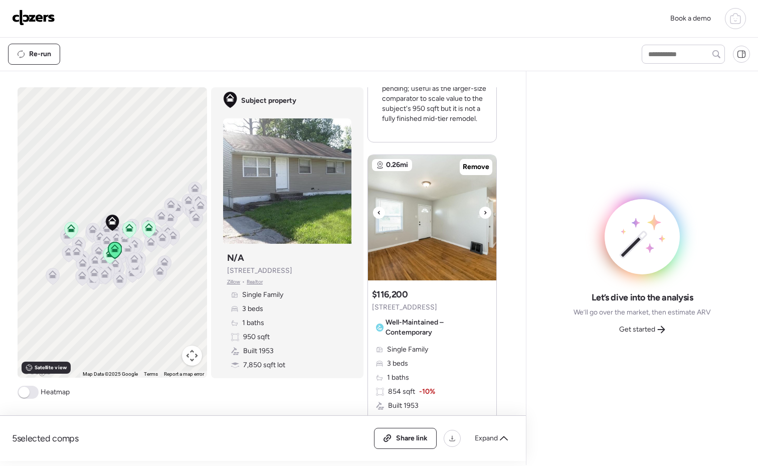
click at [483, 212] on icon at bounding box center [485, 213] width 4 height 12
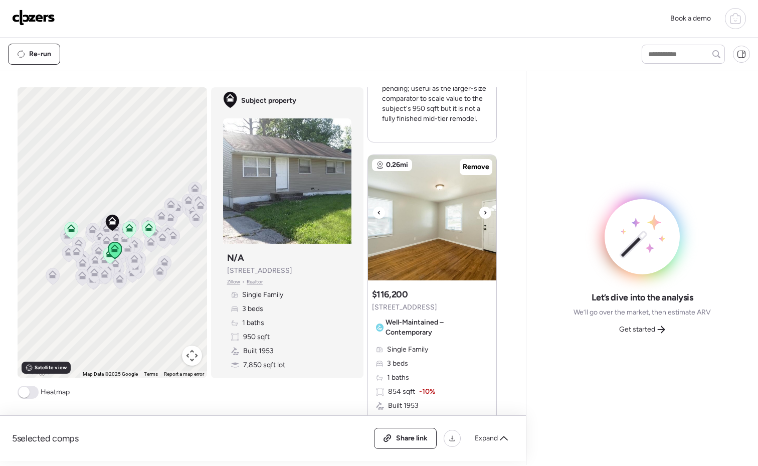
click at [483, 212] on icon at bounding box center [485, 213] width 4 height 12
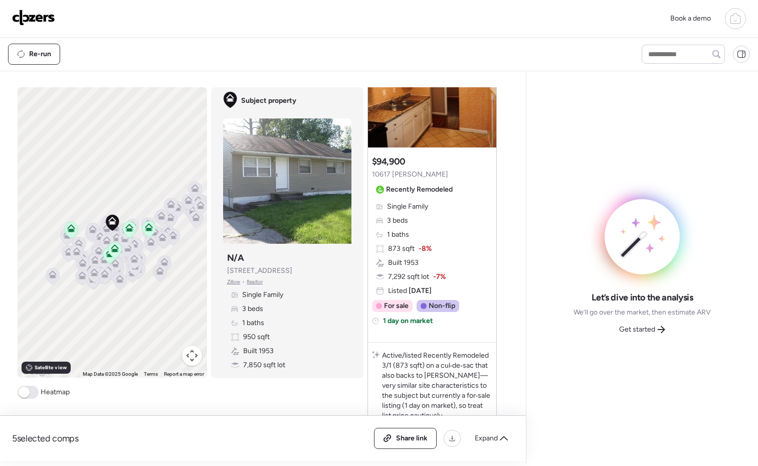
scroll to position [0, 0]
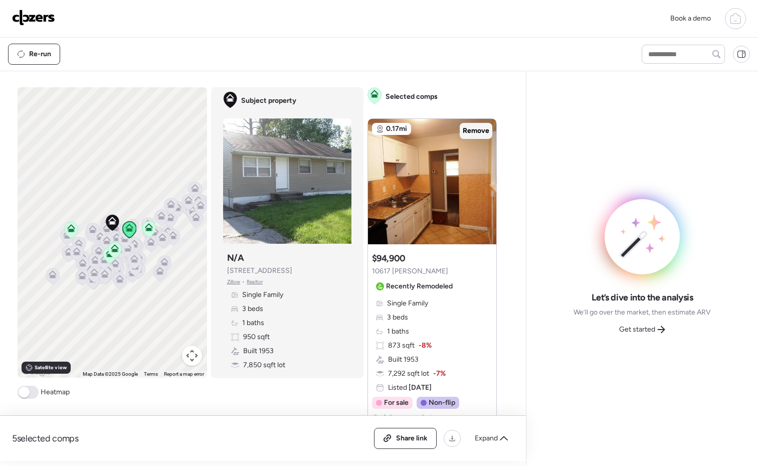
click at [472, 127] on span "Remove" at bounding box center [476, 131] width 27 height 10
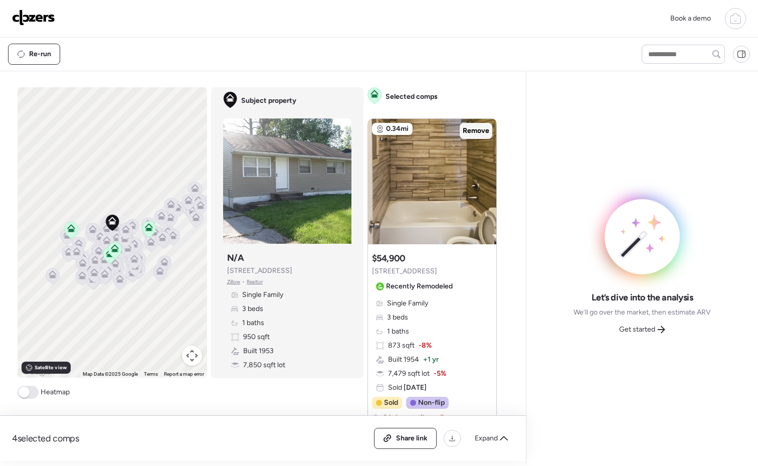
click at [472, 129] on span "Remove" at bounding box center [476, 131] width 27 height 10
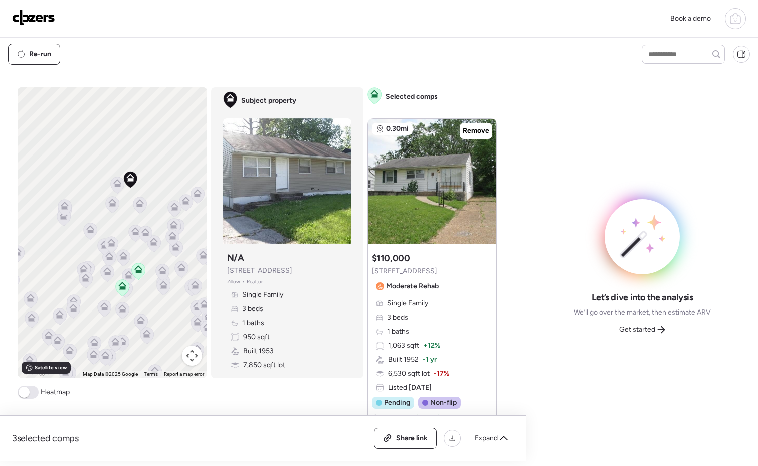
drag, startPoint x: 87, startPoint y: 227, endPoint x: 146, endPoint y: 214, distance: 60.7
click at [146, 214] on div "To activate drag with keyboard, press Alt + Enter. Once in keyboard drag state,…" at bounding box center [113, 232] width 190 height 290
click at [24, 392] on span at bounding box center [24, 392] width 11 height 11
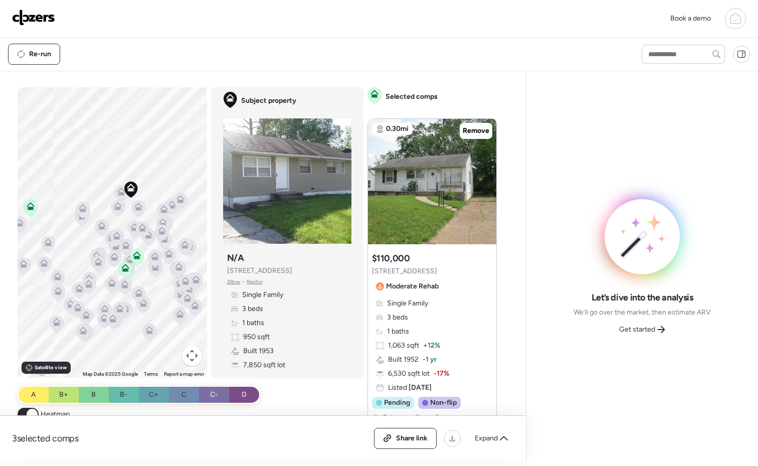
click at [117, 190] on icon at bounding box center [121, 189] width 8 height 5
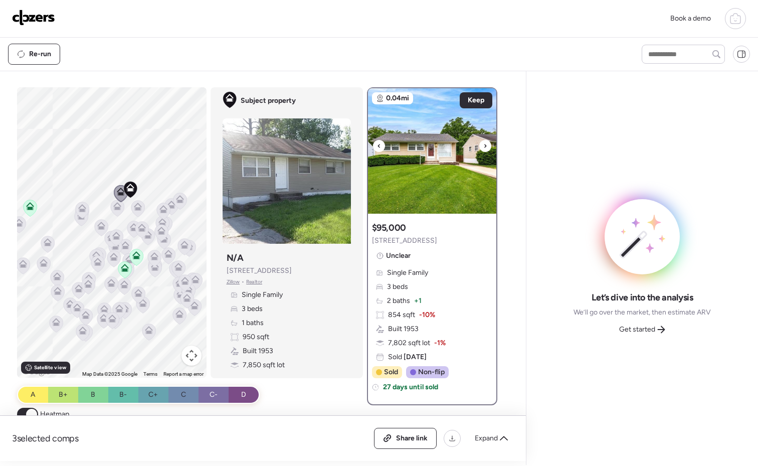
click at [483, 145] on icon at bounding box center [485, 146] width 4 height 12
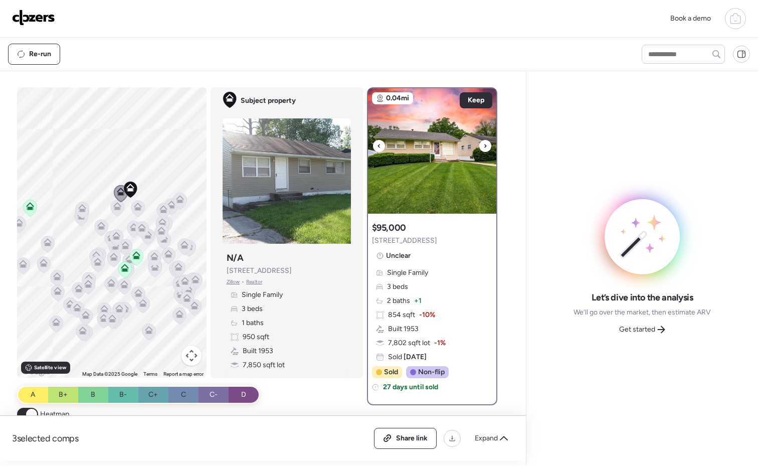
click at [483, 145] on icon at bounding box center [485, 146] width 4 height 12
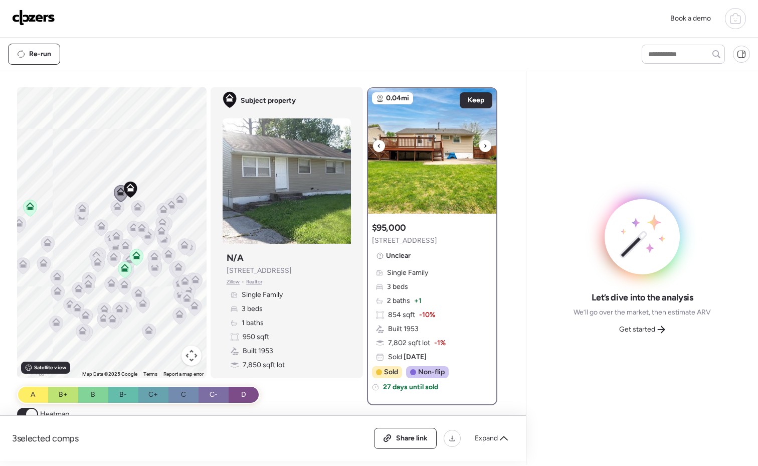
click at [483, 145] on icon at bounding box center [485, 146] width 4 height 12
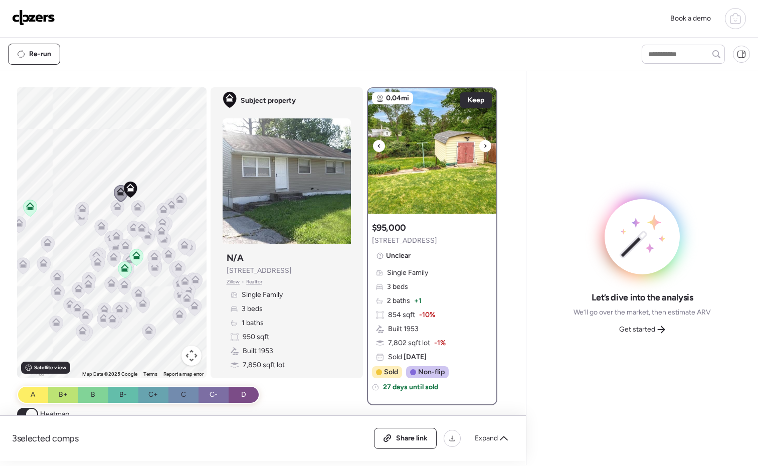
click at [483, 145] on icon at bounding box center [485, 146] width 4 height 12
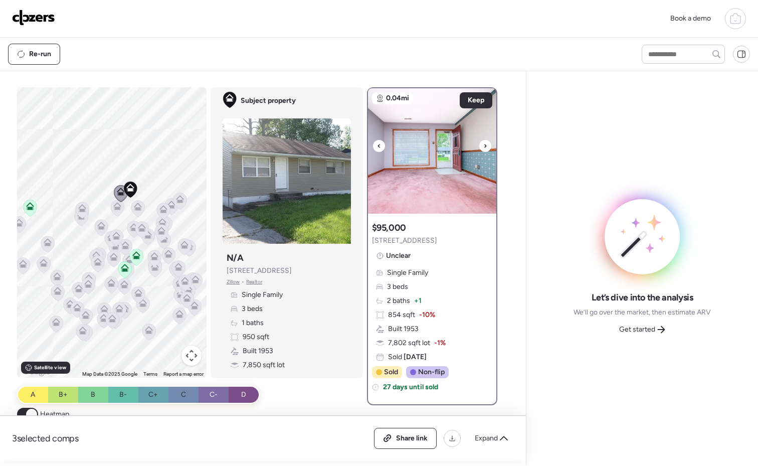
click at [483, 145] on icon at bounding box center [485, 146] width 4 height 12
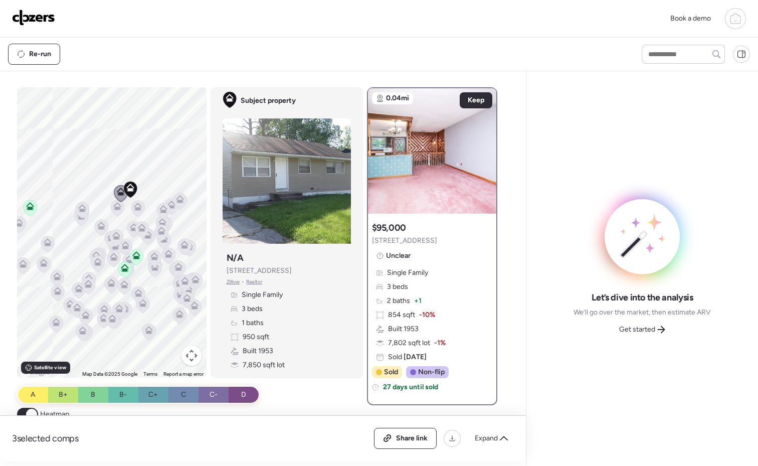
click at [135, 204] on icon at bounding box center [138, 207] width 8 height 8
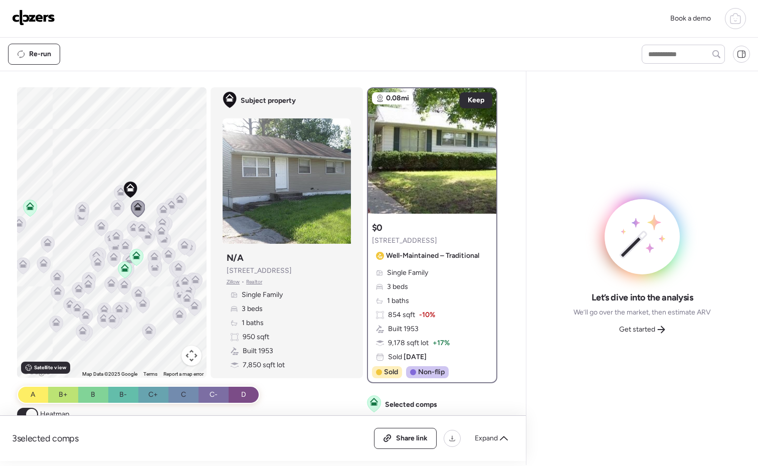
click at [114, 208] on icon at bounding box center [117, 208] width 7 height 3
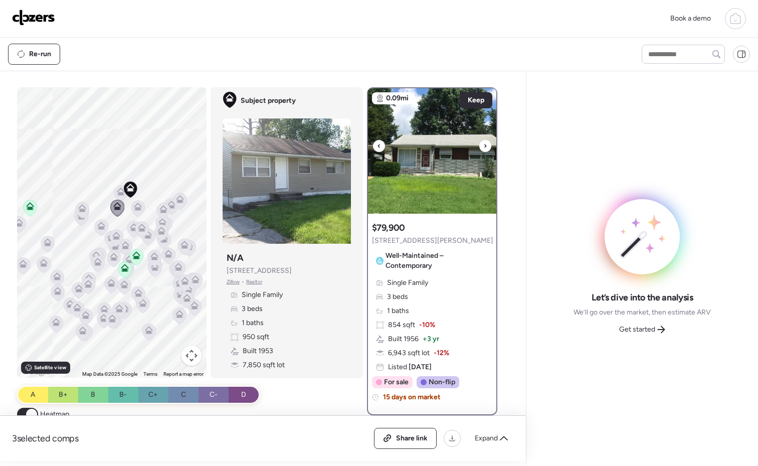
click at [479, 146] on div at bounding box center [485, 146] width 12 height 12
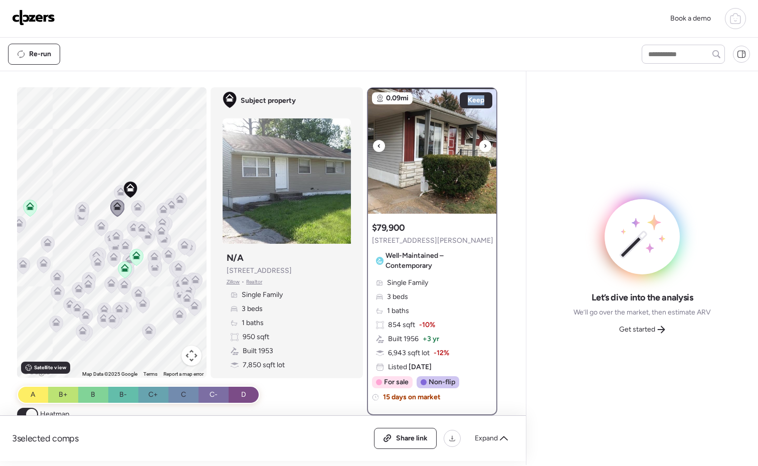
click at [479, 146] on div at bounding box center [485, 146] width 12 height 12
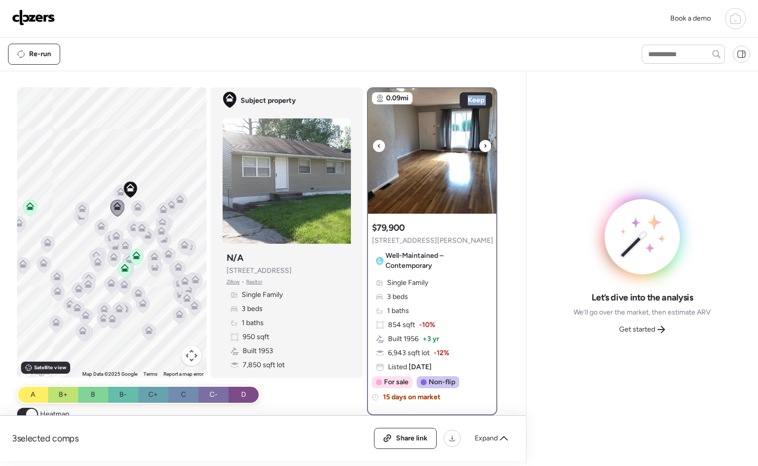
click at [479, 146] on div at bounding box center [485, 146] width 12 height 12
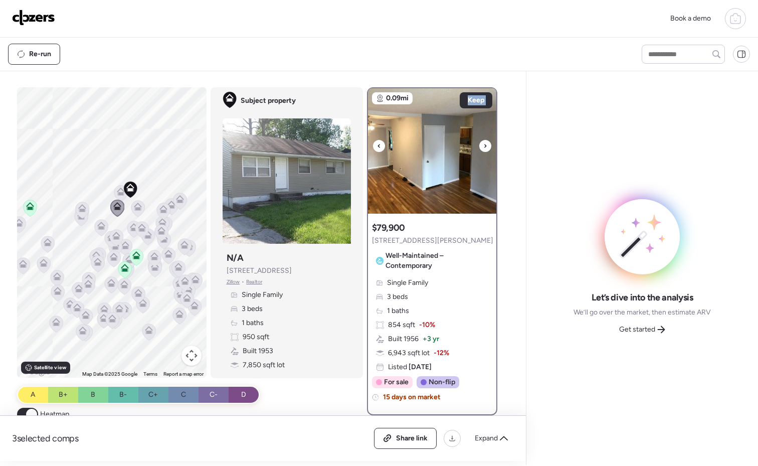
click at [479, 146] on div at bounding box center [485, 146] width 12 height 12
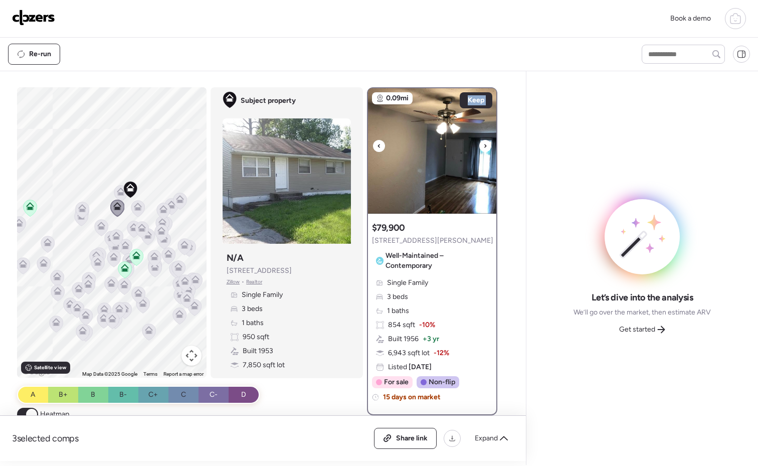
click at [479, 146] on div at bounding box center [485, 146] width 12 height 12
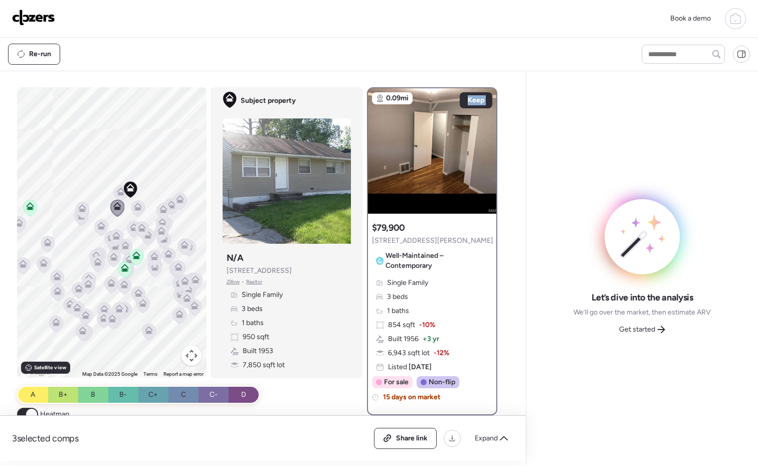
click at [130, 230] on icon at bounding box center [134, 227] width 8 height 8
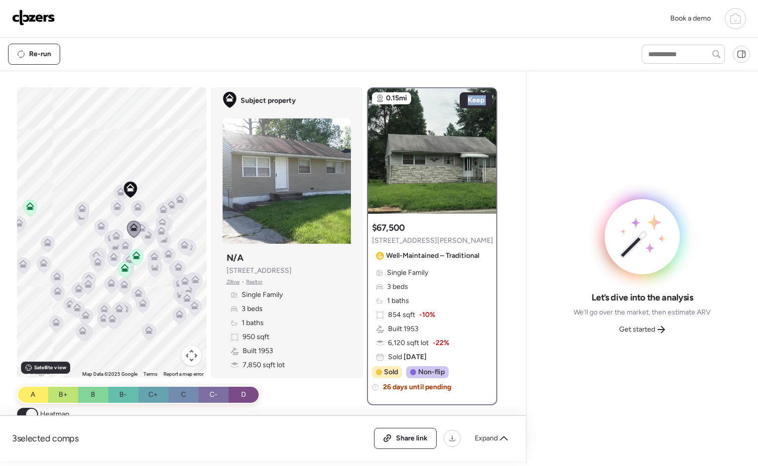
click at [134, 210] on icon at bounding box center [138, 207] width 8 height 8
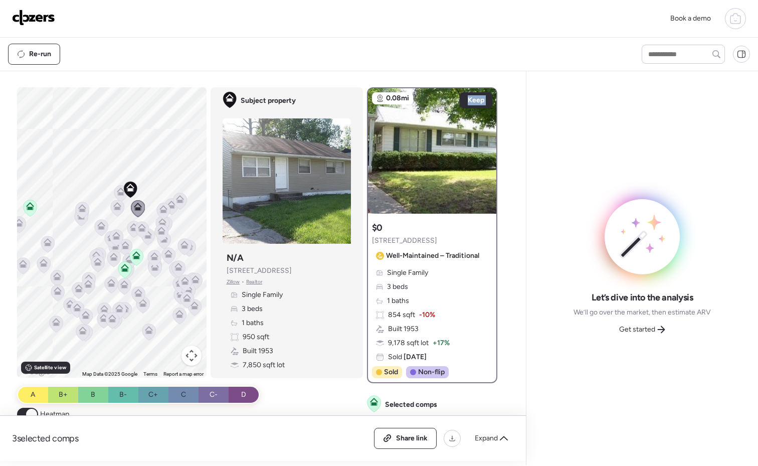
click at [140, 230] on icon at bounding box center [141, 229] width 7 height 3
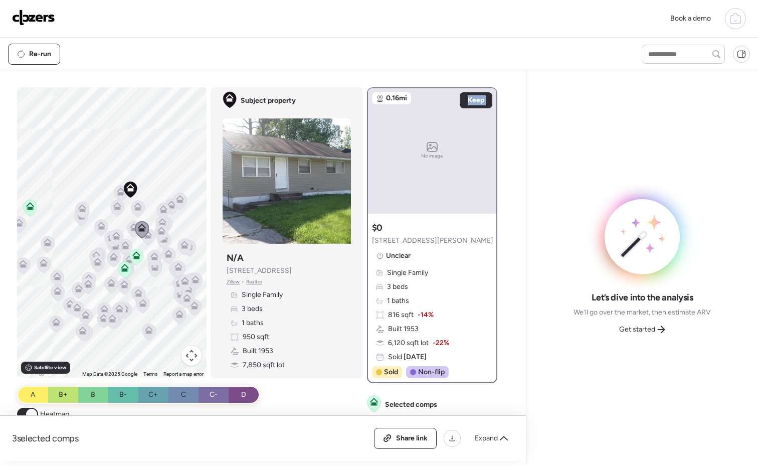
click at [112, 233] on icon at bounding box center [116, 236] width 8 height 8
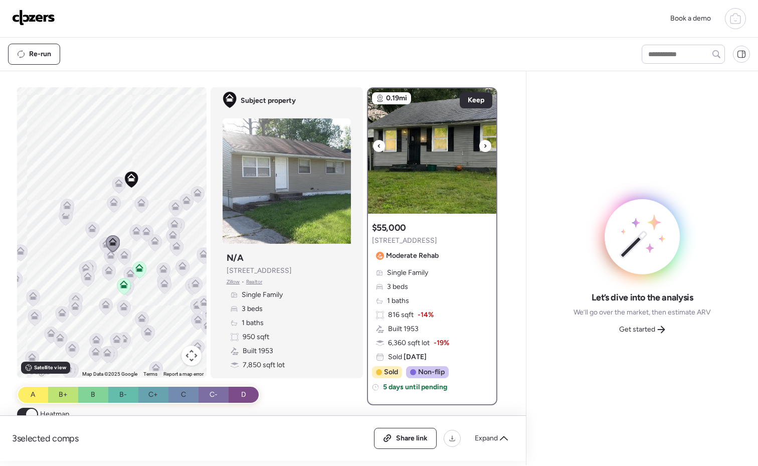
click at [484, 147] on div at bounding box center [485, 146] width 12 height 12
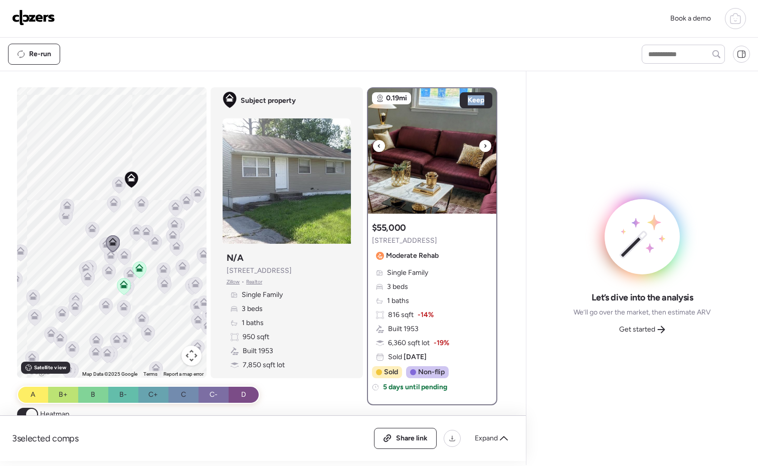
click at [484, 146] on div at bounding box center [485, 146] width 12 height 12
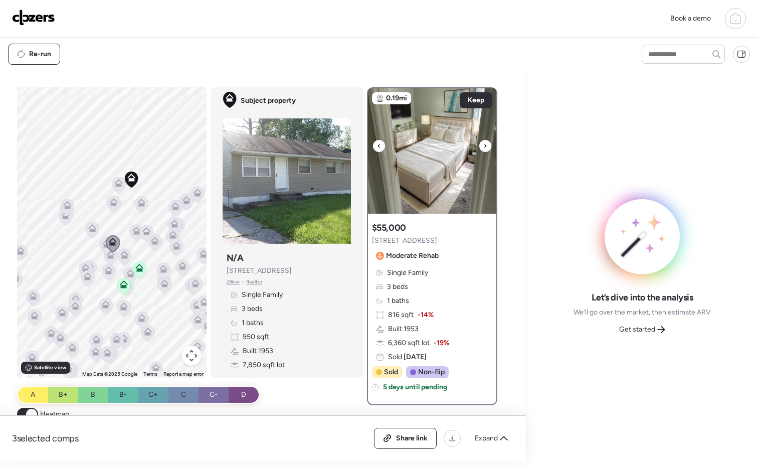
click at [484, 147] on icon at bounding box center [485, 146] width 2 height 4
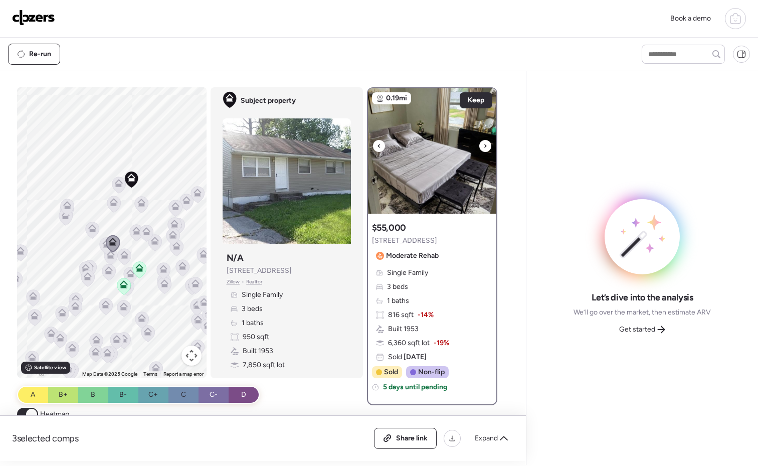
click at [483, 147] on icon at bounding box center [485, 146] width 4 height 12
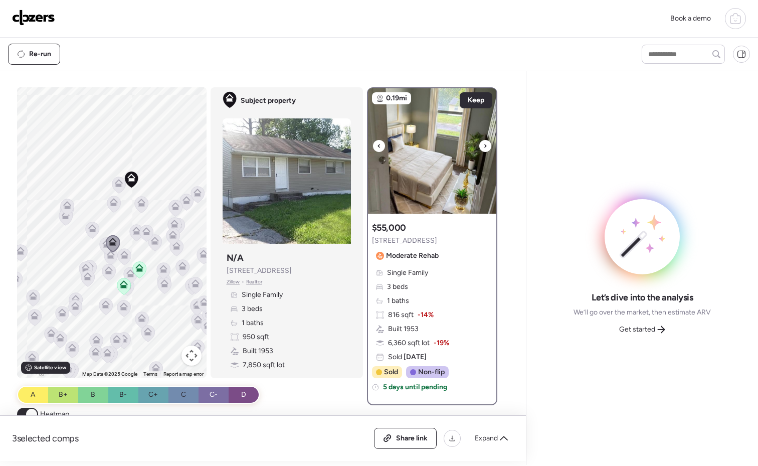
click at [483, 147] on icon at bounding box center [485, 146] width 4 height 12
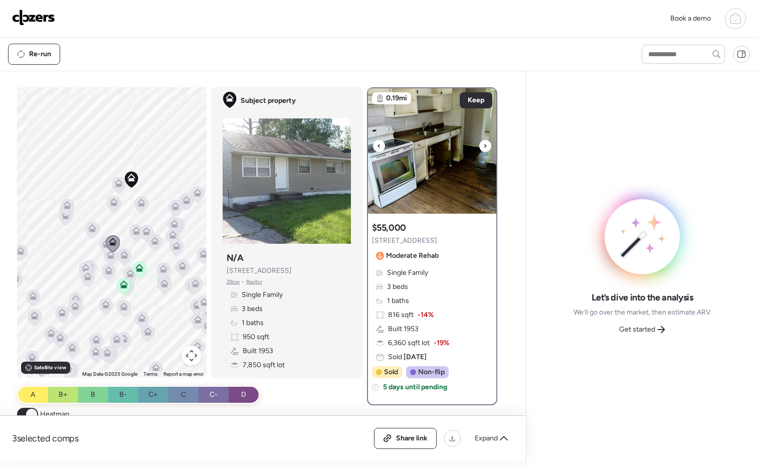
click at [483, 147] on icon at bounding box center [485, 146] width 4 height 12
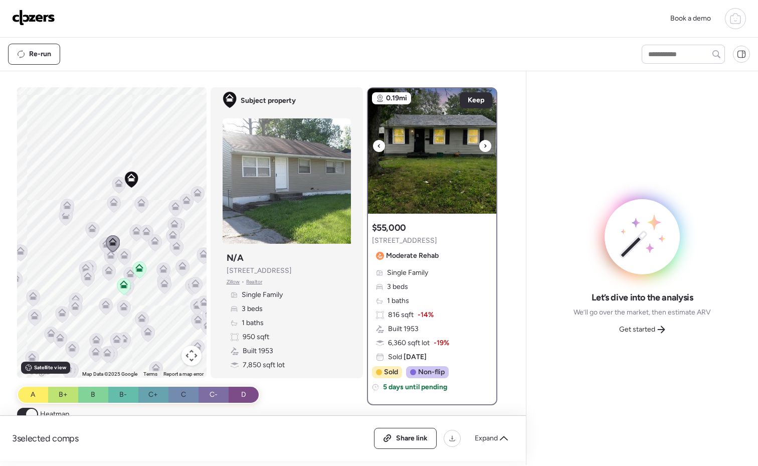
click at [373, 145] on div at bounding box center [379, 146] width 12 height 12
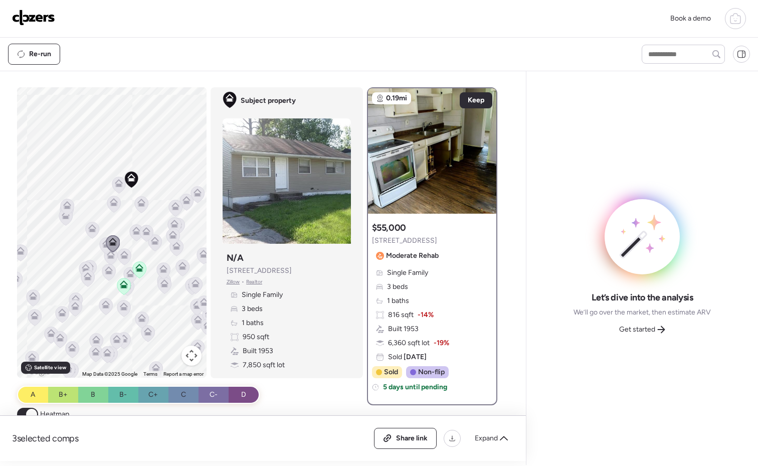
click at [60, 200] on icon at bounding box center [67, 207] width 14 height 17
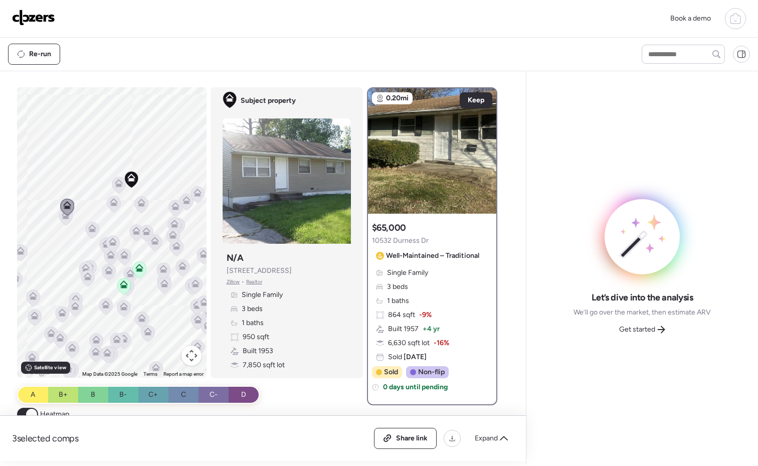
click at [63, 223] on icon at bounding box center [66, 217] width 14 height 17
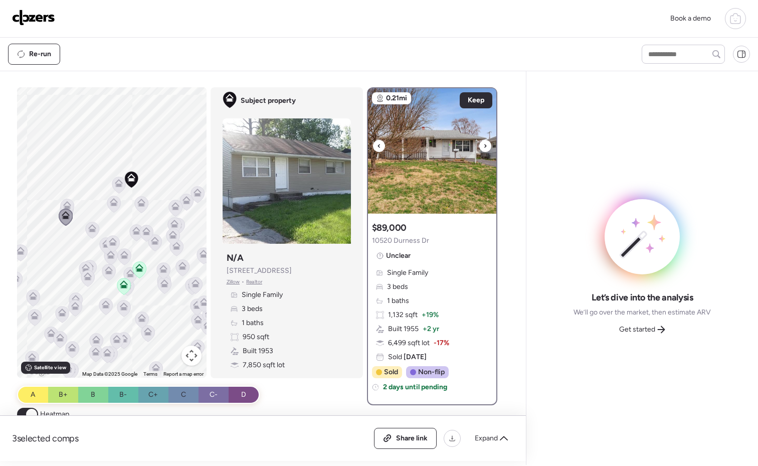
click at [483, 145] on icon at bounding box center [485, 146] width 4 height 12
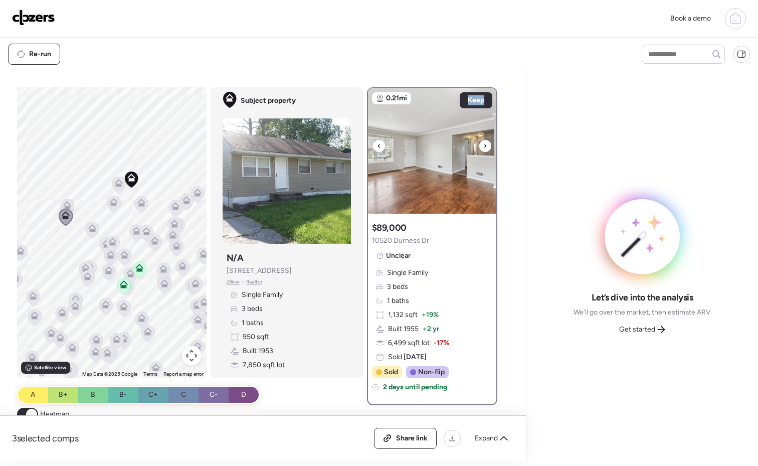
click at [484, 145] on icon at bounding box center [485, 146] width 2 height 4
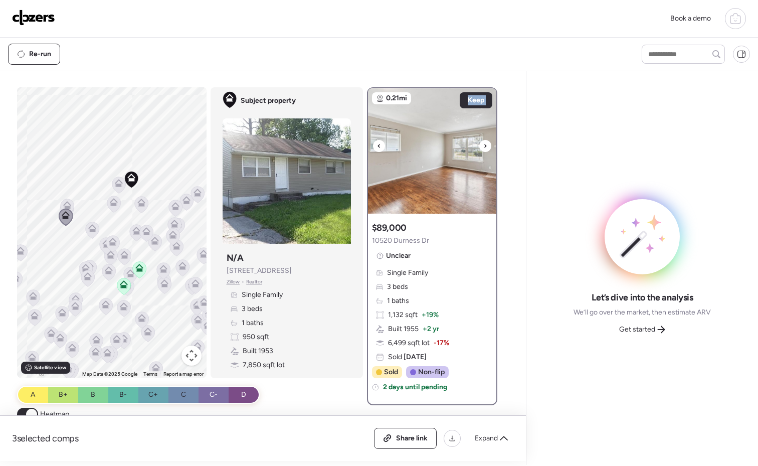
click at [484, 145] on icon at bounding box center [485, 146] width 2 height 4
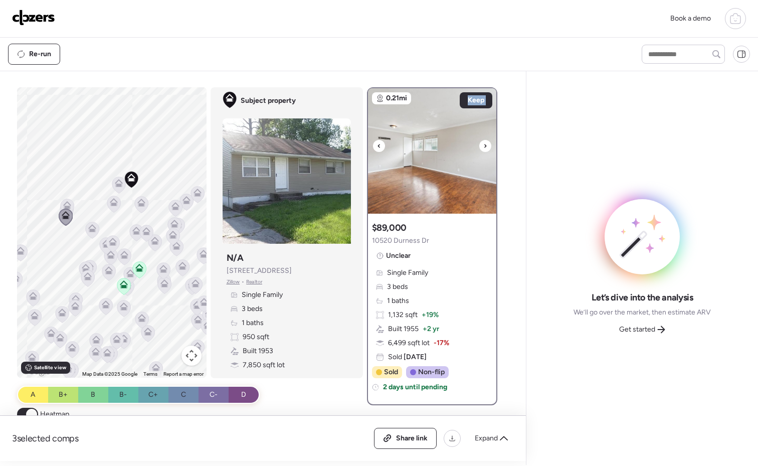
click at [484, 145] on icon at bounding box center [485, 146] width 2 height 4
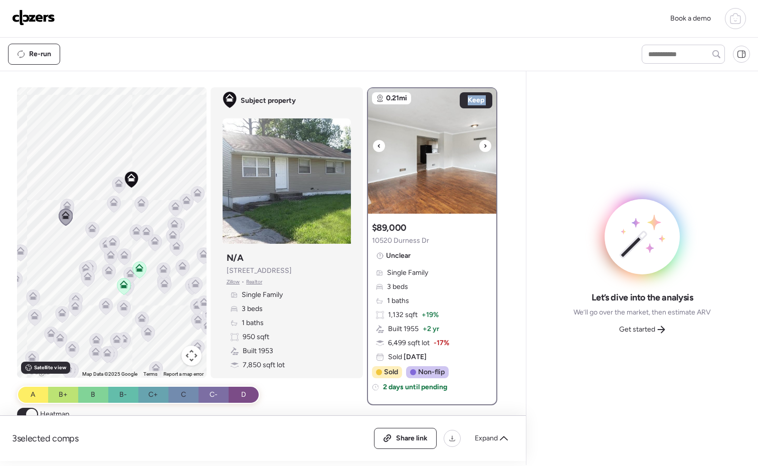
click at [484, 145] on icon at bounding box center [485, 146] width 2 height 4
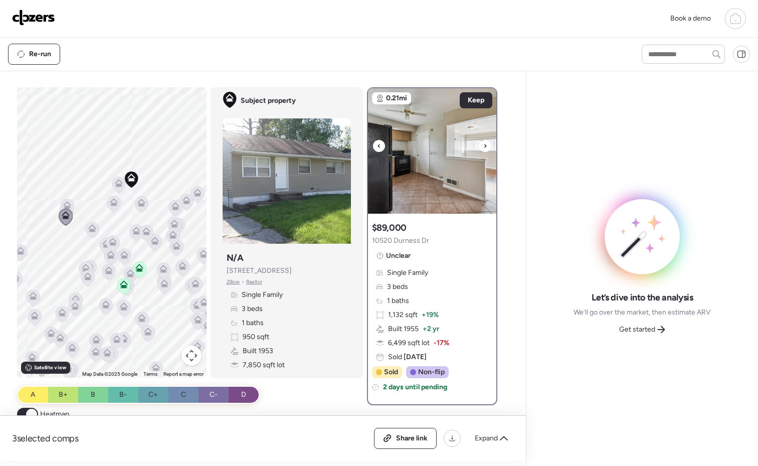
click at [484, 145] on icon at bounding box center [485, 146] width 2 height 4
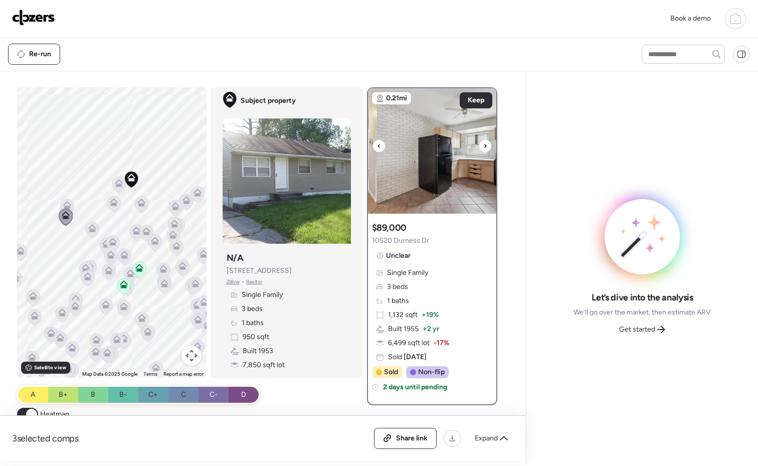
click at [465, 148] on img at bounding box center [432, 150] width 128 height 125
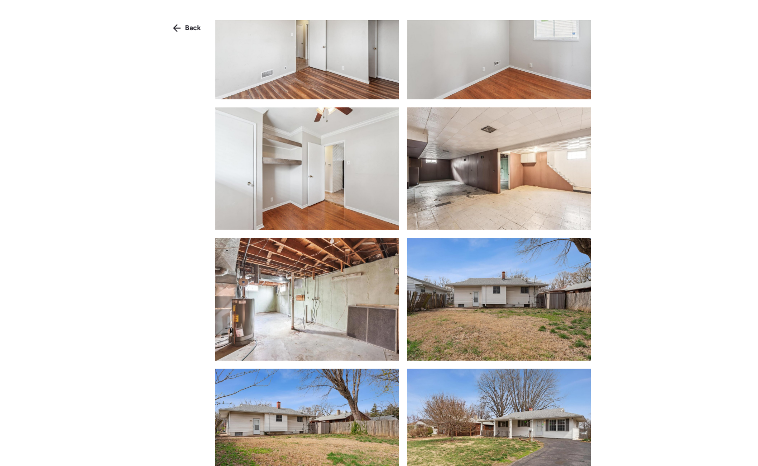
scroll to position [678, 0]
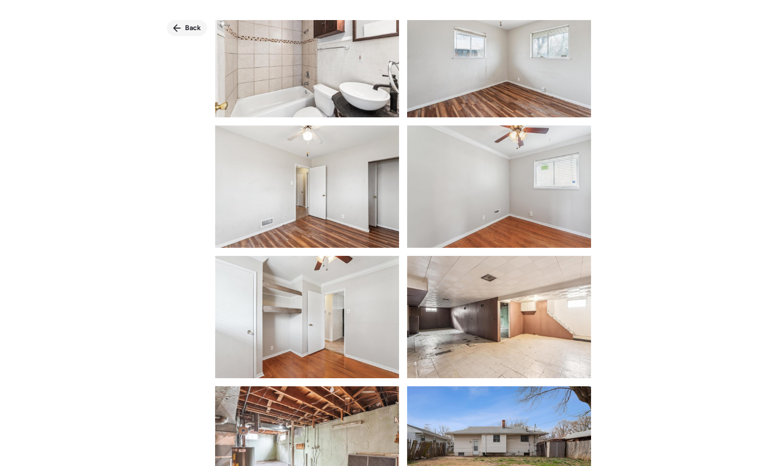
click at [199, 29] on span "Back" at bounding box center [193, 28] width 16 height 10
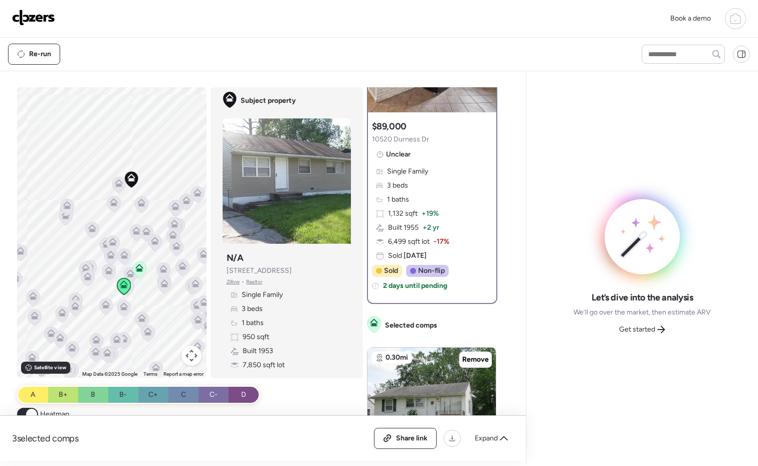
scroll to position [0, 0]
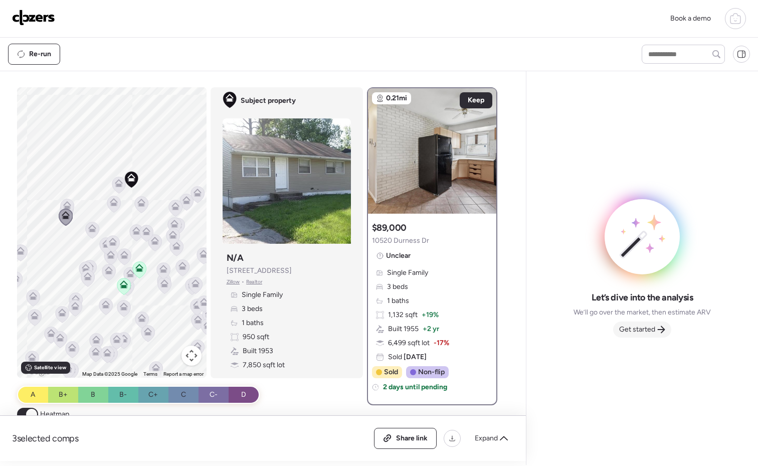
click at [637, 327] on span "Get started" at bounding box center [637, 329] width 36 height 10
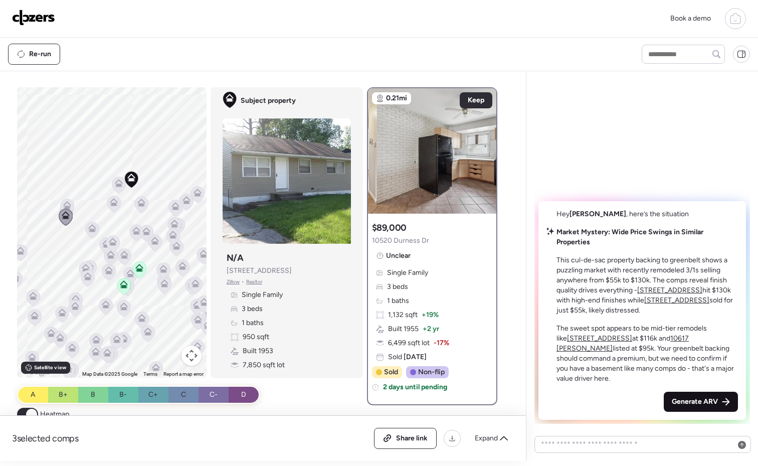
click at [712, 395] on div "Generate ARV" at bounding box center [701, 402] width 74 height 20
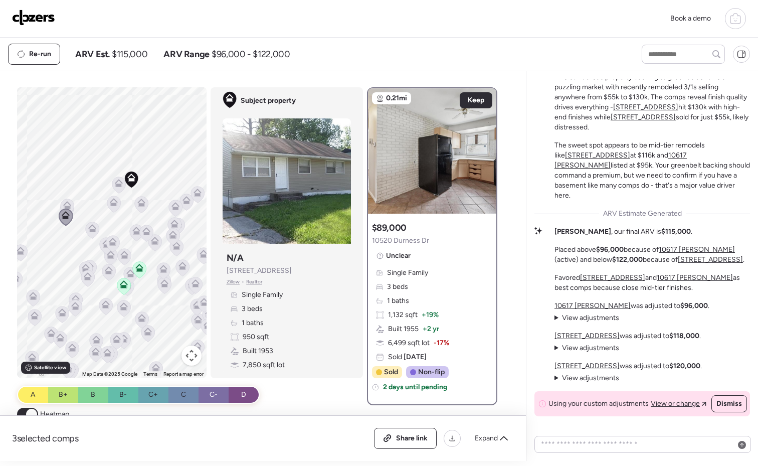
scroll to position [-26, 0]
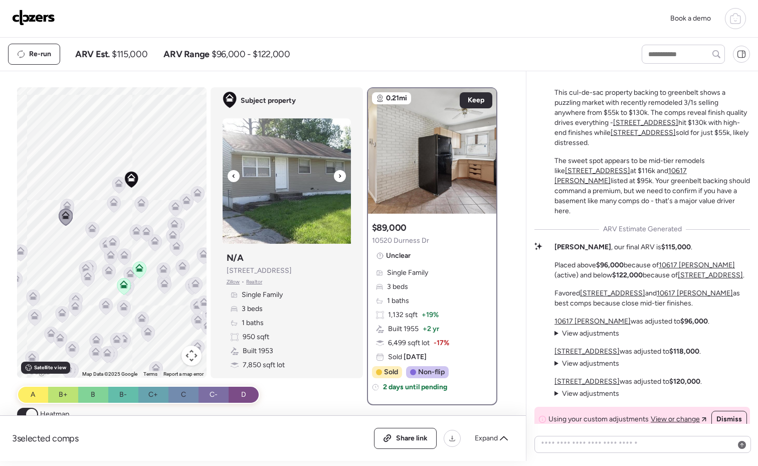
click at [338, 176] on icon at bounding box center [340, 176] width 4 height 12
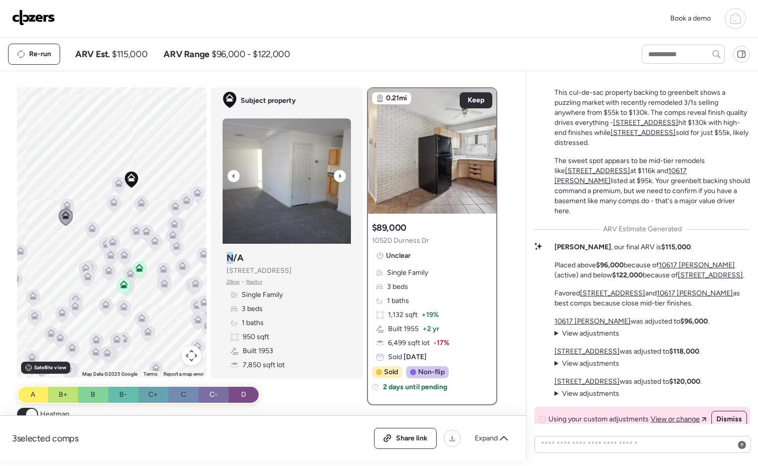
click at [338, 176] on icon at bounding box center [340, 176] width 4 height 12
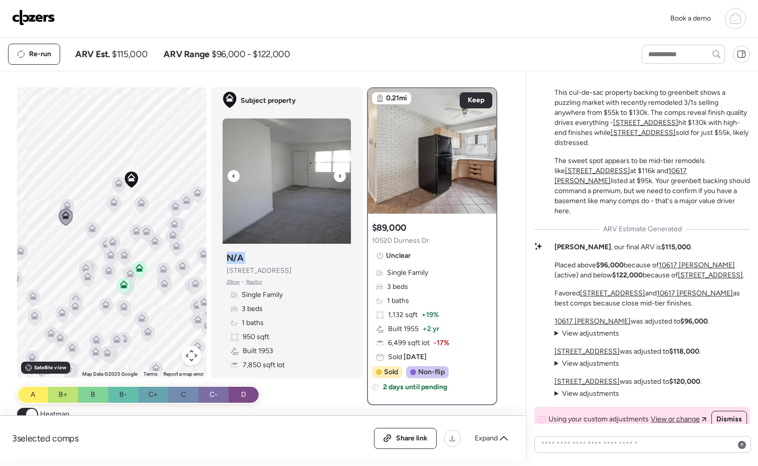
click at [338, 176] on icon at bounding box center [340, 176] width 4 height 12
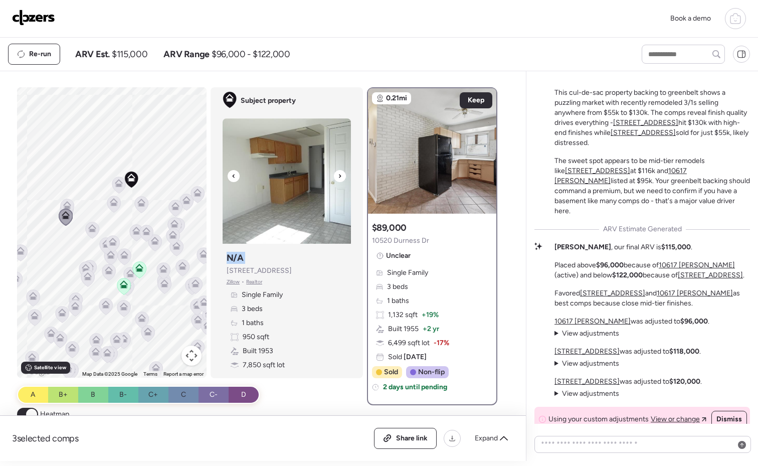
click at [338, 176] on icon at bounding box center [340, 176] width 4 height 12
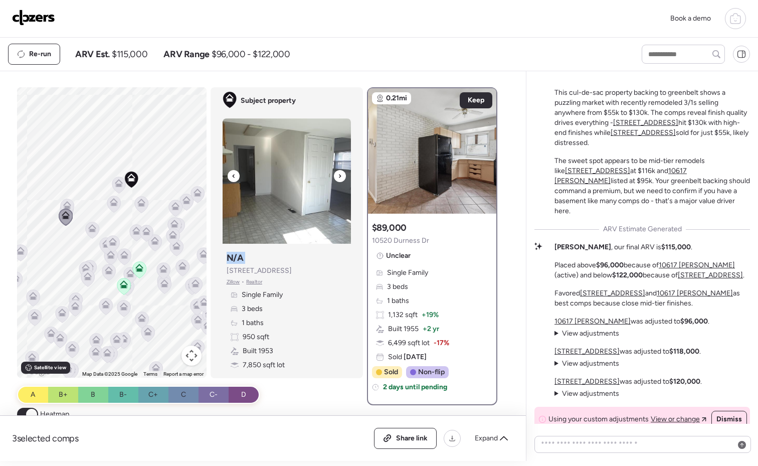
click at [338, 176] on icon at bounding box center [340, 176] width 4 height 12
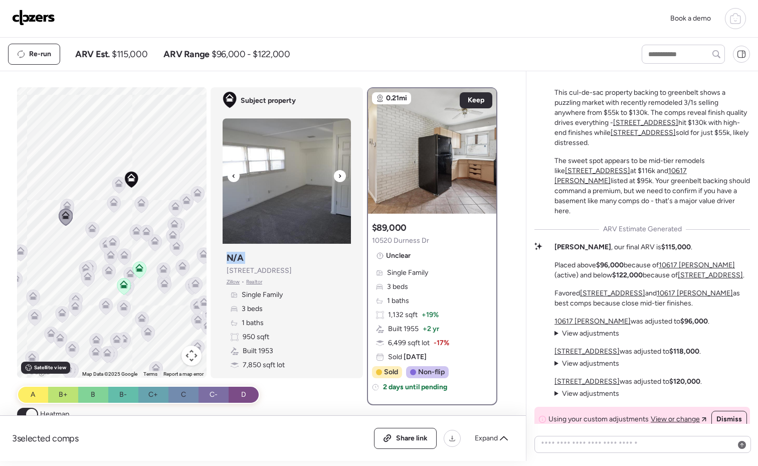
click at [338, 176] on icon at bounding box center [340, 176] width 4 height 12
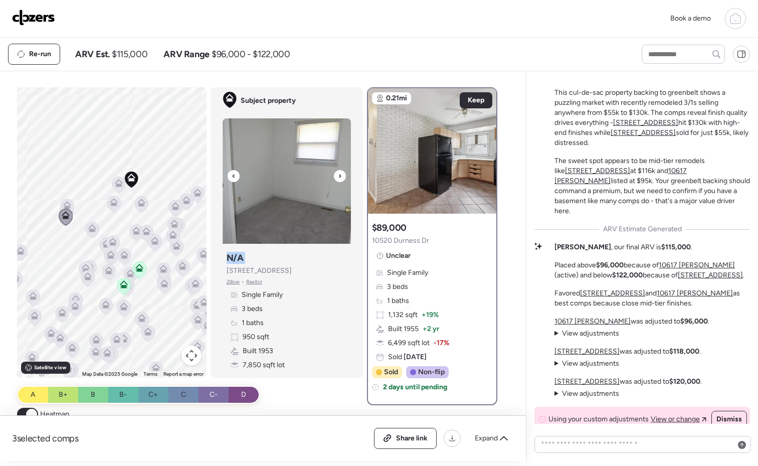
click at [338, 176] on icon at bounding box center [340, 176] width 4 height 12
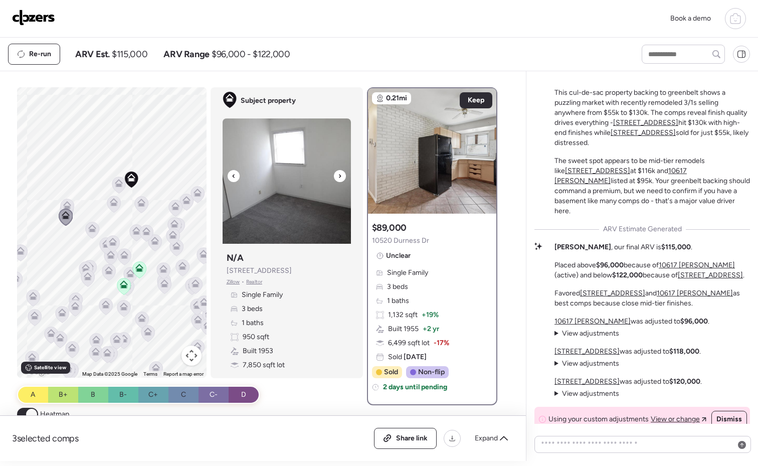
click at [338, 176] on icon at bounding box center [340, 176] width 4 height 12
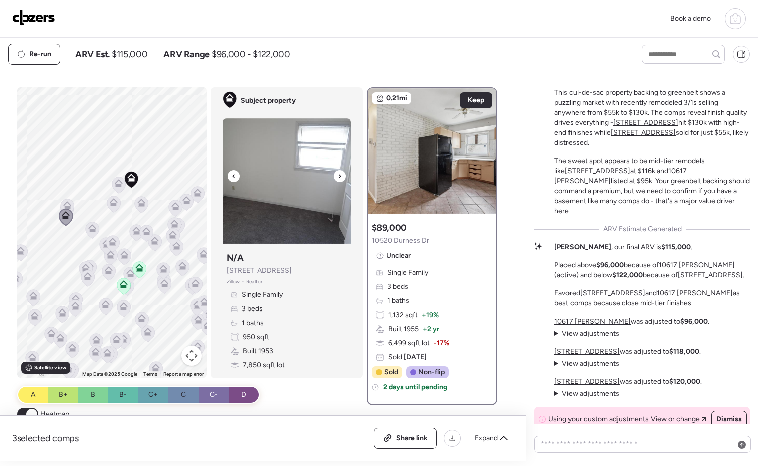
click at [338, 176] on icon at bounding box center [340, 176] width 4 height 12
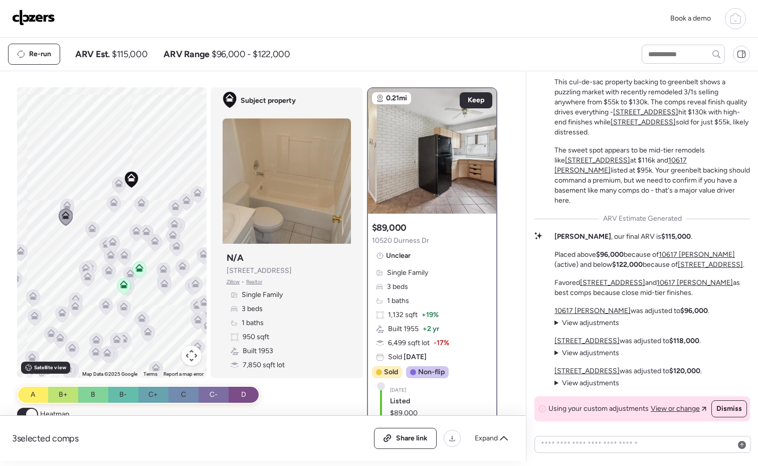
scroll to position [0, 0]
